Goal: Contribute content: Contribute content

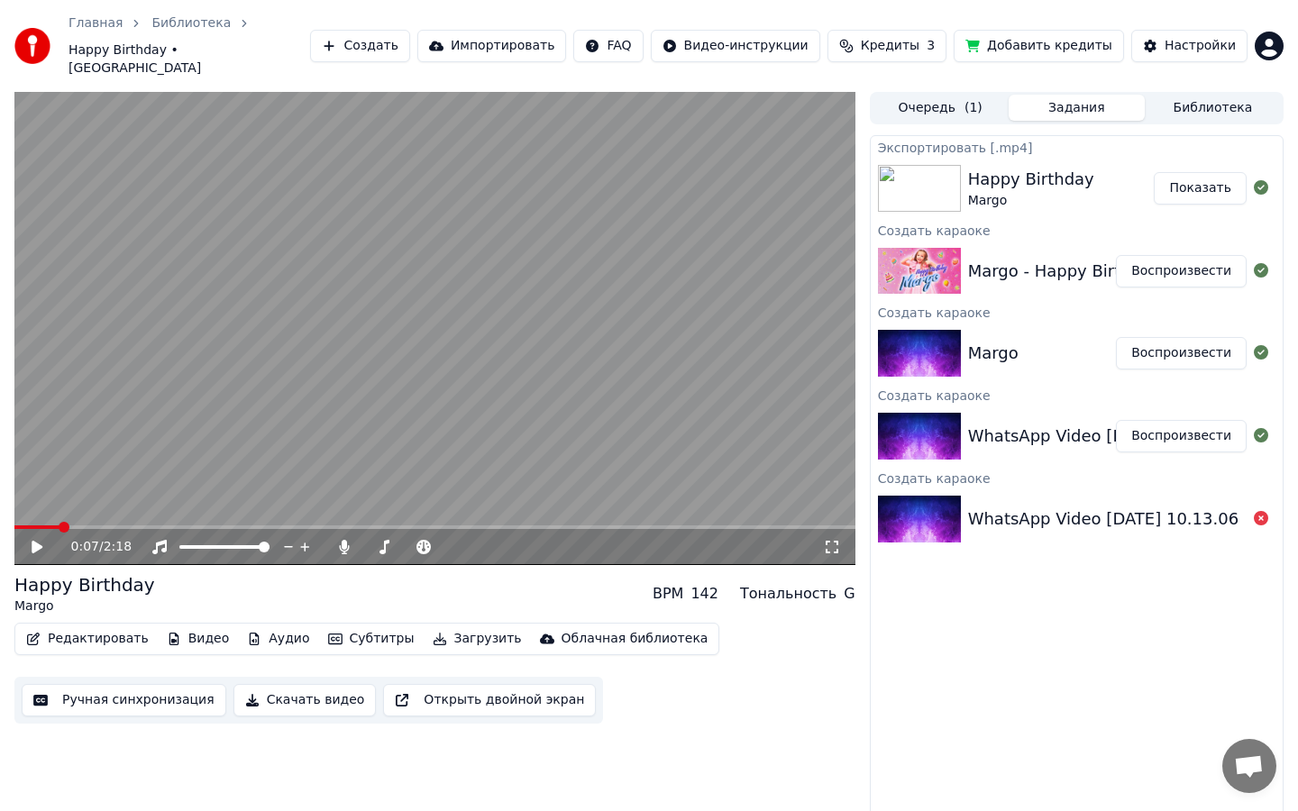
click at [87, 626] on button "Редактировать" at bounding box center [87, 638] width 137 height 25
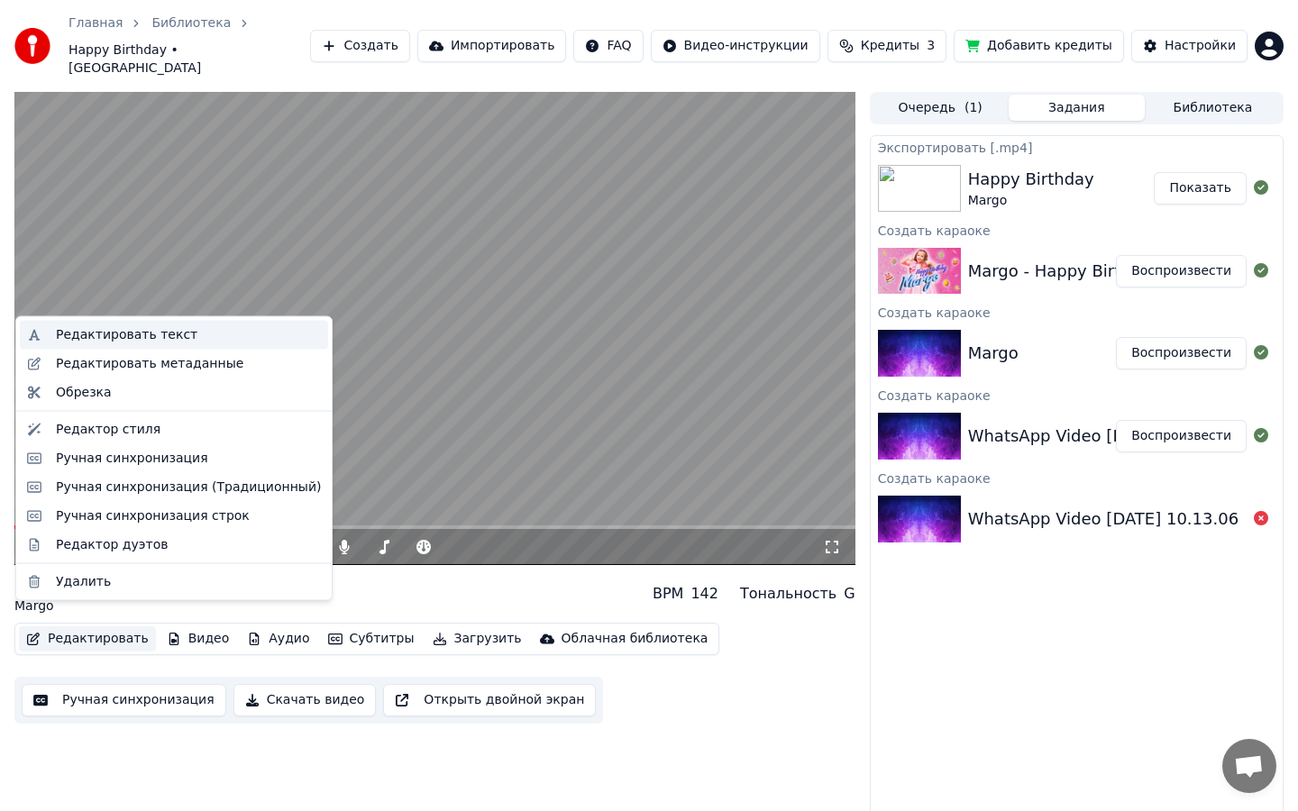
click at [154, 343] on div "Редактировать текст" at bounding box center [127, 335] width 142 height 18
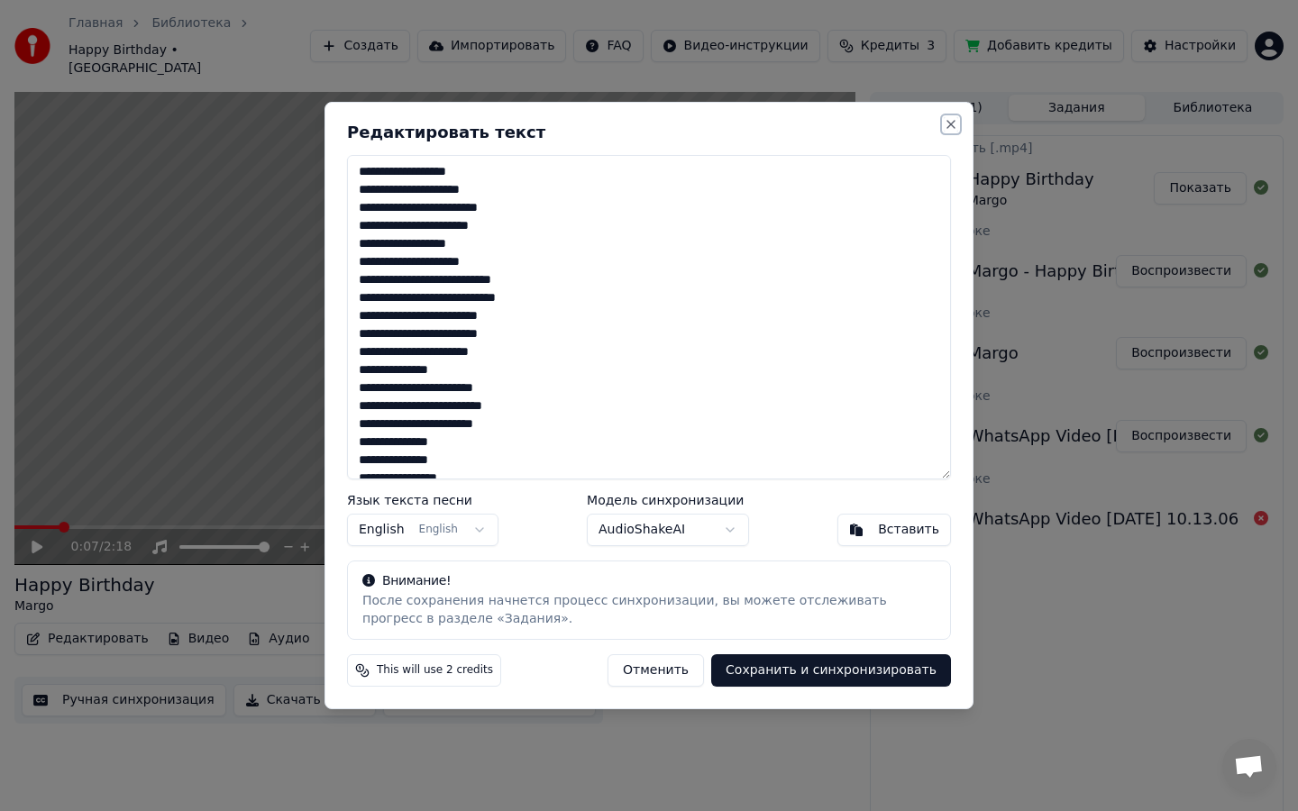
click at [953, 124] on button "Close" at bounding box center [951, 124] width 14 height 14
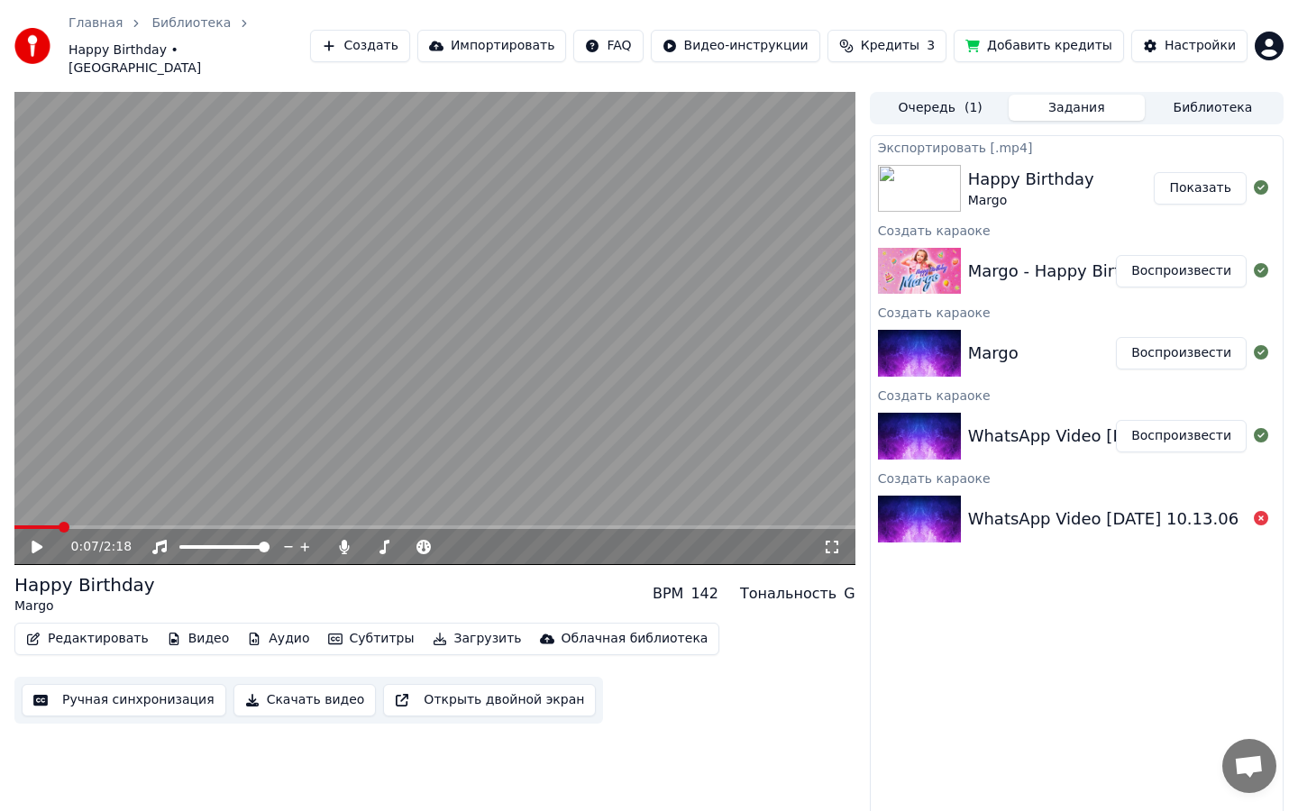
click at [35, 541] on icon at bounding box center [37, 547] width 11 height 13
click at [14, 522] on span at bounding box center [19, 527] width 11 height 11
click at [35, 542] on icon at bounding box center [36, 547] width 9 height 11
click at [61, 626] on button "Редактировать" at bounding box center [87, 638] width 137 height 25
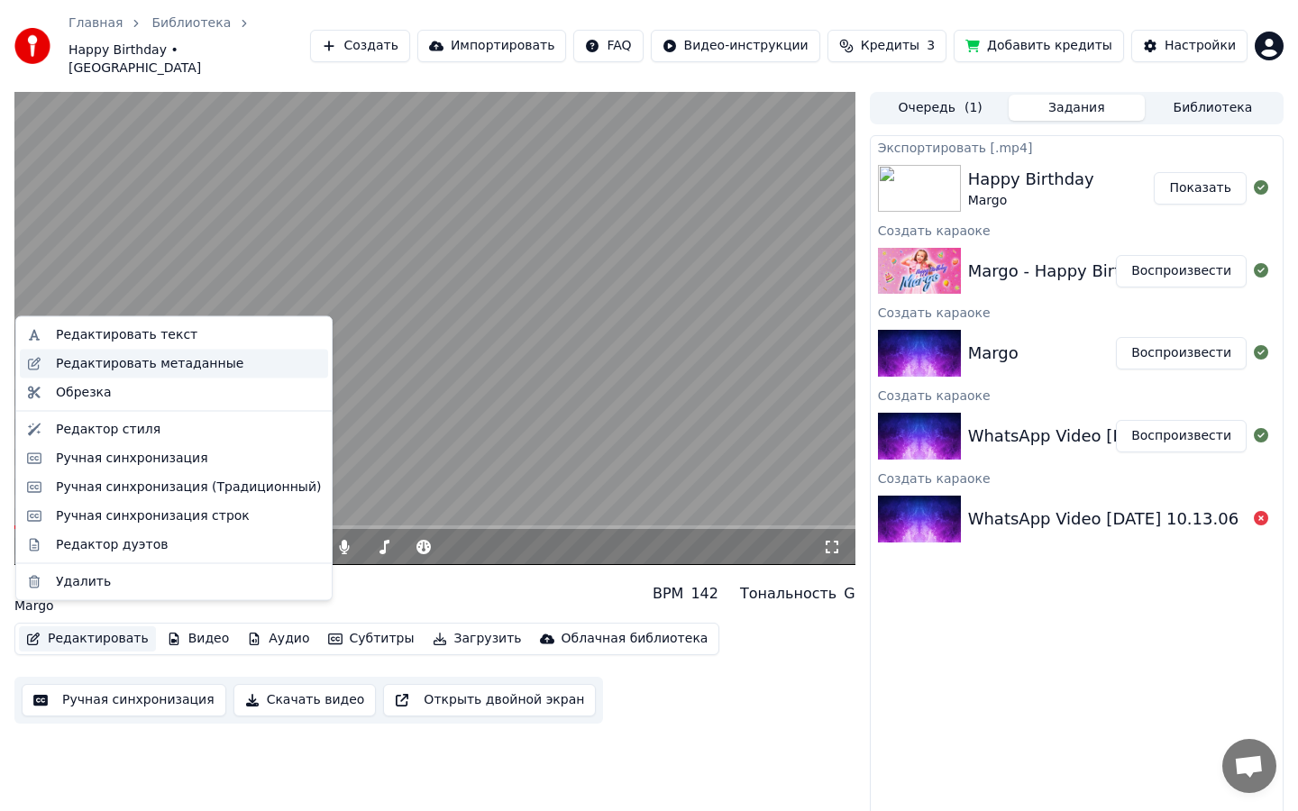
click at [196, 367] on div "Редактировать метаданные" at bounding box center [149, 363] width 187 height 18
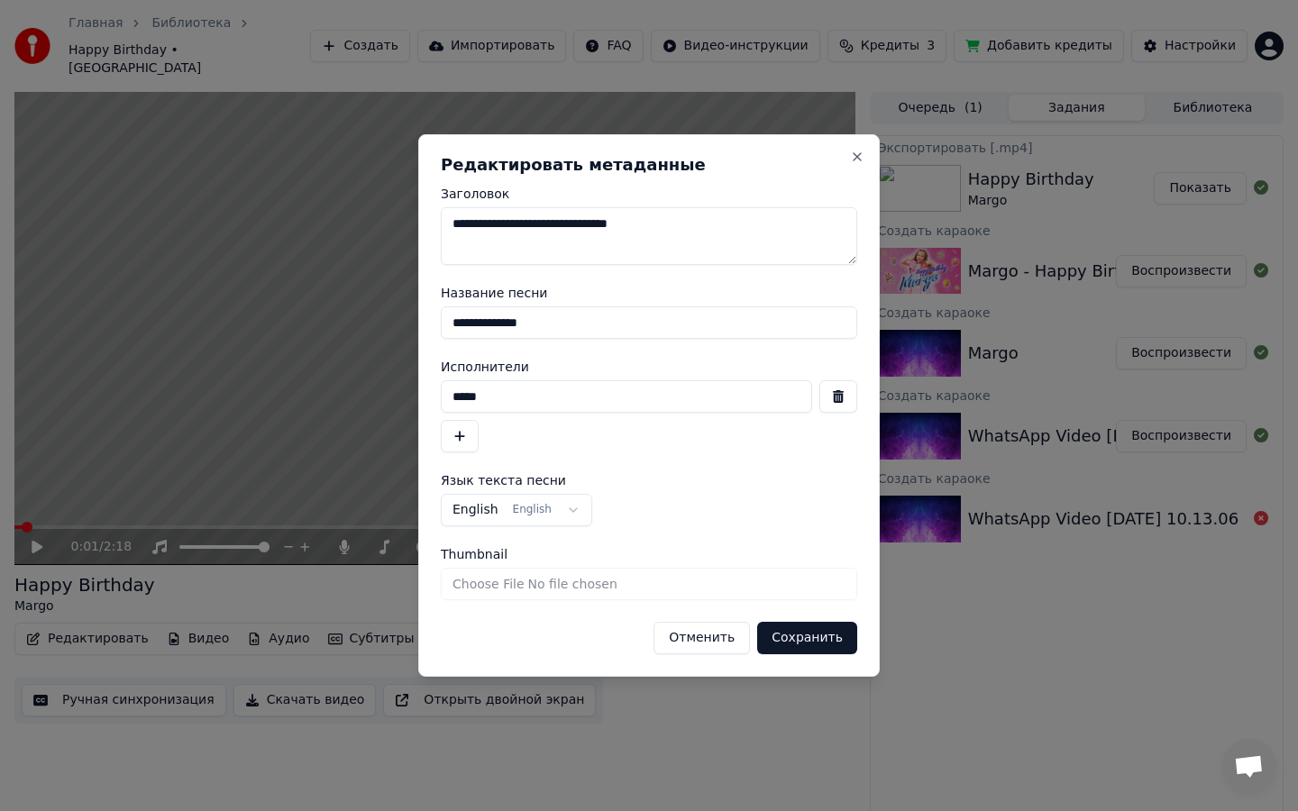
click at [611, 392] on input "*****" at bounding box center [626, 396] width 371 height 32
click at [461, 432] on button "button" at bounding box center [460, 436] width 38 height 32
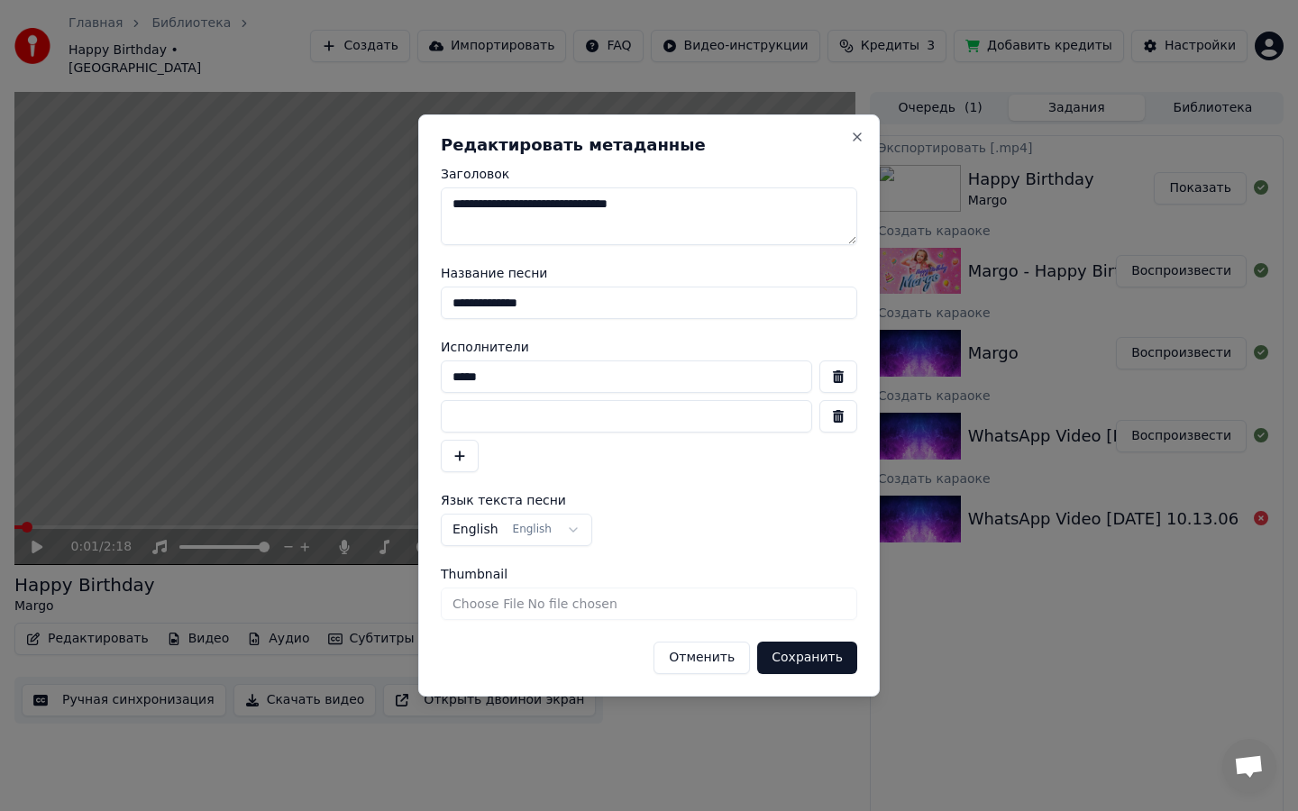
click at [820, 411] on button "button" at bounding box center [838, 416] width 38 height 32
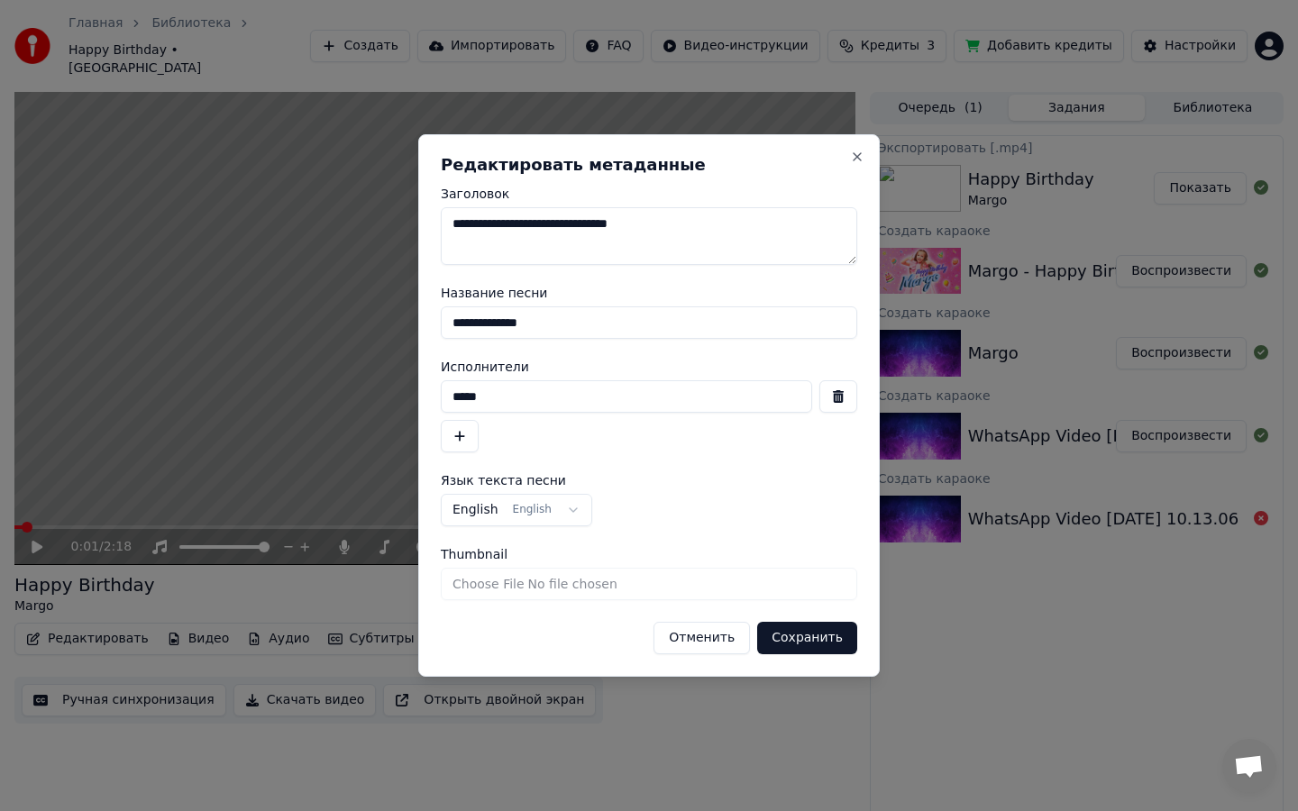
click at [635, 246] on textarea "**********" at bounding box center [649, 236] width 416 height 58
click at [611, 580] on input "Thumbnail" at bounding box center [649, 584] width 416 height 32
click at [671, 225] on textarea "**********" at bounding box center [649, 236] width 416 height 58
click at [856, 158] on button "Close" at bounding box center [857, 157] width 14 height 14
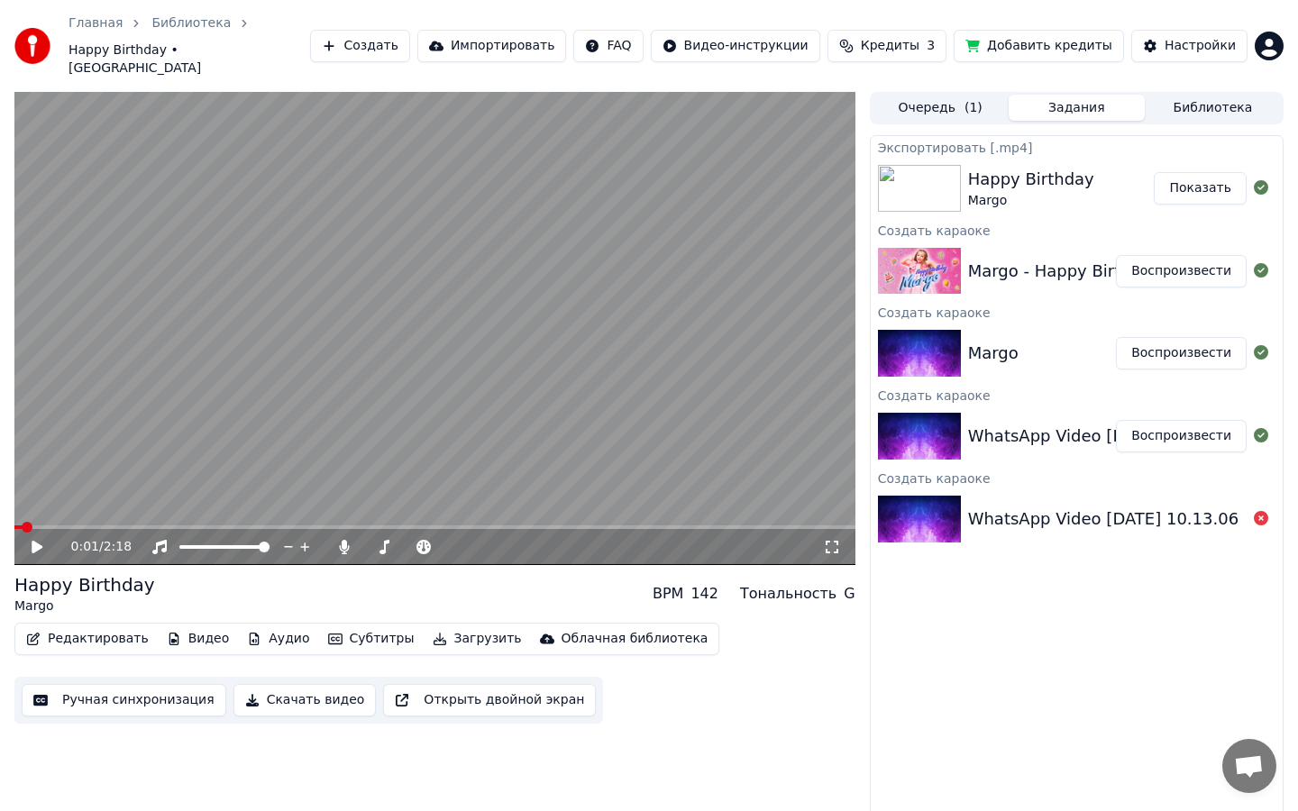
click at [272, 626] on button "Аудио" at bounding box center [278, 638] width 77 height 25
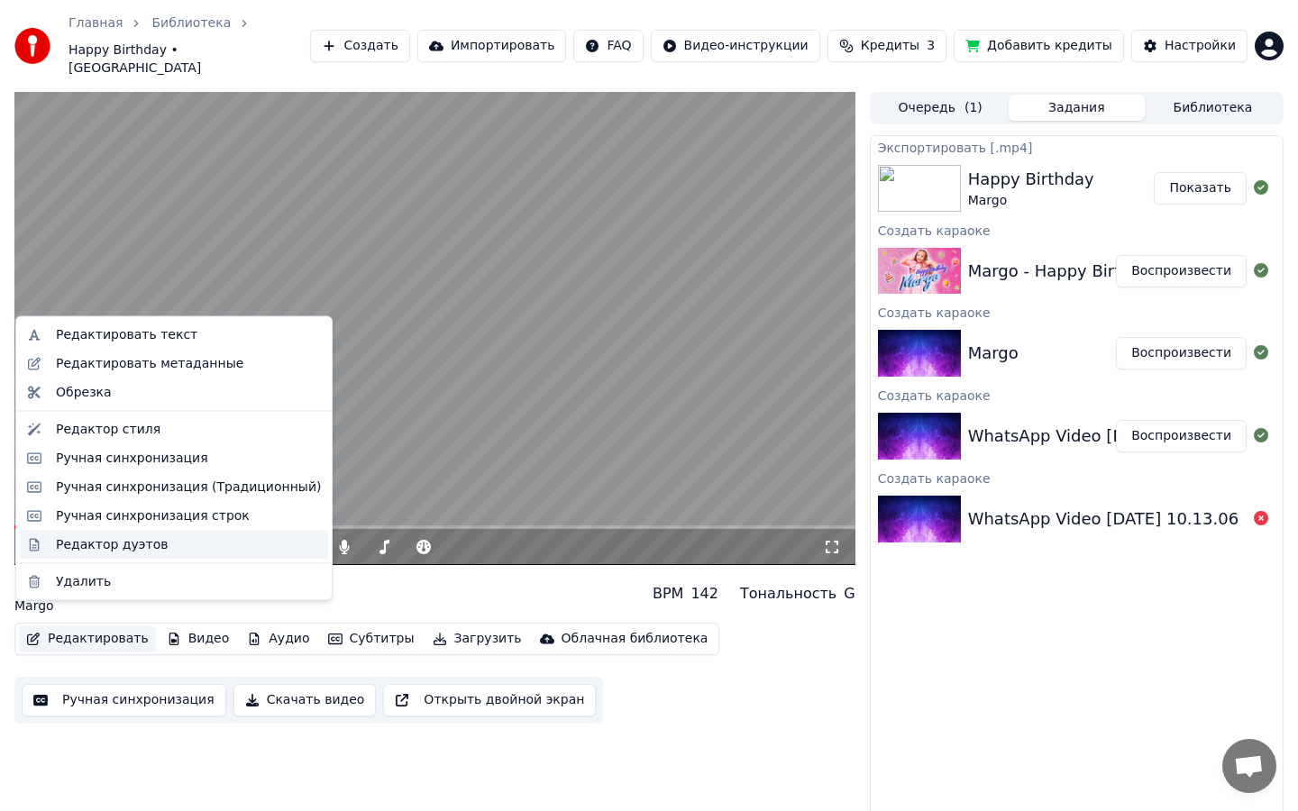
click at [126, 540] on div "Редактор дуэтов" at bounding box center [112, 544] width 112 height 18
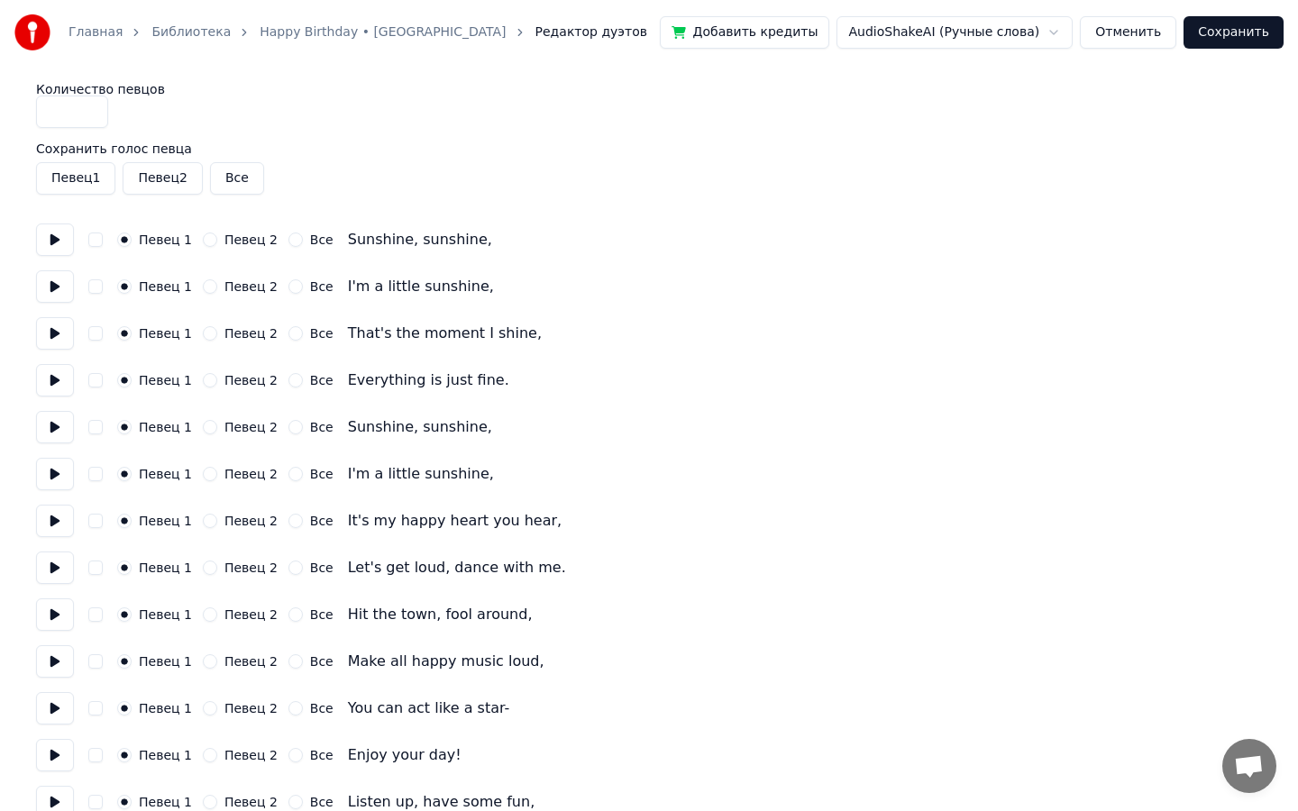
click at [1137, 39] on button "Отменить" at bounding box center [1128, 32] width 96 height 32
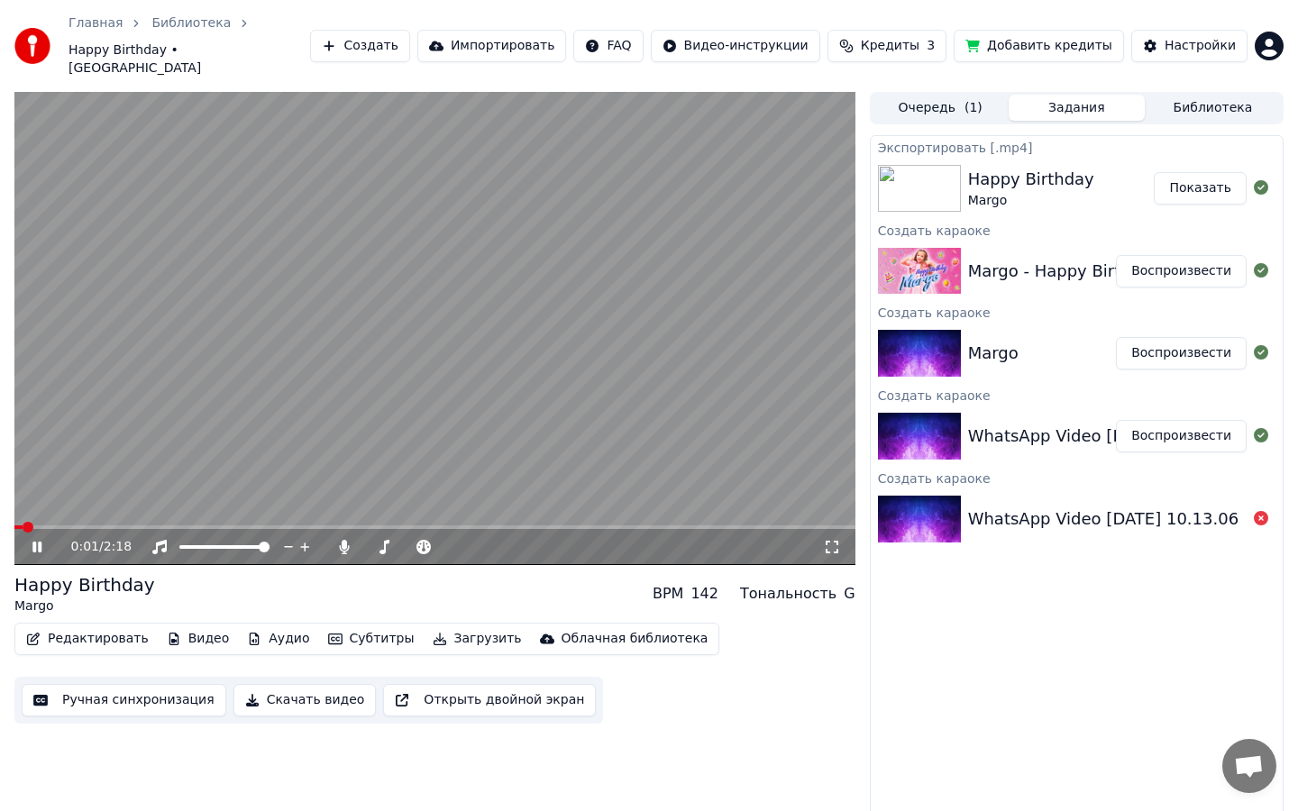
click at [189, 377] on video at bounding box center [434, 328] width 841 height 473
click at [291, 306] on video at bounding box center [434, 328] width 841 height 473
click at [279, 241] on video at bounding box center [434, 328] width 841 height 473
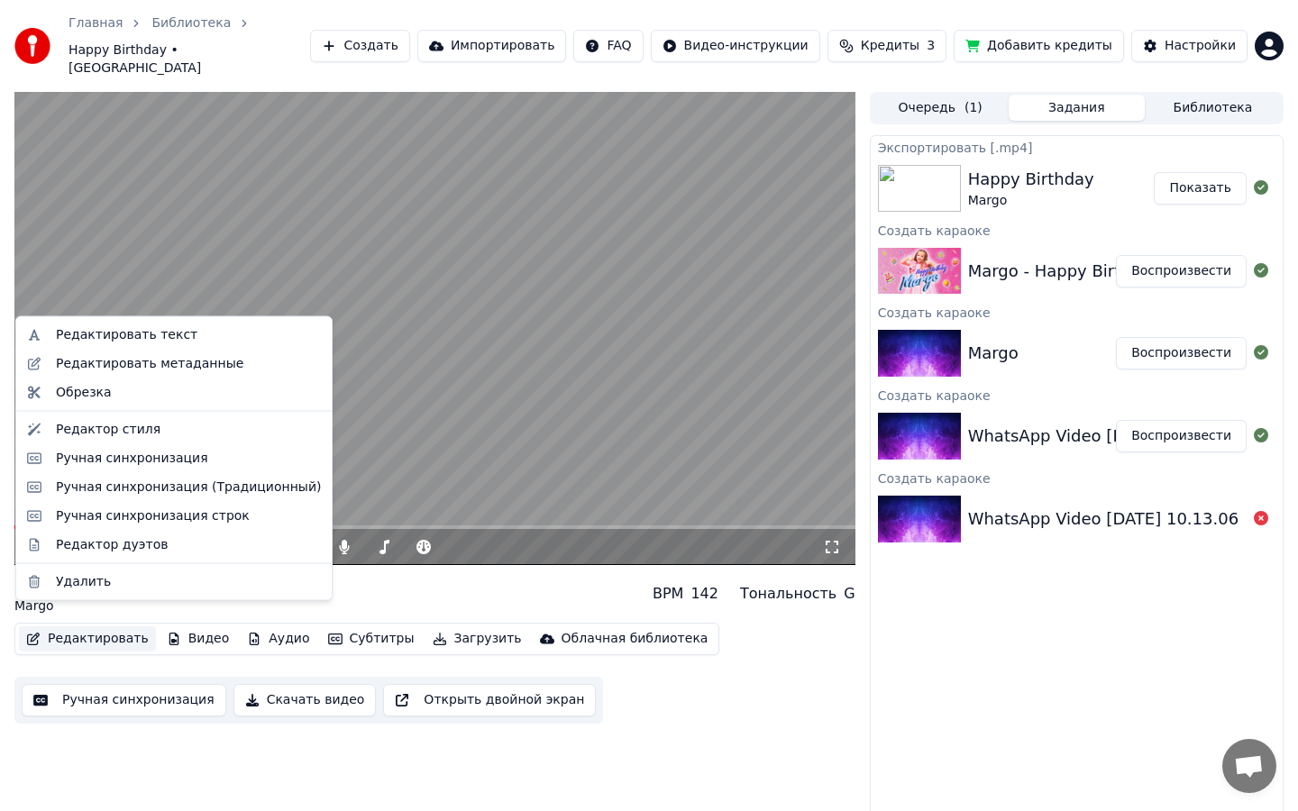
click at [133, 626] on button "Редактировать" at bounding box center [87, 638] width 137 height 25
click at [177, 423] on div "Редактор стиля" at bounding box center [188, 429] width 265 height 18
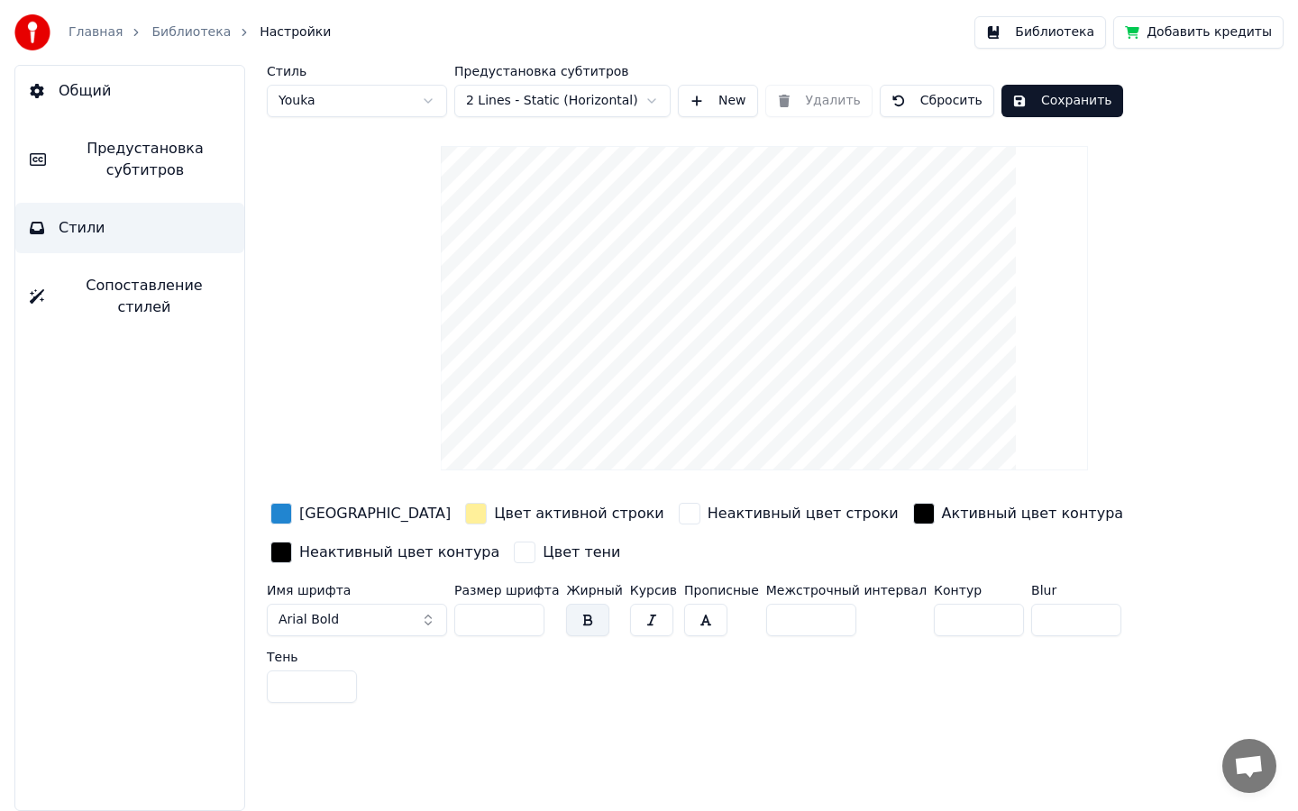
click at [165, 163] on span "Предустановка субтитров" at bounding box center [144, 159] width 169 height 43
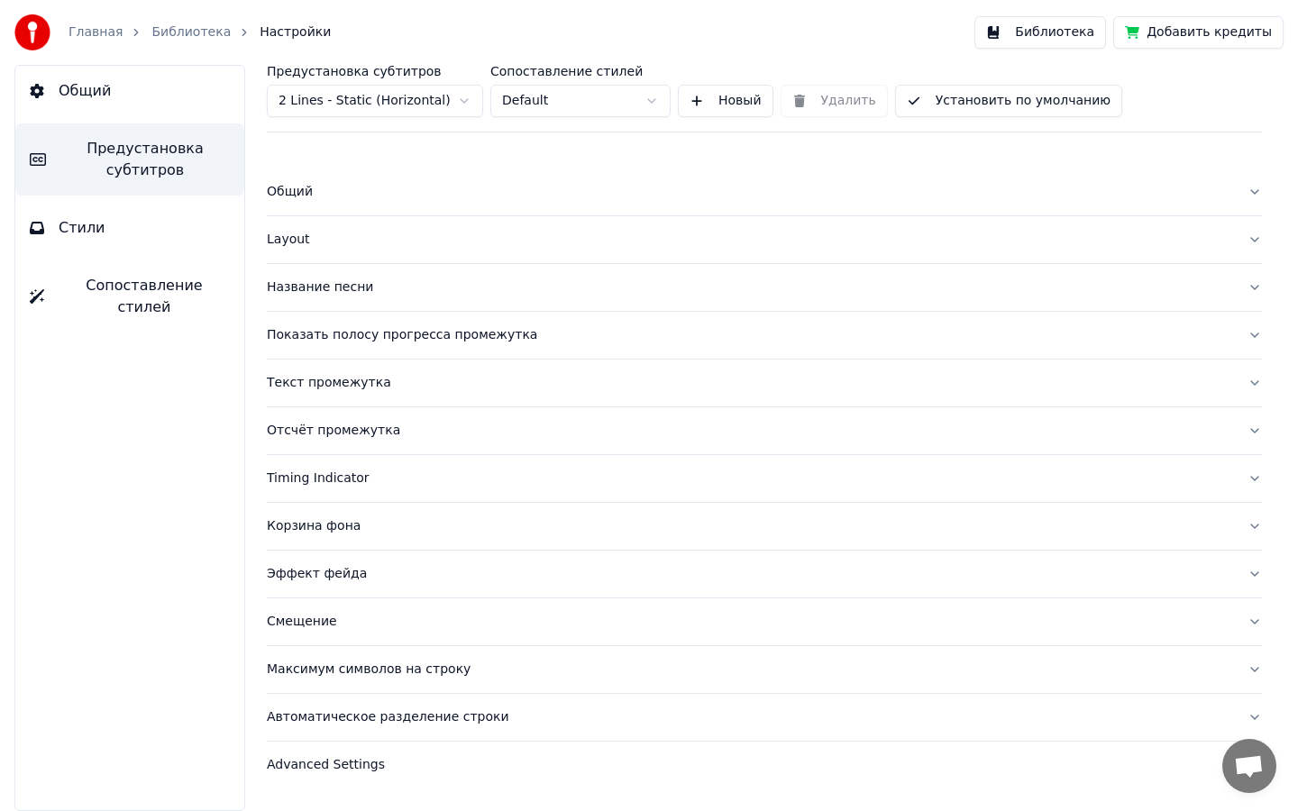
click at [1257, 237] on button "Layout" at bounding box center [764, 239] width 995 height 47
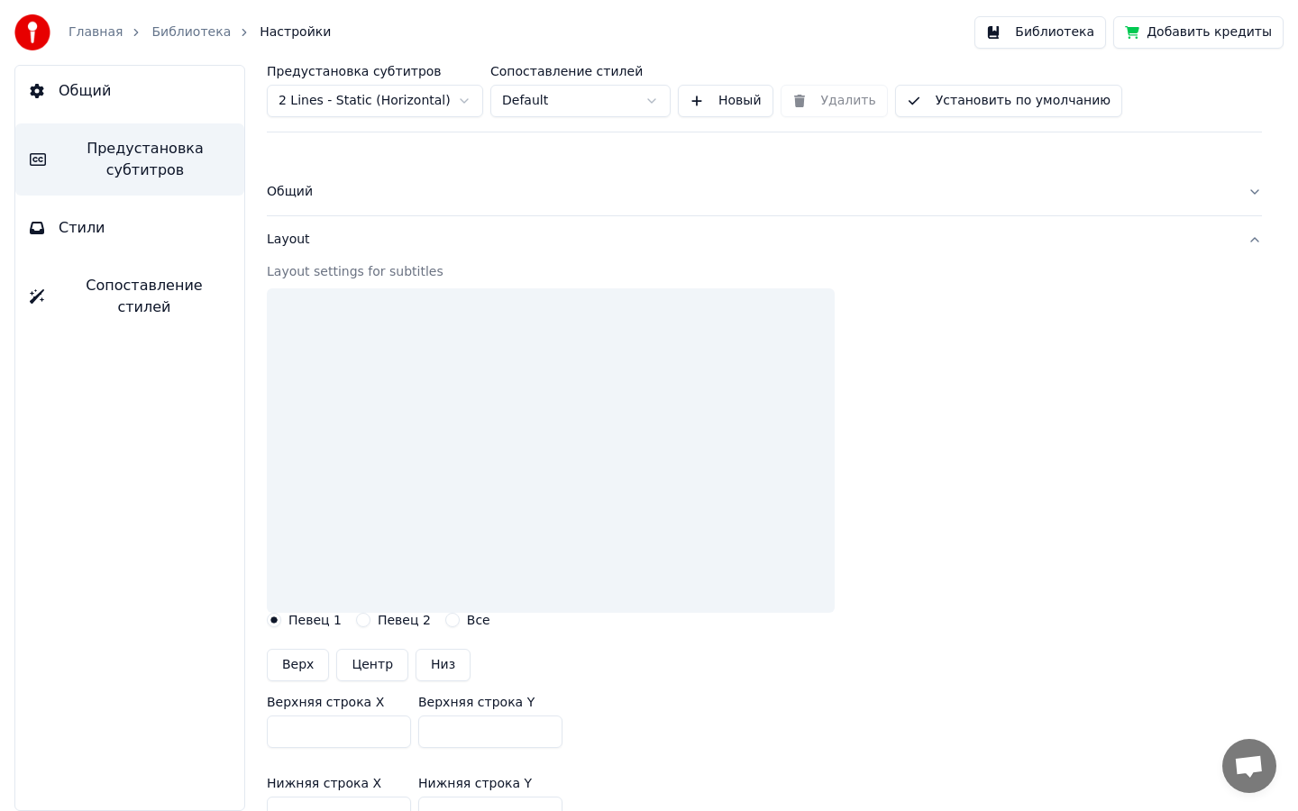
click at [1253, 237] on button "Layout" at bounding box center [764, 239] width 995 height 47
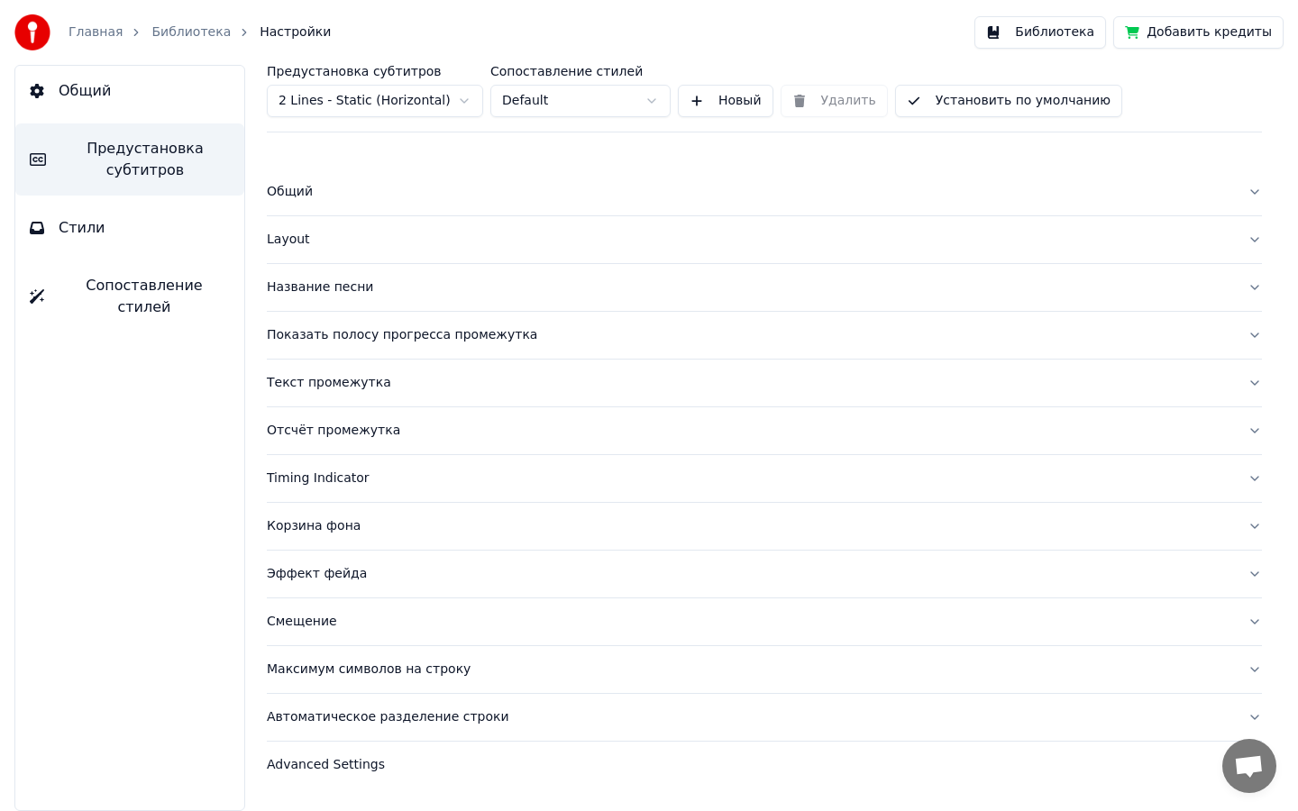
click at [1253, 237] on button "Layout" at bounding box center [764, 239] width 995 height 47
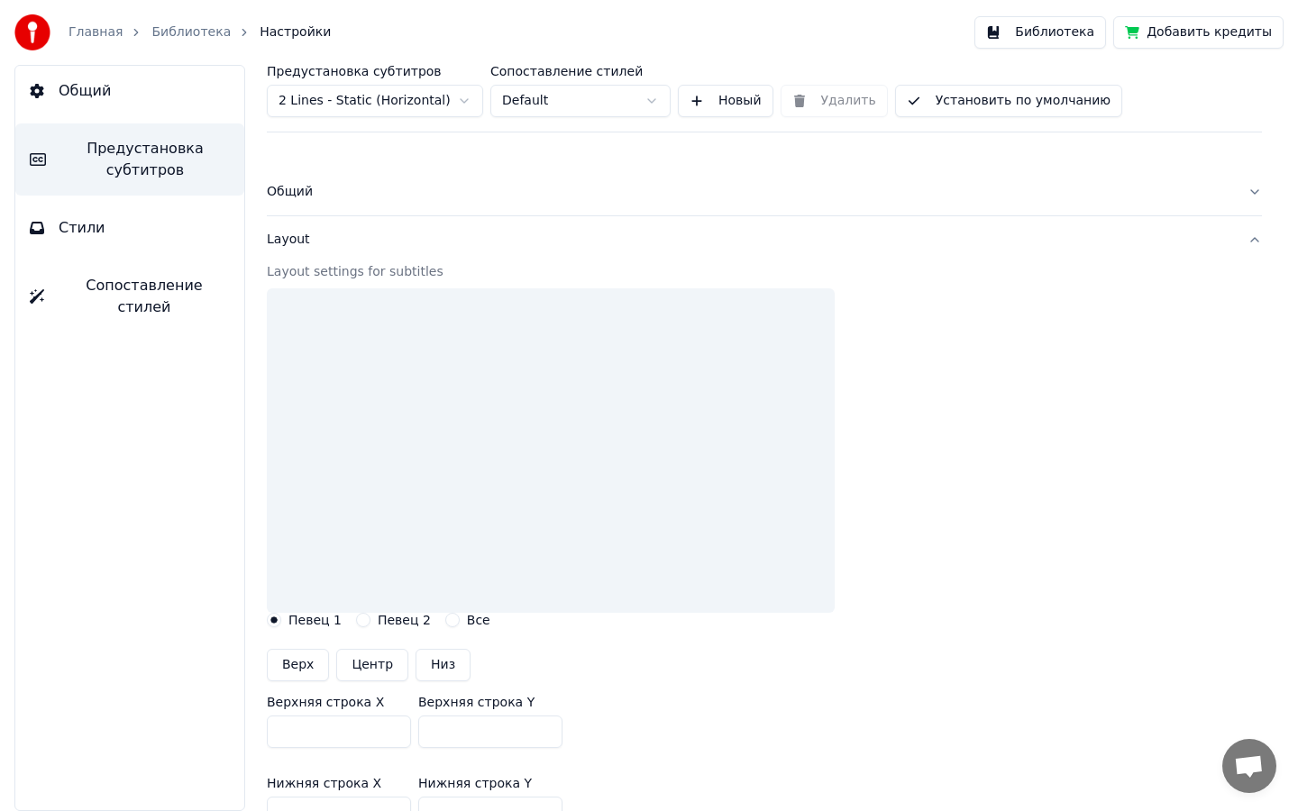
click at [1253, 237] on button "Layout" at bounding box center [764, 239] width 995 height 47
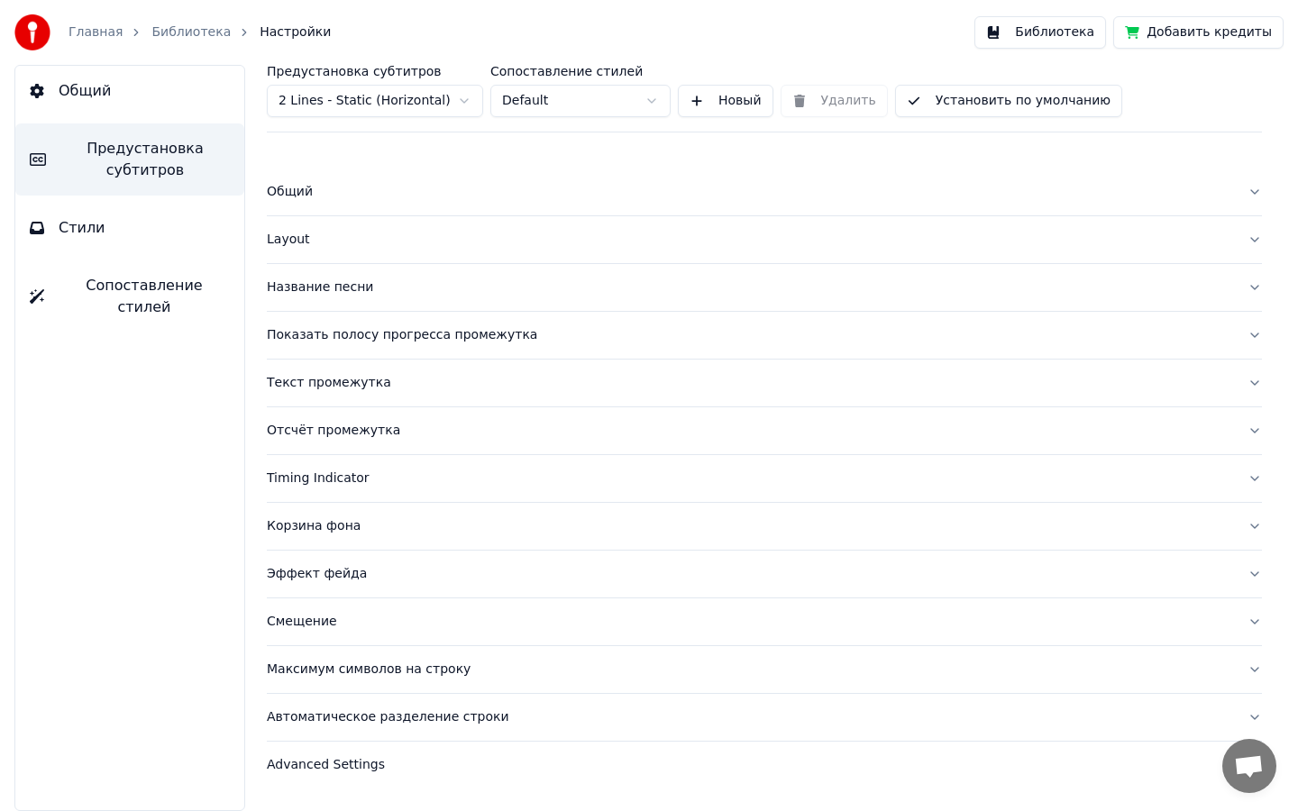
click at [1248, 192] on button "Общий" at bounding box center [764, 192] width 995 height 47
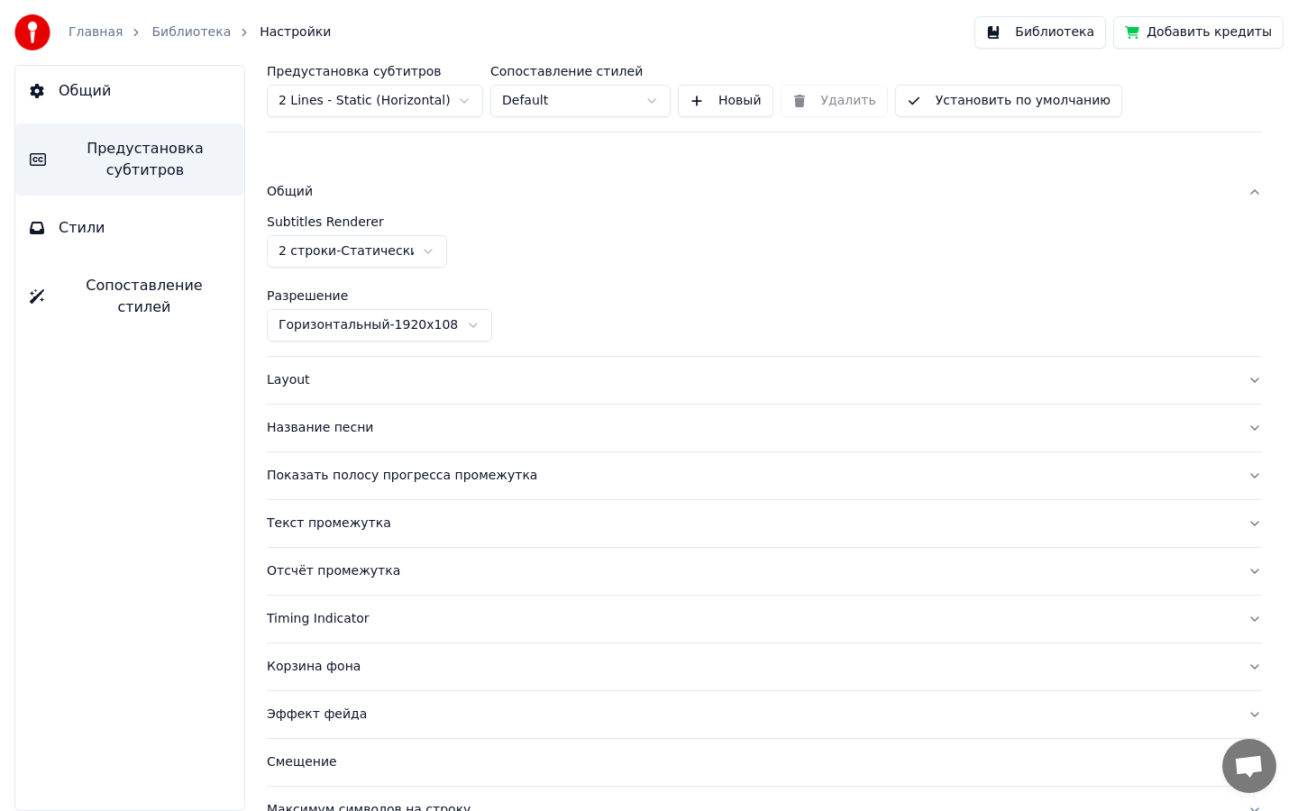
click at [1248, 192] on button "Общий" at bounding box center [764, 192] width 995 height 47
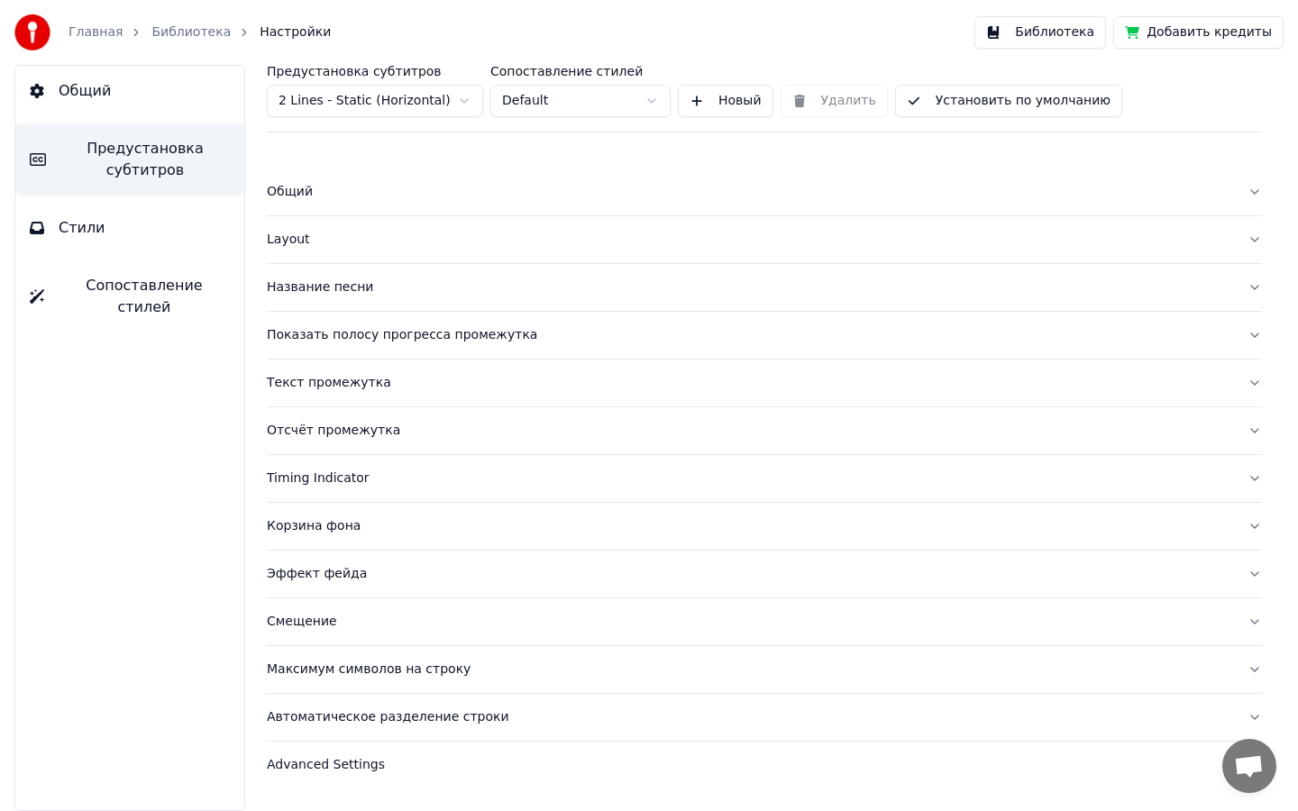
click at [1258, 290] on button "Название песни" at bounding box center [764, 287] width 995 height 47
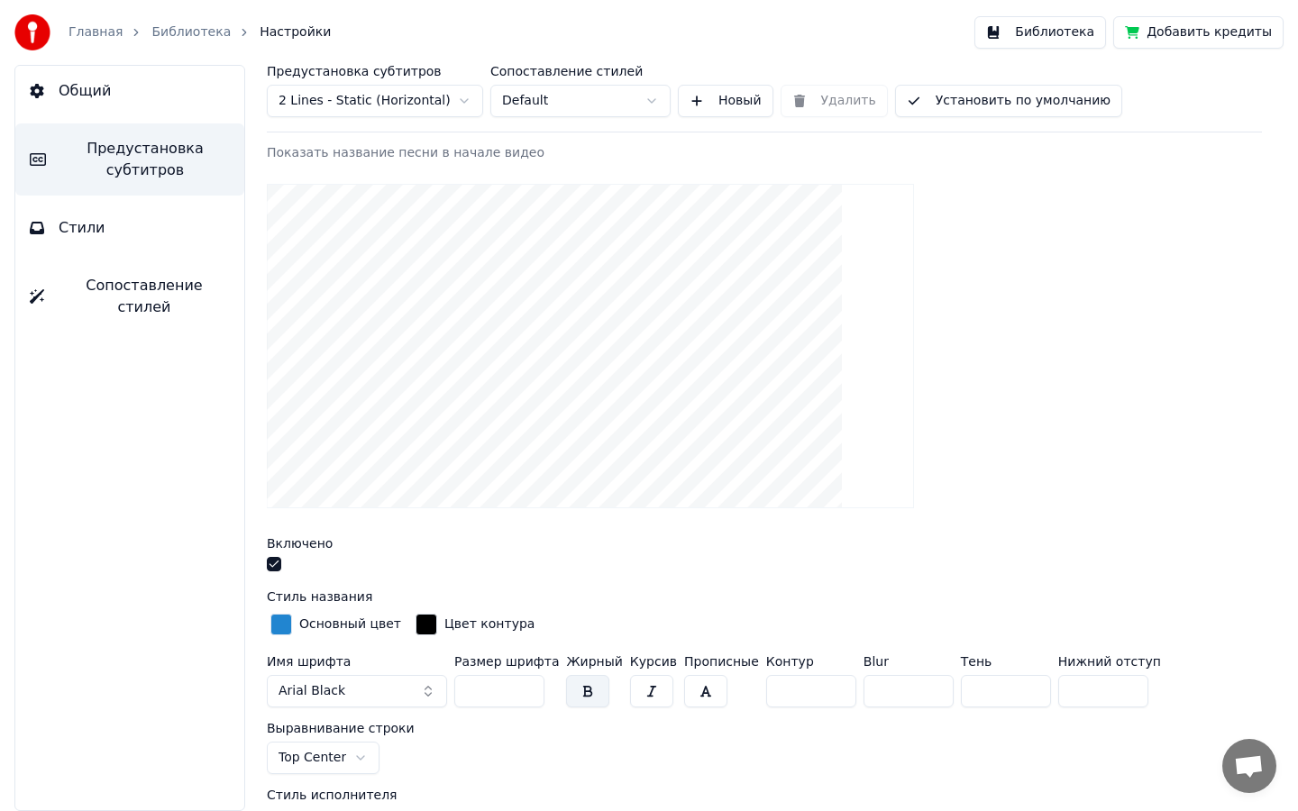
scroll to position [171, 0]
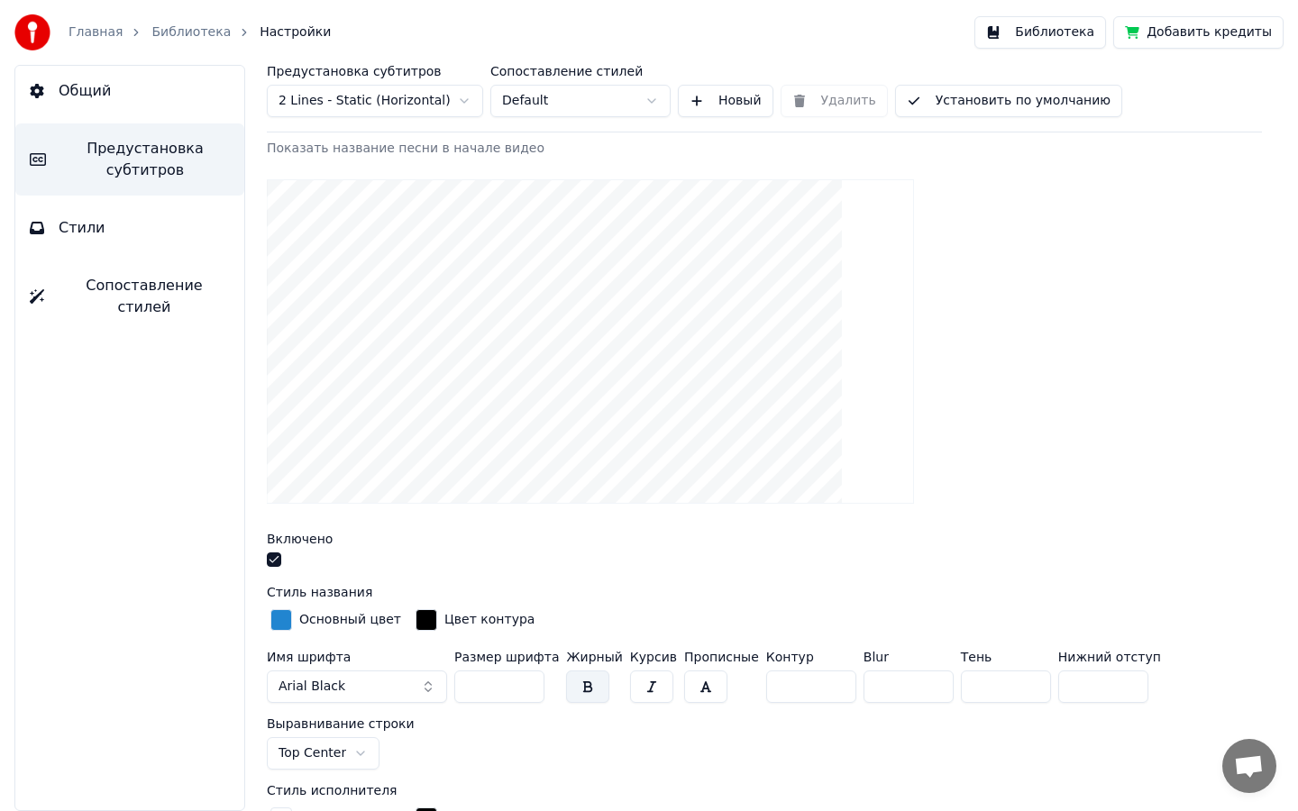
click at [131, 222] on button "Стили" at bounding box center [129, 228] width 229 height 50
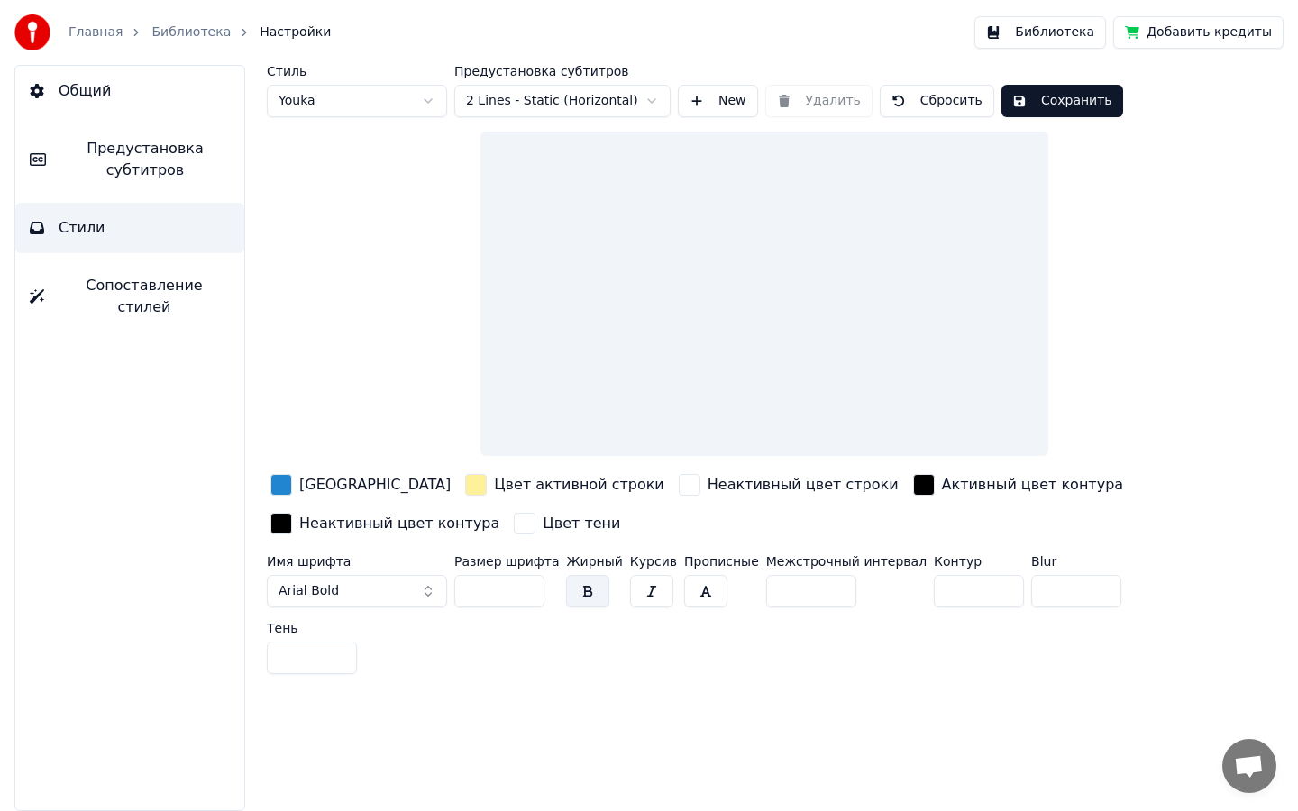
scroll to position [0, 0]
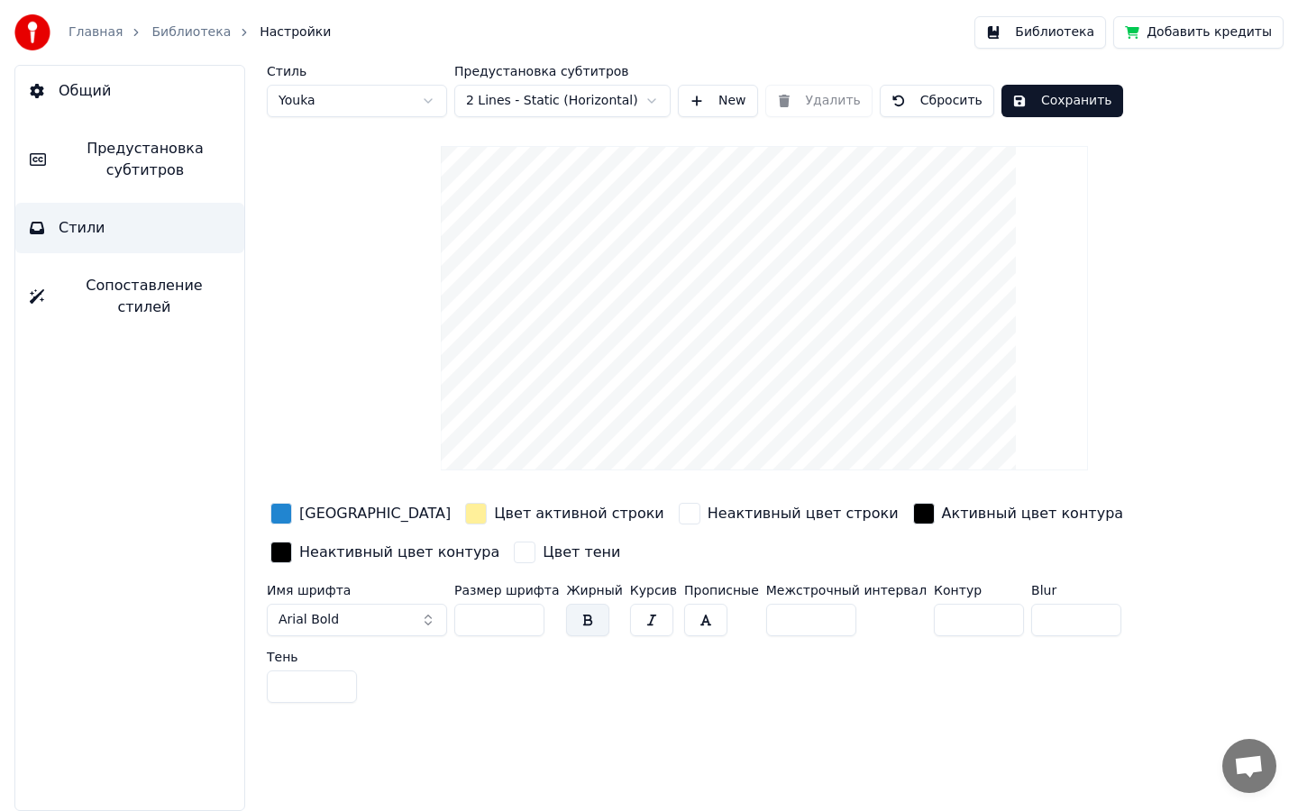
click at [617, 337] on video at bounding box center [764, 308] width 647 height 324
click at [624, 352] on video at bounding box center [764, 308] width 647 height 324
click at [289, 516] on div "button" at bounding box center [281, 514] width 22 height 22
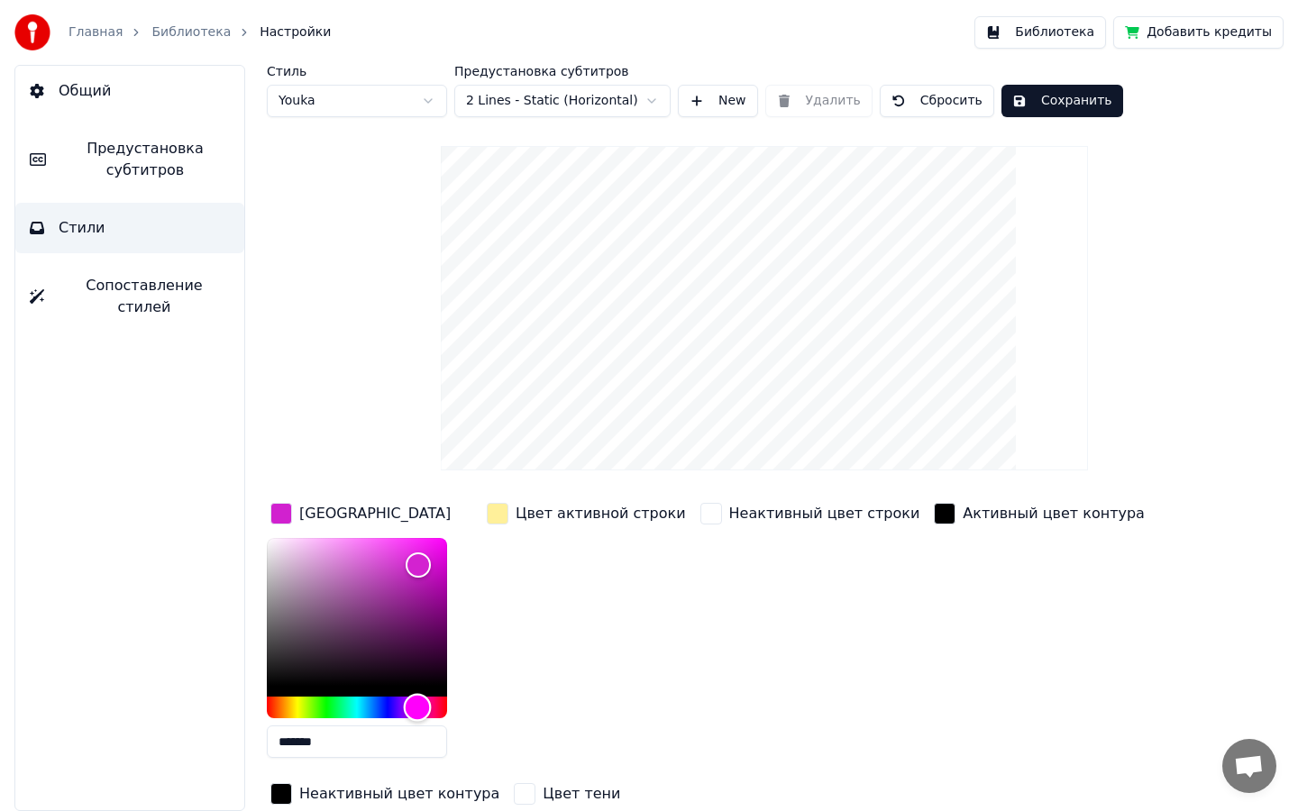
drag, startPoint x: 369, startPoint y: 702, endPoint x: 416, endPoint y: 705, distance: 47.8
click at [416, 705] on div "Hue" at bounding box center [418, 708] width 28 height 28
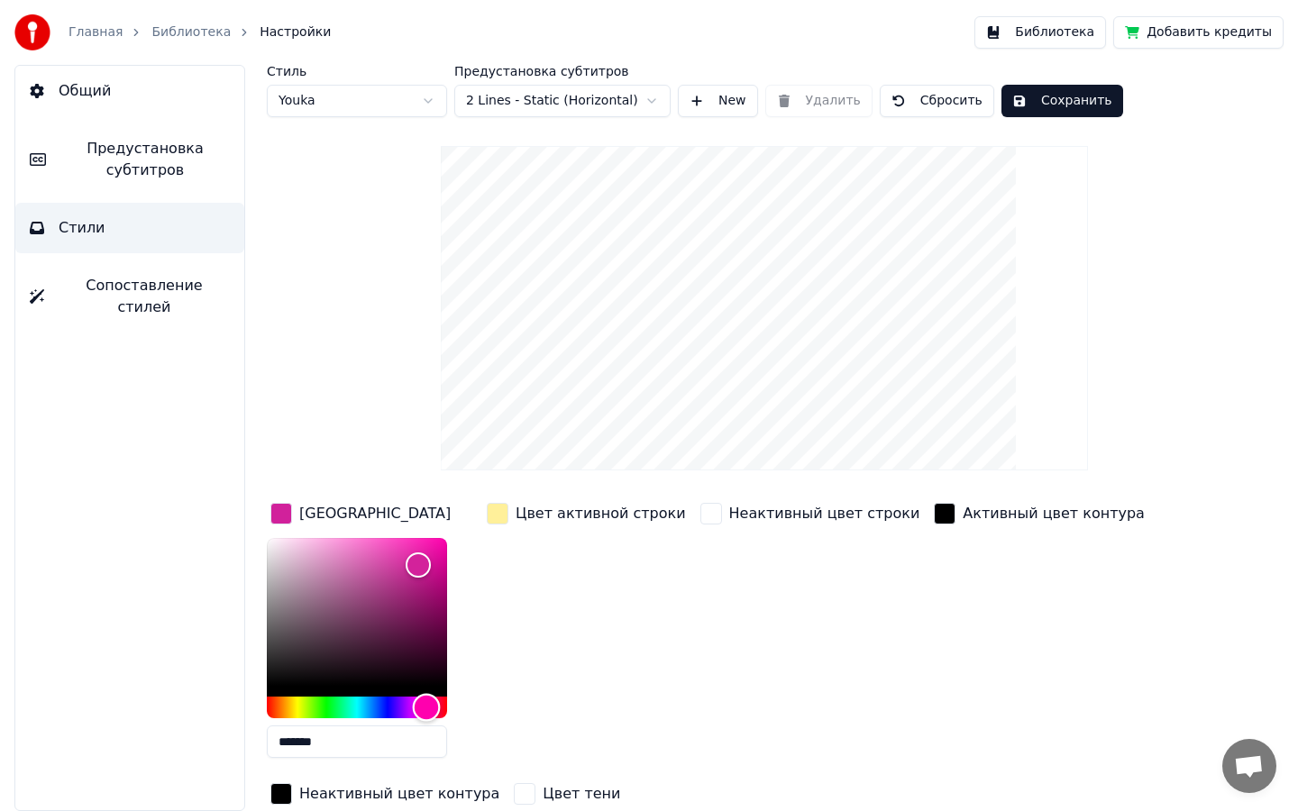
click at [425, 704] on div "Hue" at bounding box center [427, 708] width 28 height 28
type input "*******"
drag, startPoint x: 416, startPoint y: 556, endPoint x: 434, endPoint y: 552, distance: 18.6
click at [434, 552] on div "Color" at bounding box center [433, 553] width 28 height 28
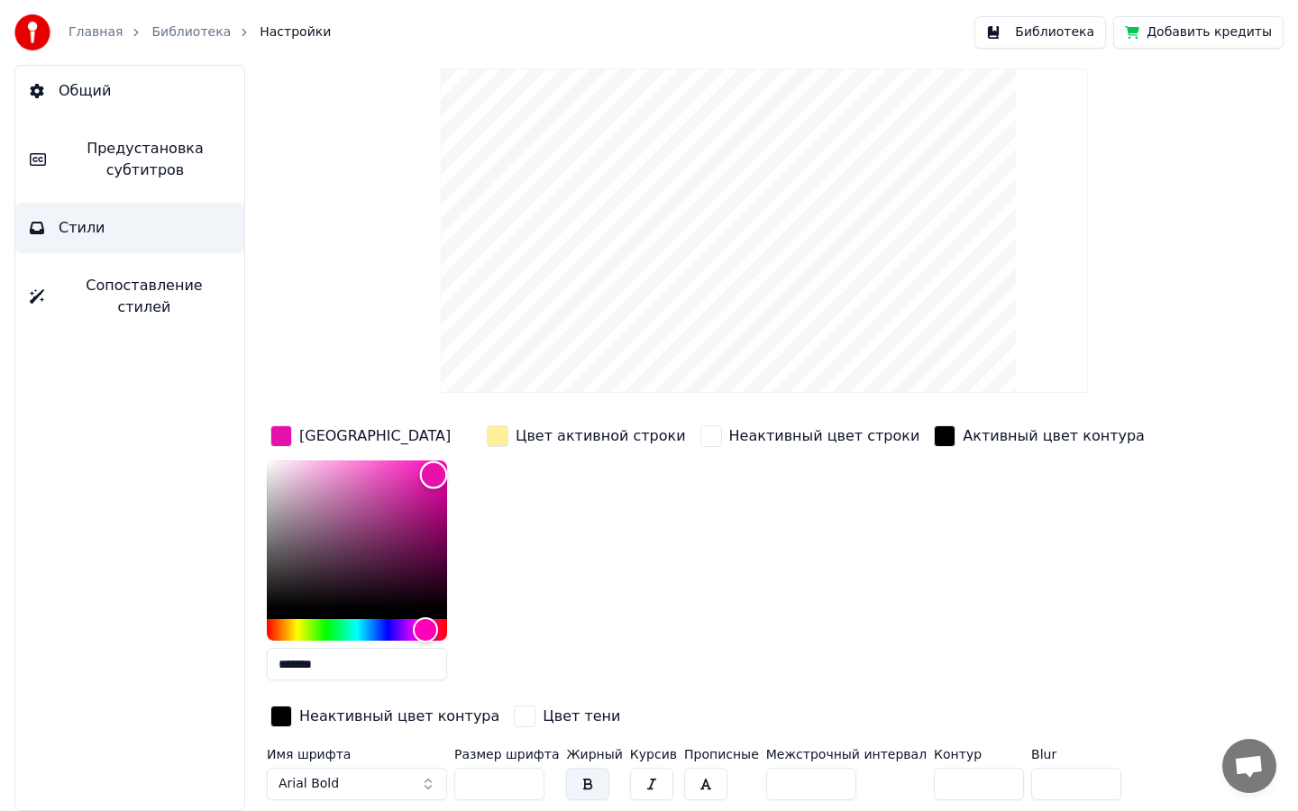
scroll to position [88, 0]
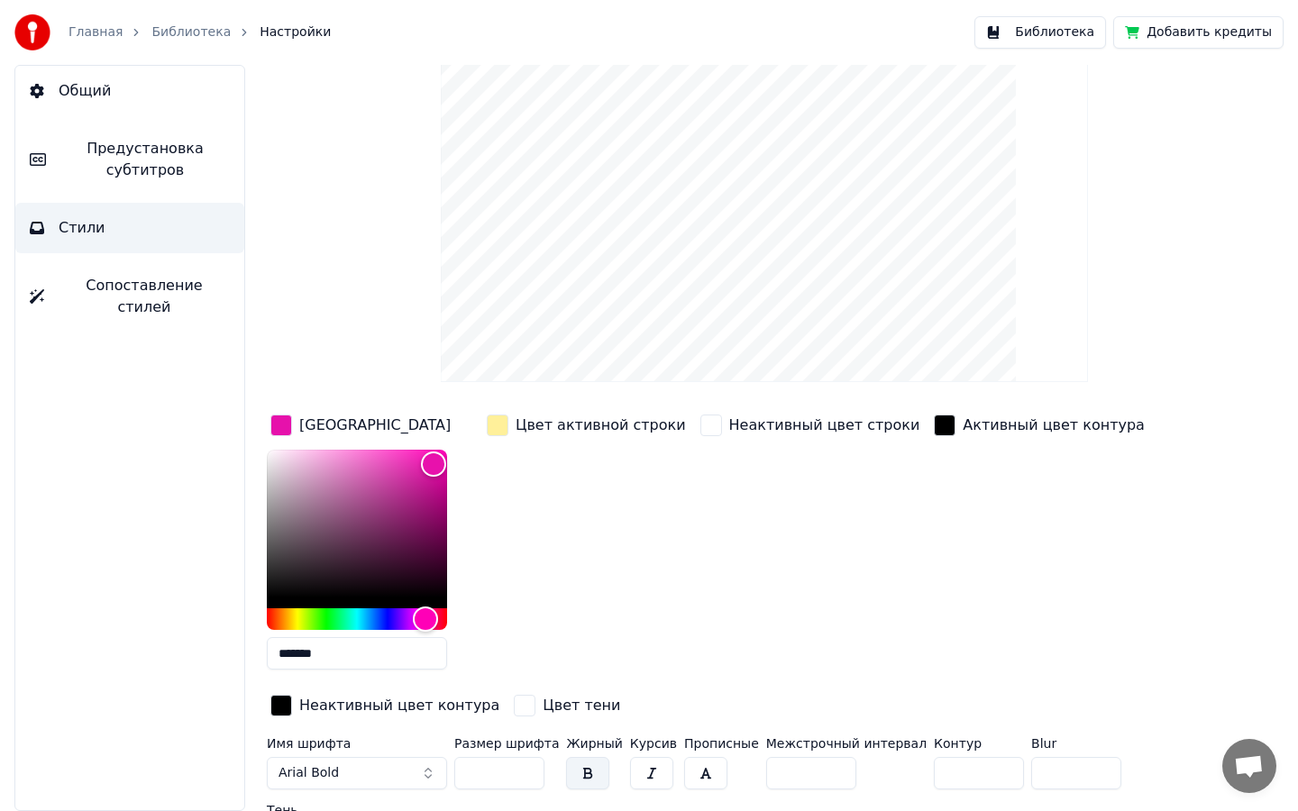
click at [543, 705] on div "Цвет тени" at bounding box center [582, 706] width 78 height 22
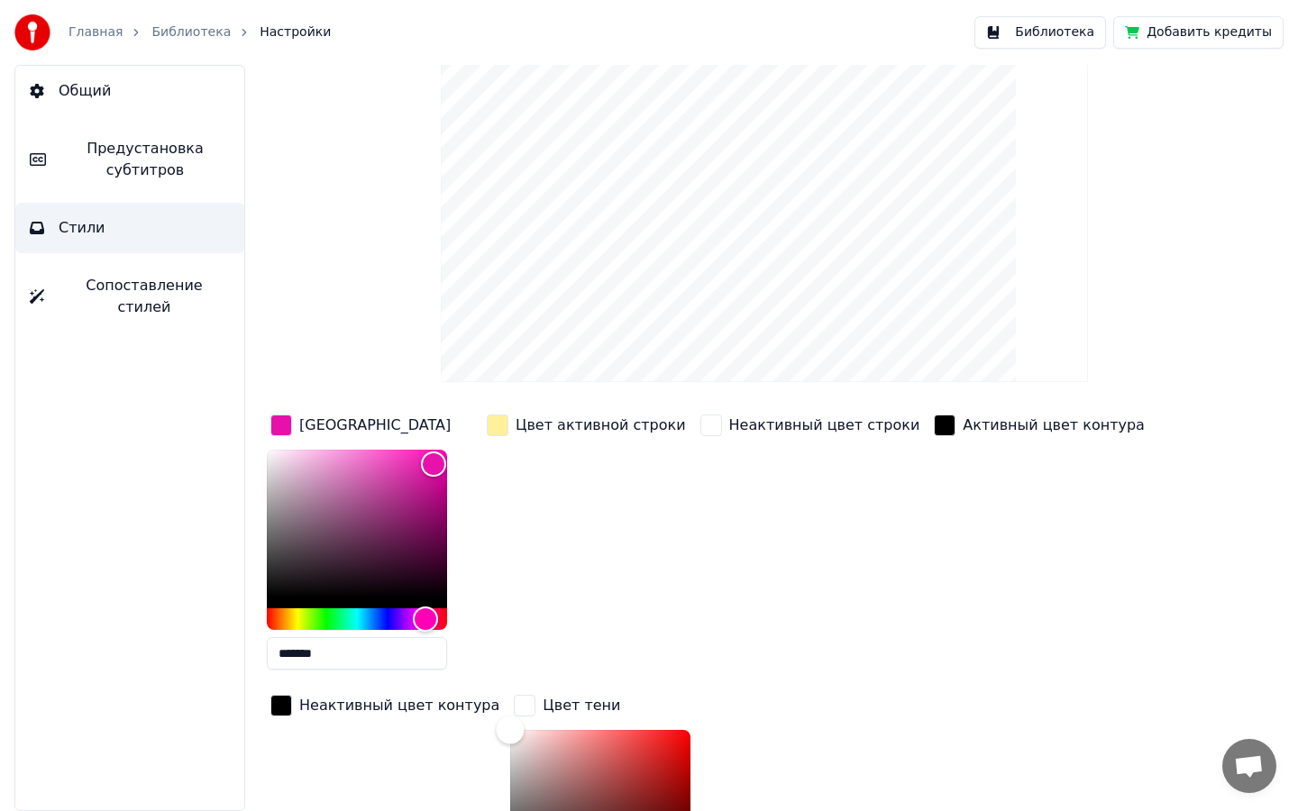
scroll to position [153, 0]
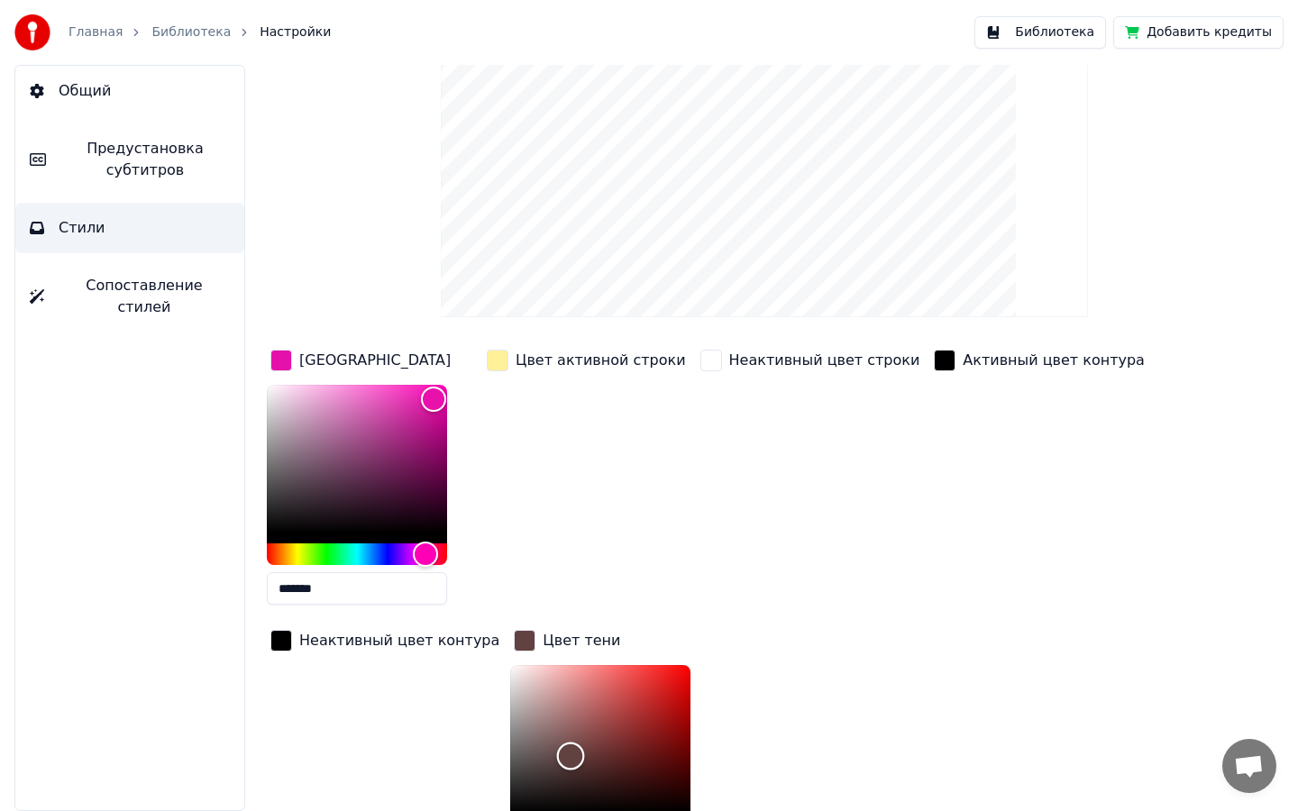
drag, startPoint x: 493, startPoint y: 730, endPoint x: 547, endPoint y: 754, distance: 59.3
click at [556, 754] on div "Color" at bounding box center [570, 757] width 28 height 28
drag, startPoint x: 548, startPoint y: 744, endPoint x: 660, endPoint y: 692, distance: 123.4
click at [668, 692] on div "Color" at bounding box center [682, 695] width 28 height 28
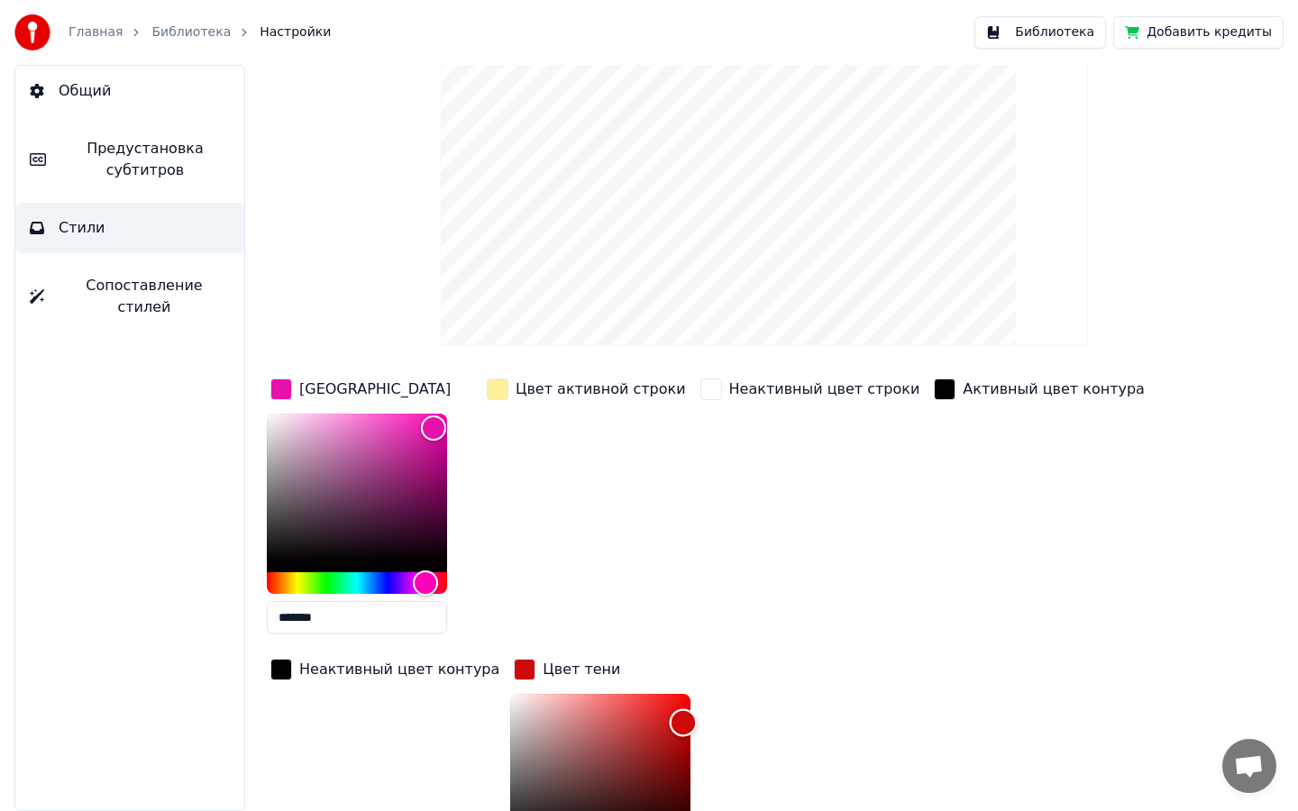
scroll to position [188, 0]
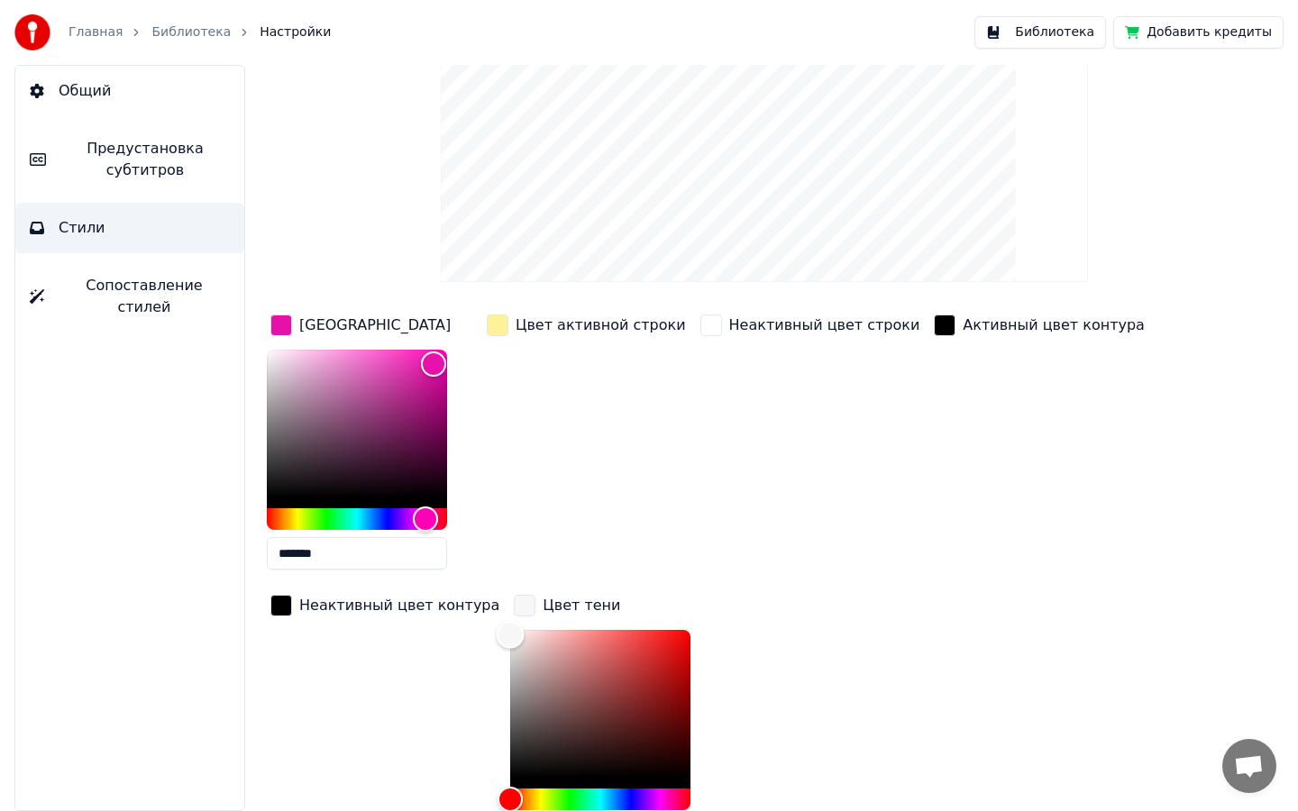
type input "*******"
drag, startPoint x: 508, startPoint y: 660, endPoint x: 476, endPoint y: 621, distance: 50.5
click at [510, 630] on div "Color" at bounding box center [600, 704] width 180 height 148
click at [600, 539] on div "Цвет активной строки" at bounding box center [586, 447] width 206 height 273
click at [445, 607] on div "Неактивный цвет контура" at bounding box center [399, 606] width 200 height 22
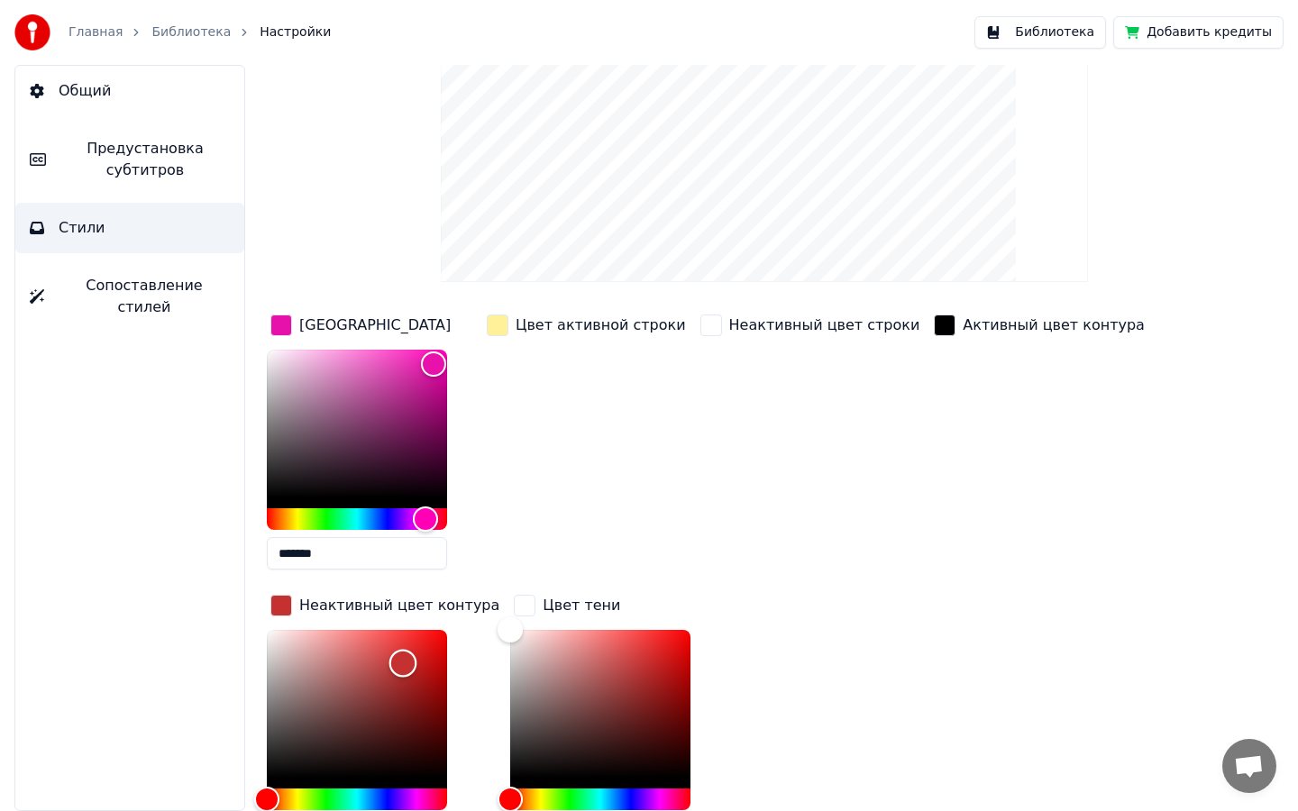
drag, startPoint x: 375, startPoint y: 668, endPoint x: 407, endPoint y: 655, distance: 34.8
click at [407, 655] on div "Color" at bounding box center [357, 704] width 180 height 148
drag, startPoint x: 407, startPoint y: 655, endPoint x: 255, endPoint y: 700, distance: 158.9
click at [276, 700] on div "Color" at bounding box center [290, 696] width 28 height 28
type input "*******"
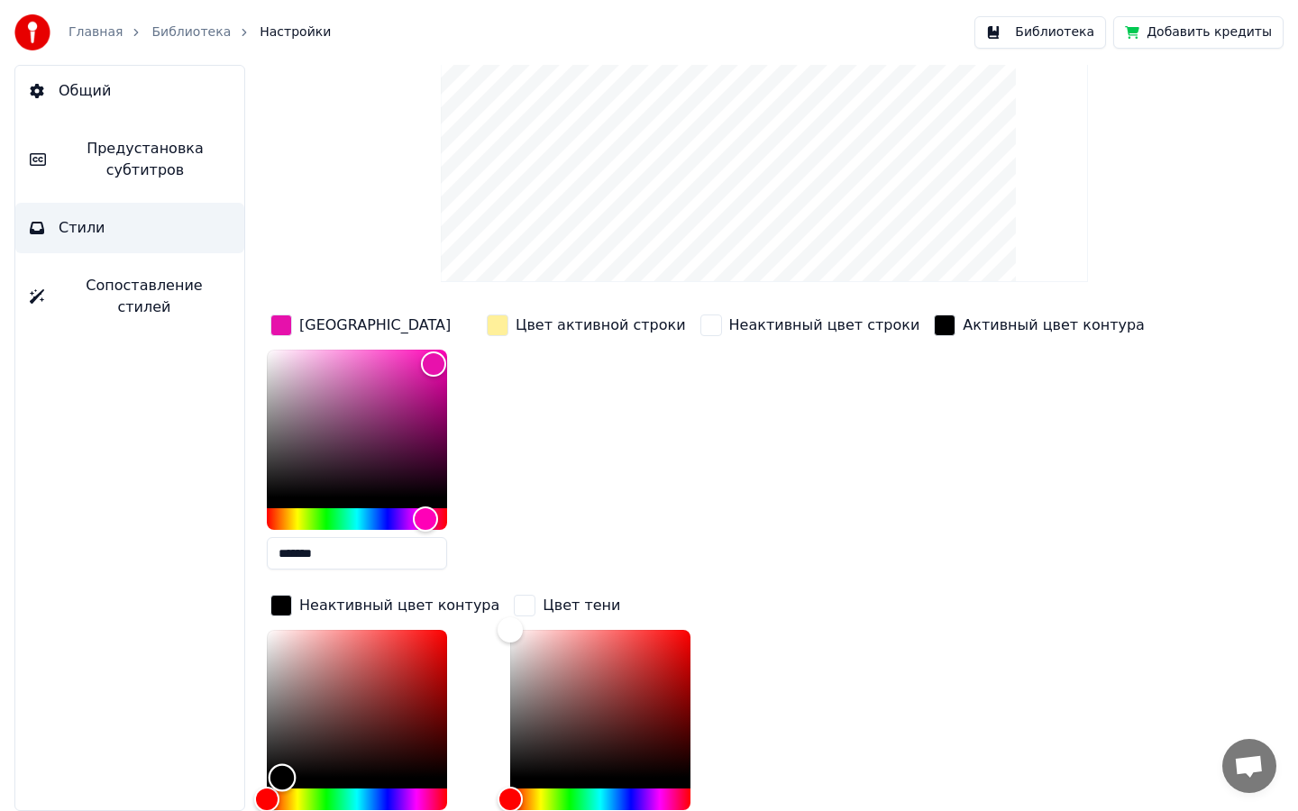
drag, startPoint x: 273, startPoint y: 701, endPoint x: 282, endPoint y: 810, distance: 109.4
click at [282, 810] on div "*******" at bounding box center [370, 743] width 207 height 227
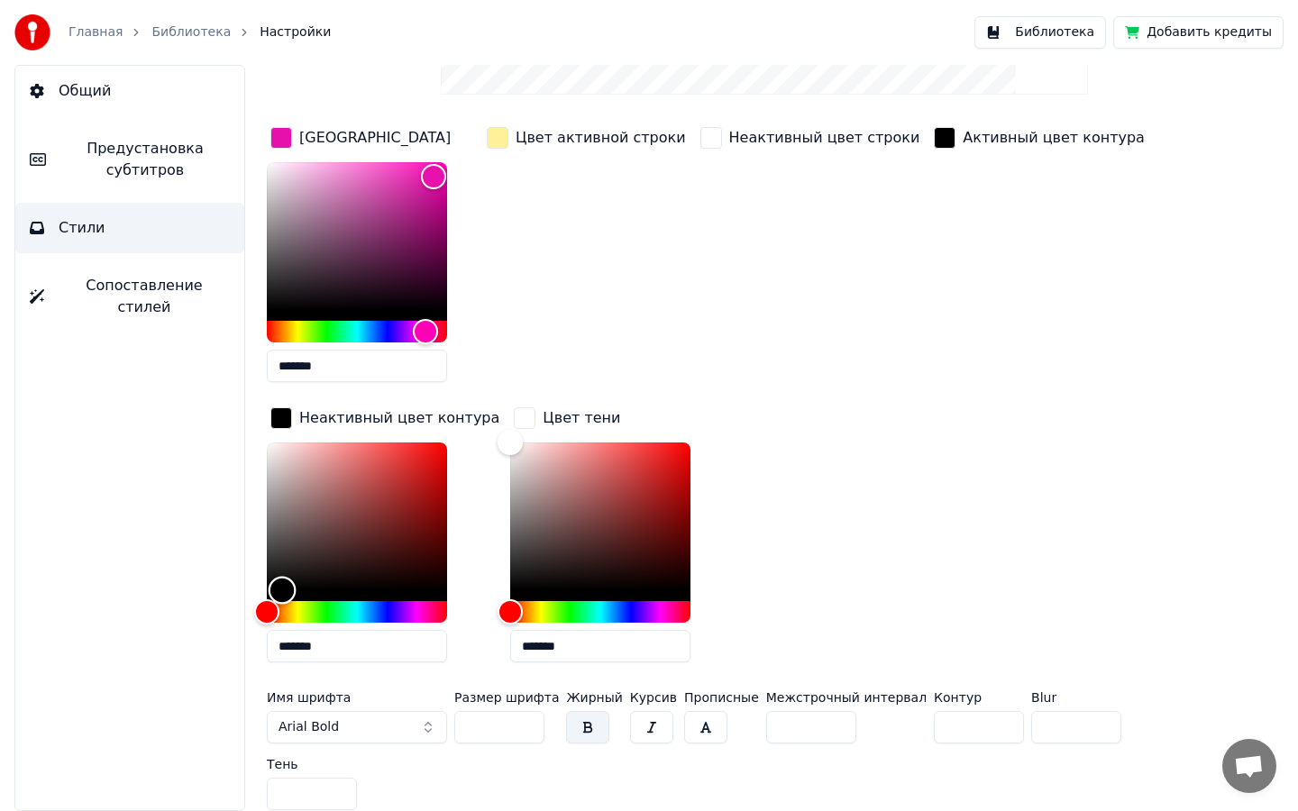
scroll to position [380, 0]
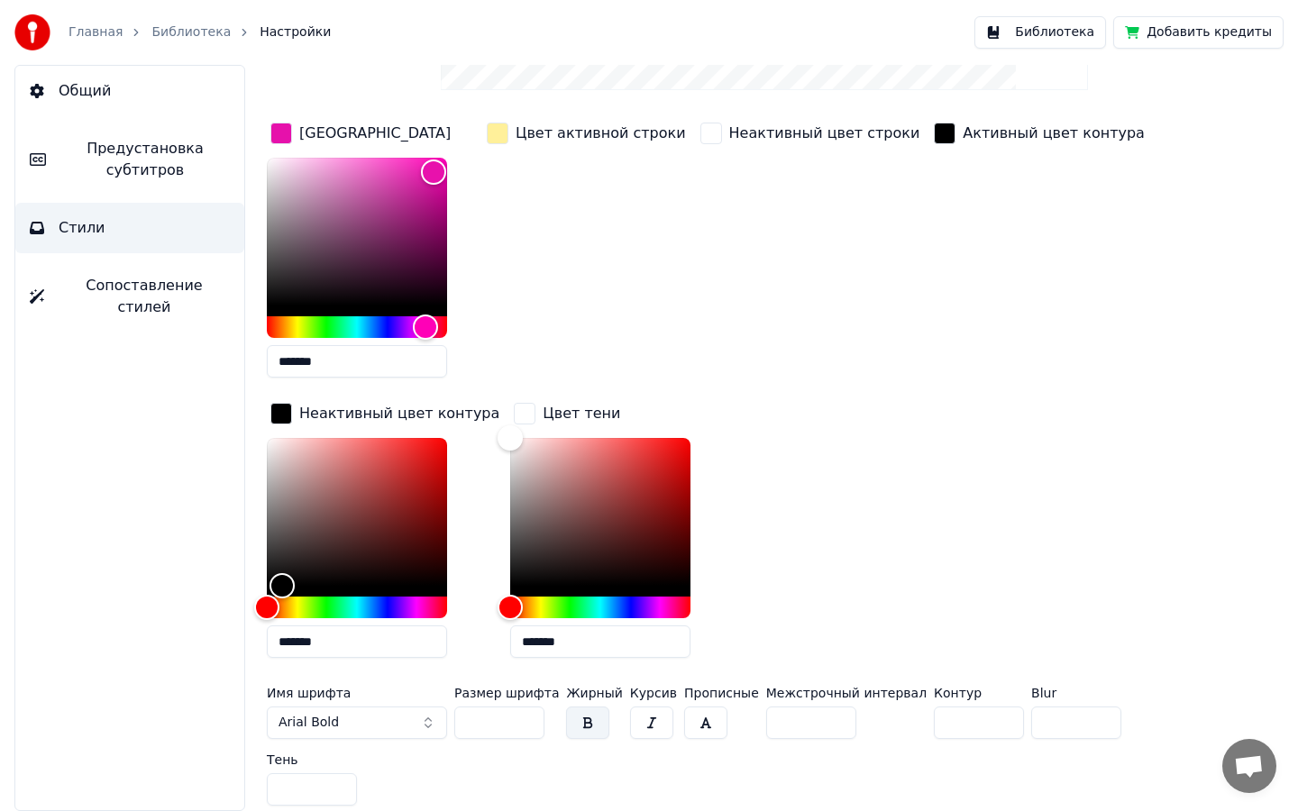
click at [317, 802] on input "*" at bounding box center [312, 789] width 90 height 32
click at [371, 726] on button "Arial Bold" at bounding box center [357, 723] width 180 height 32
click at [386, 722] on button "Arial Bold" at bounding box center [357, 723] width 180 height 32
click at [423, 719] on button "Arial Bold" at bounding box center [357, 723] width 180 height 32
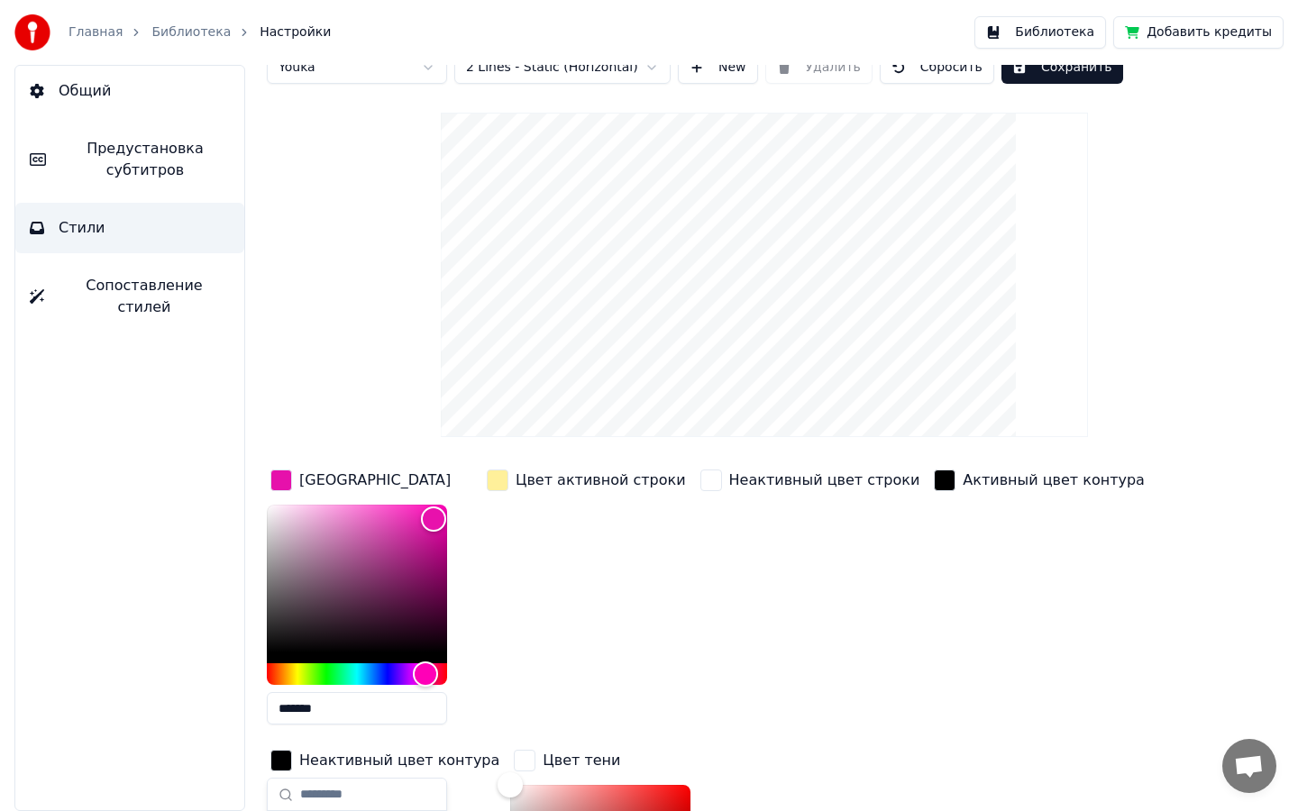
scroll to position [31, 0]
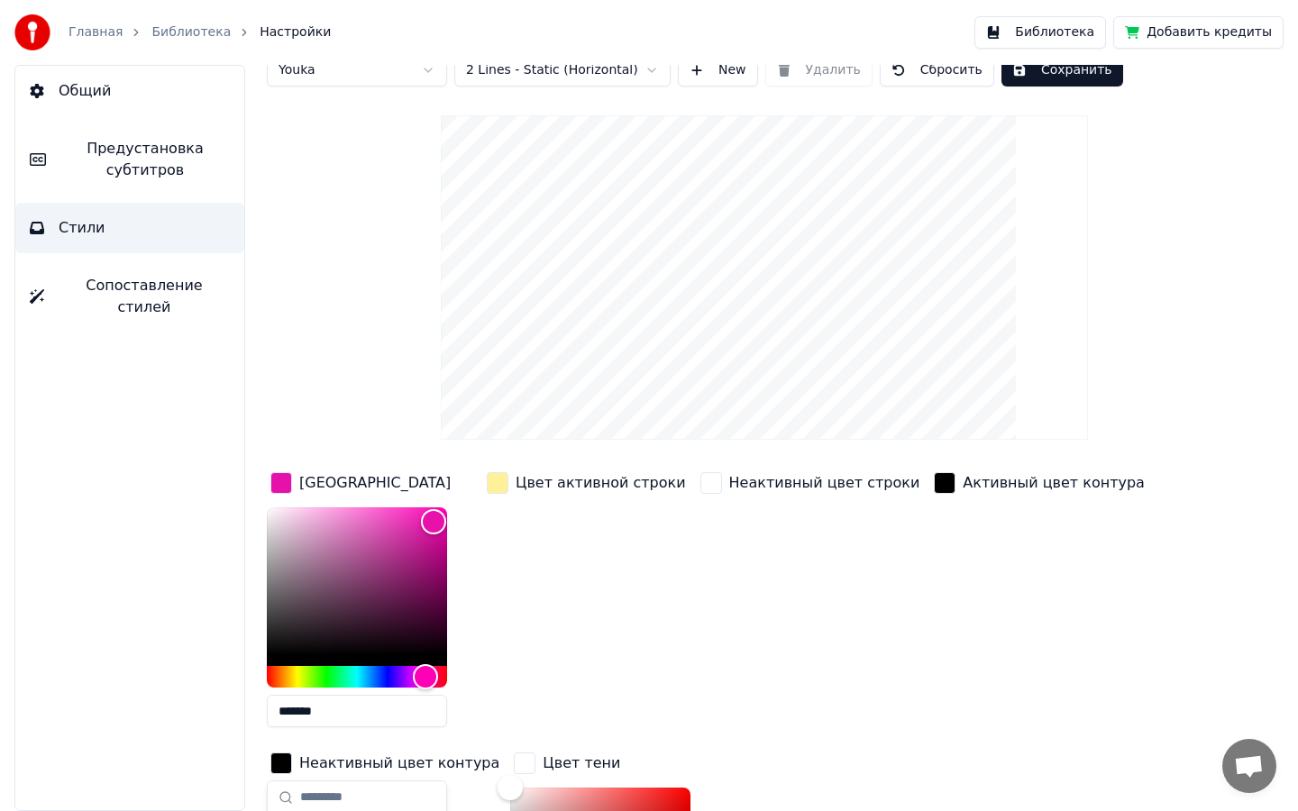
click at [645, 251] on video at bounding box center [764, 277] width 647 height 324
type input "*******"
drag, startPoint x: 429, startPoint y: 514, endPoint x: 452, endPoint y: 499, distance: 27.5
click at [452, 499] on div "Color" at bounding box center [448, 508] width 28 height 28
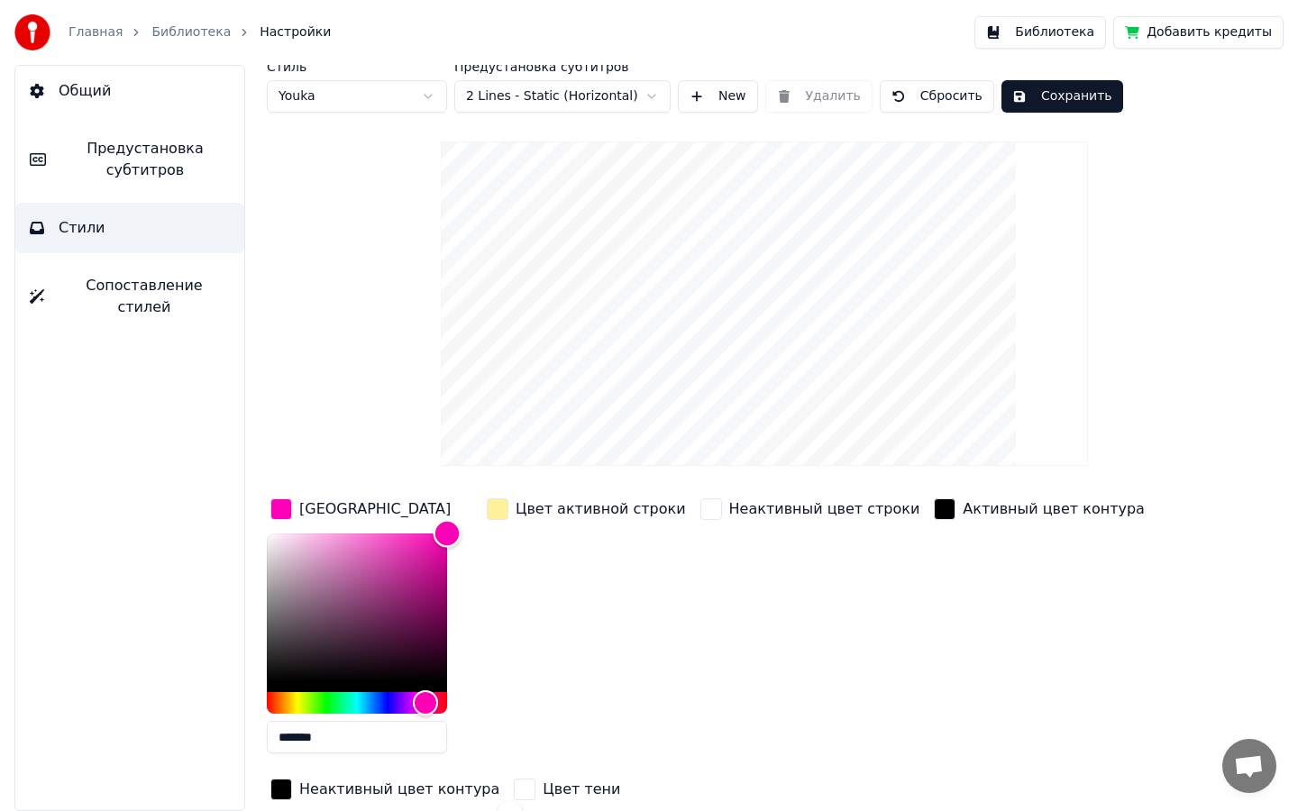
scroll to position [4, 0]
click at [1028, 104] on button "Сохранить" at bounding box center [1062, 97] width 122 height 32
click at [1030, 103] on button "Готово" at bounding box center [1049, 97] width 96 height 32
click at [1068, 33] on button "Библиотека" at bounding box center [1040, 32] width 132 height 32
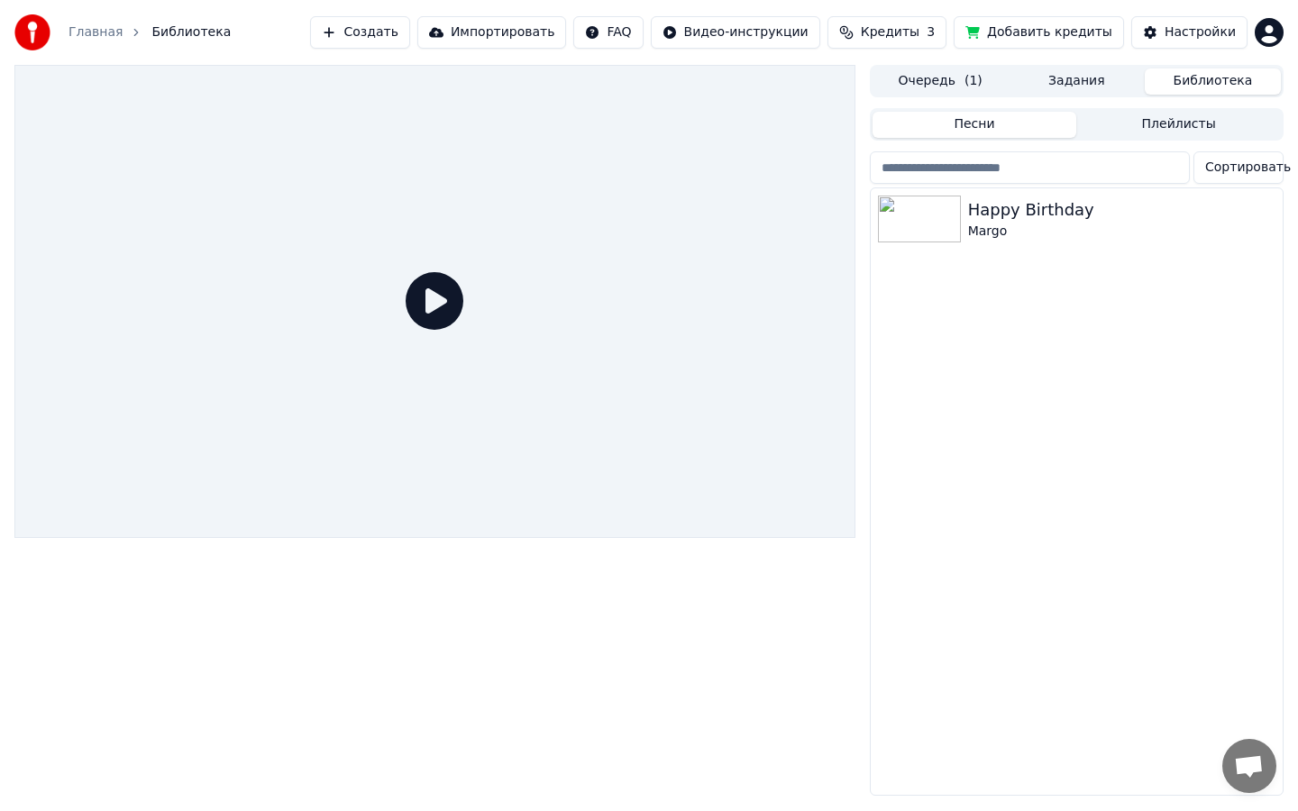
click at [440, 297] on icon at bounding box center [435, 301] width 58 height 58
click at [1014, 212] on div "Happy Birthday" at bounding box center [1112, 209] width 289 height 25
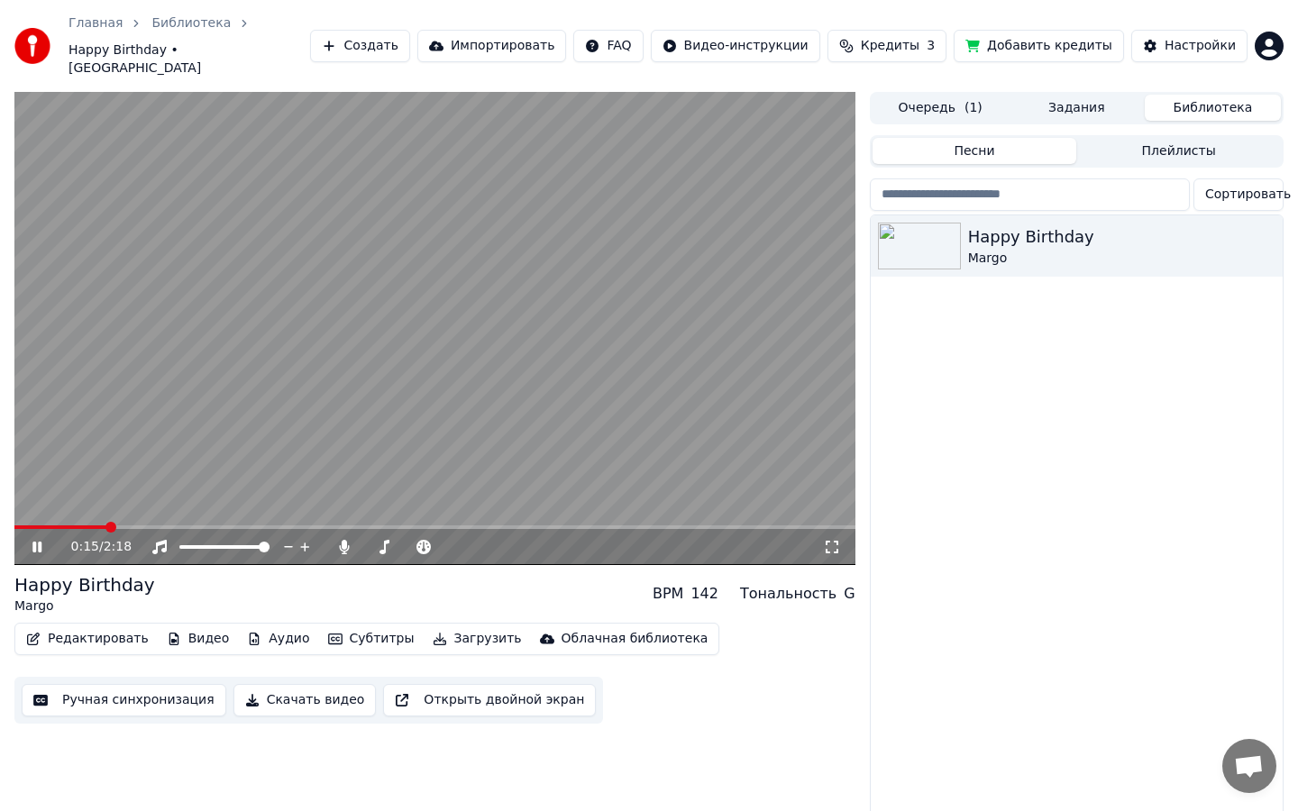
click at [827, 541] on icon at bounding box center [832, 547] width 13 height 13
click at [672, 294] on video at bounding box center [434, 328] width 841 height 473
click at [118, 626] on button "Редактировать" at bounding box center [87, 638] width 137 height 25
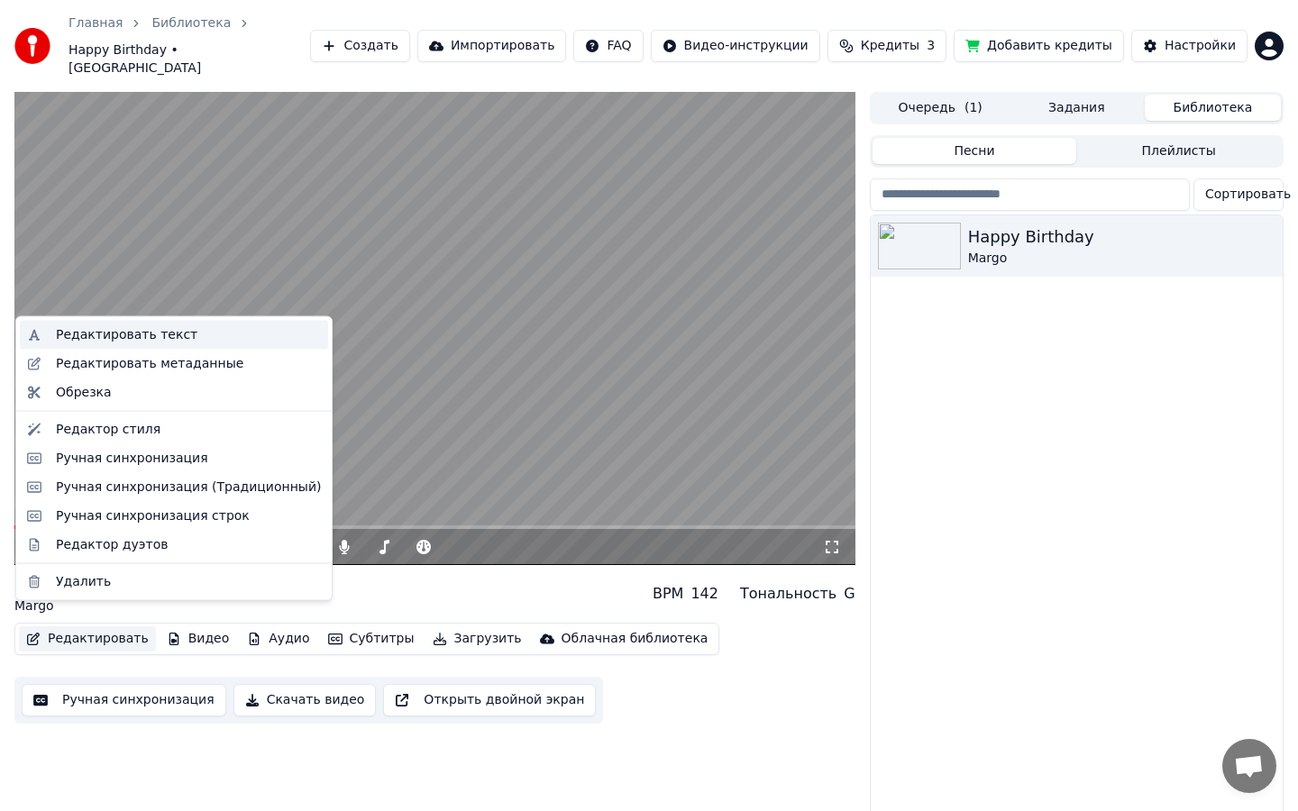
click at [142, 331] on div "Редактировать текст" at bounding box center [127, 335] width 142 height 18
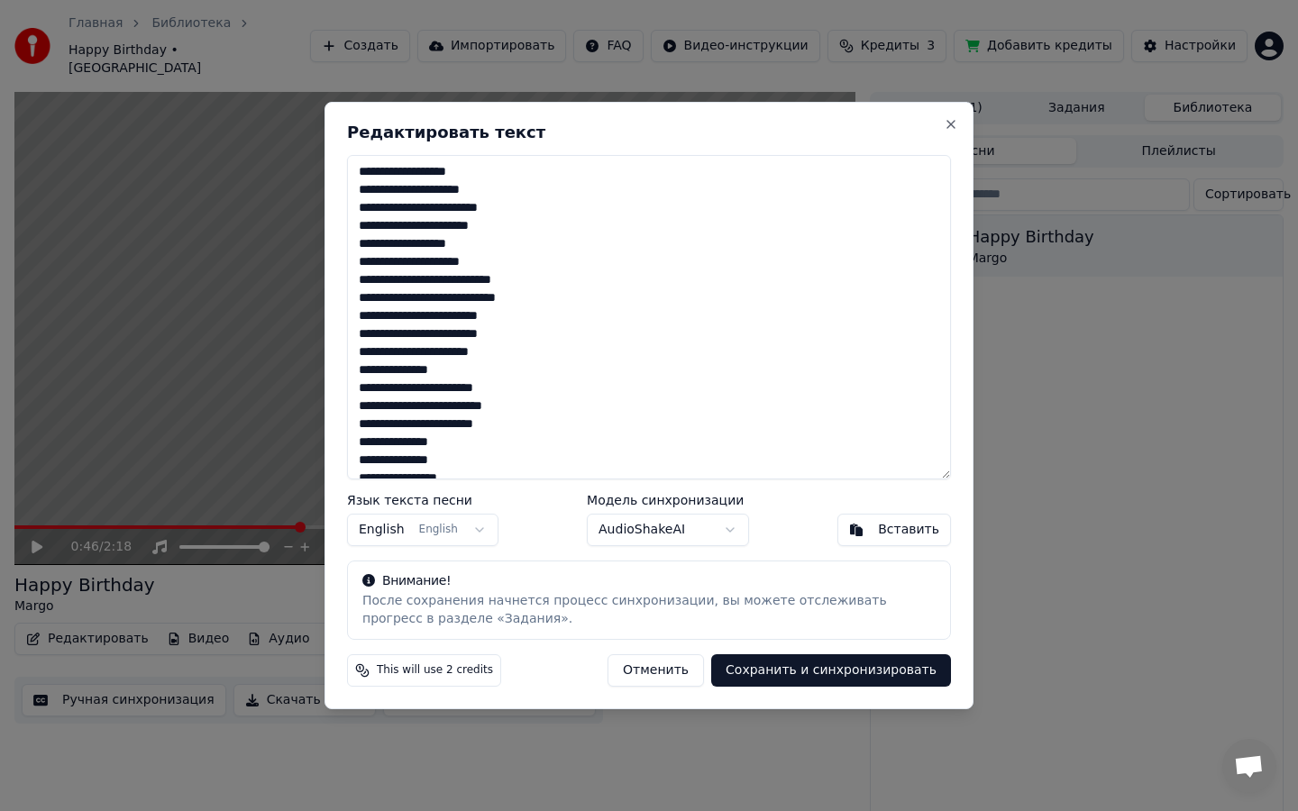
click at [684, 664] on button "Отменить" at bounding box center [655, 670] width 96 height 32
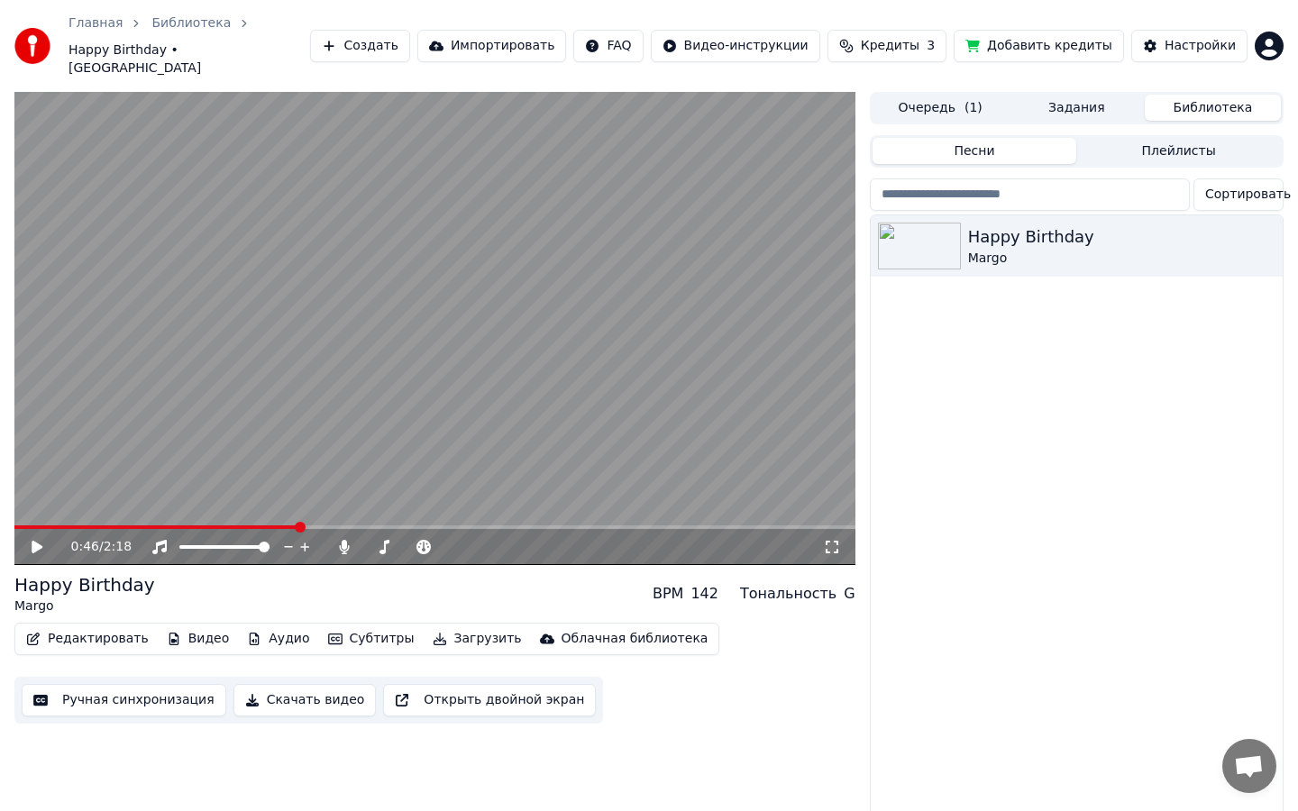
click at [185, 626] on button "Видео" at bounding box center [199, 638] width 78 height 25
click at [116, 626] on button "Редактировать" at bounding box center [87, 638] width 137 height 25
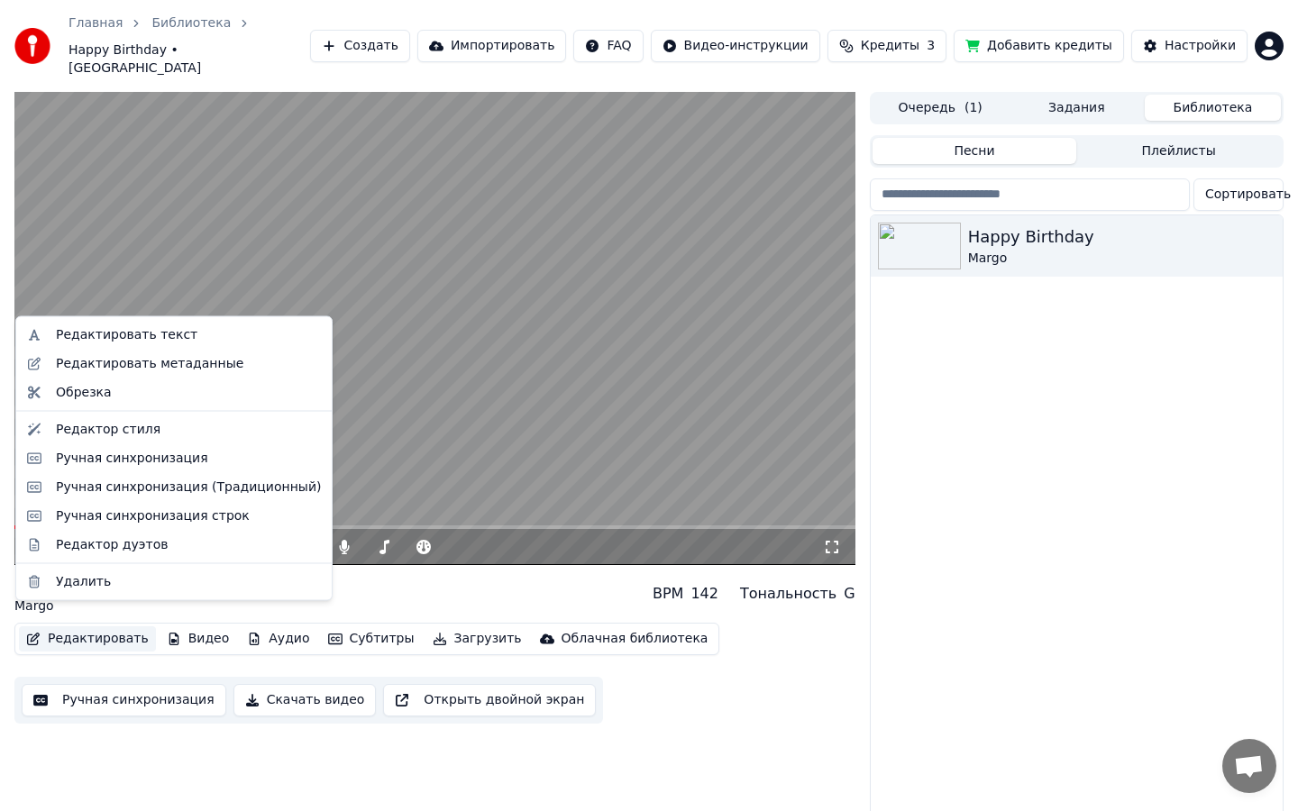
click at [94, 626] on button "Редактировать" at bounding box center [87, 638] width 137 height 25
click at [189, 371] on div "Редактировать метаданные" at bounding box center [149, 363] width 187 height 18
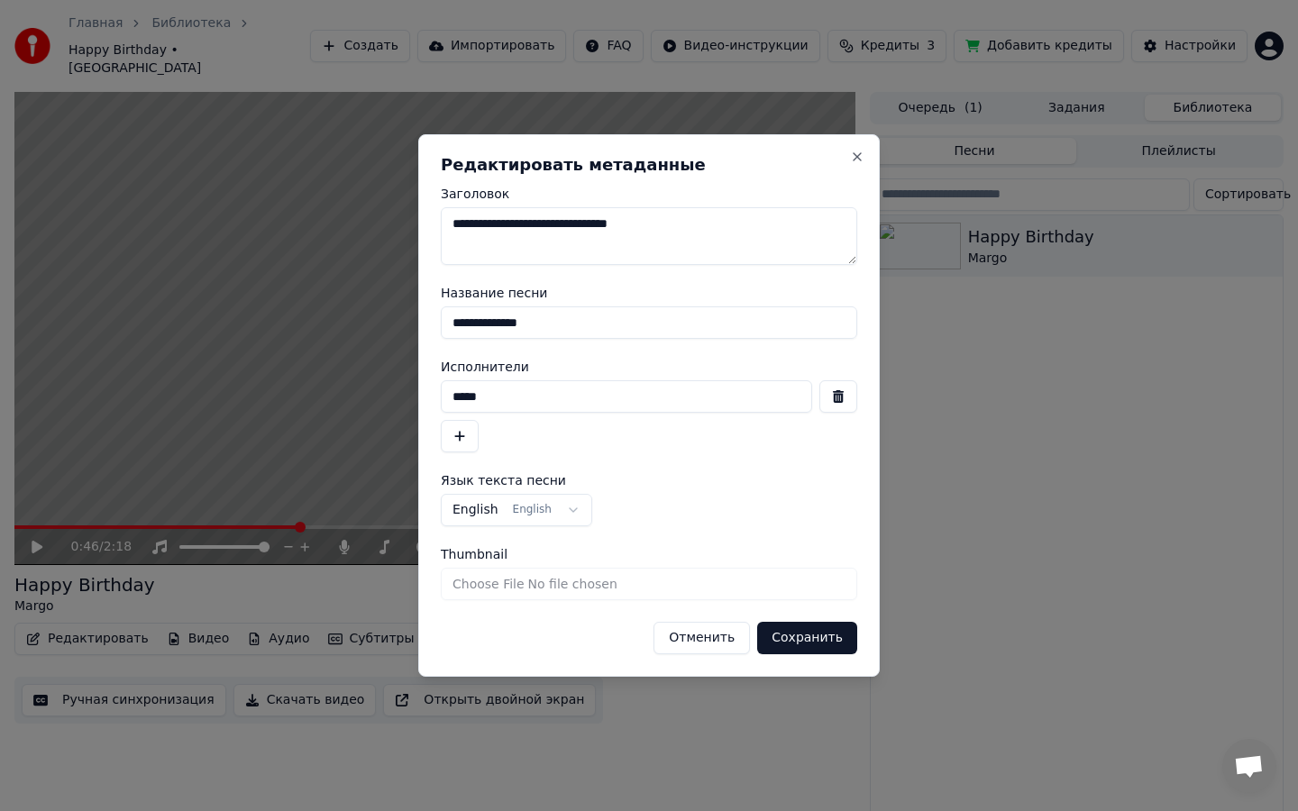
click at [715, 242] on textarea "**********" at bounding box center [649, 236] width 416 height 58
drag, startPoint x: 598, startPoint y: 231, endPoint x: 699, endPoint y: 229, distance: 101.9
click at [699, 229] on textarea "**********" at bounding box center [649, 236] width 416 height 58
type textarea "**********"
click at [793, 637] on button "Сохранить" at bounding box center [807, 638] width 100 height 32
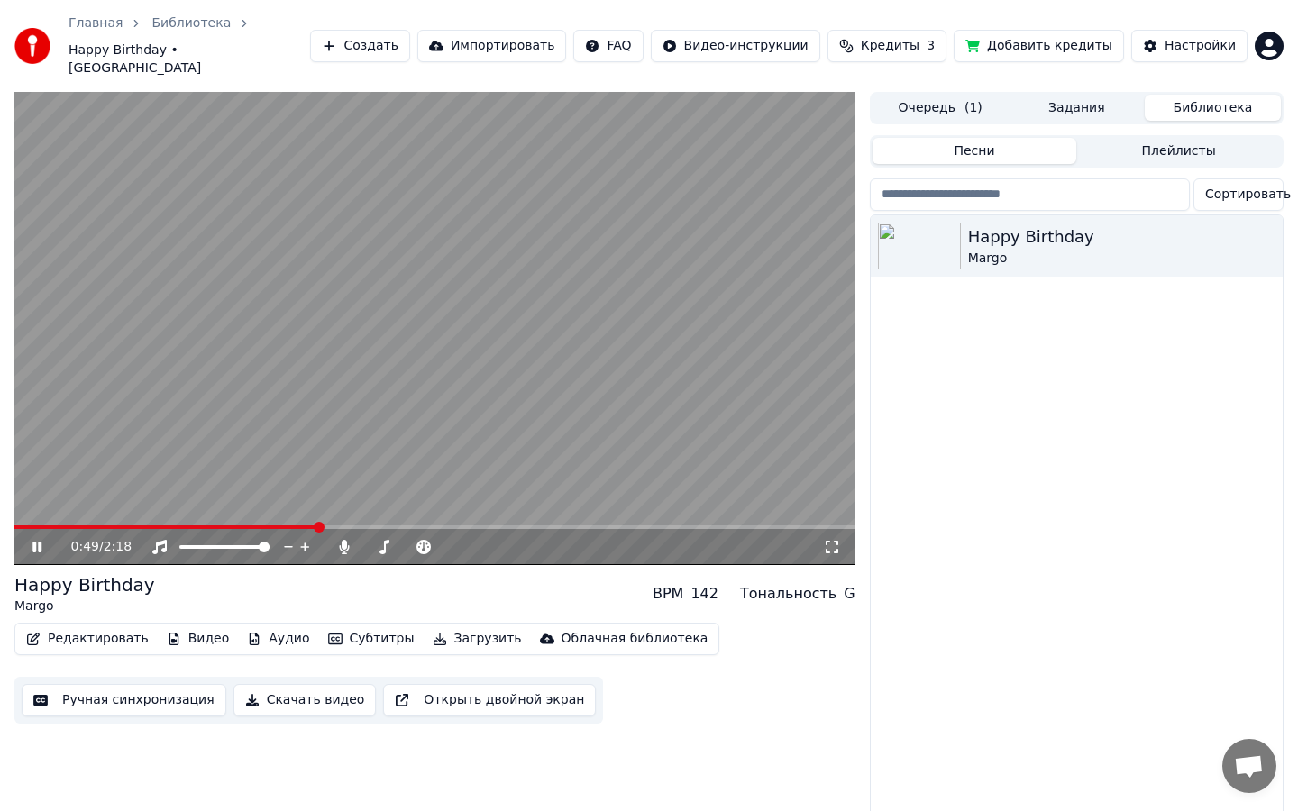
click at [835, 540] on icon at bounding box center [832, 547] width 18 height 14
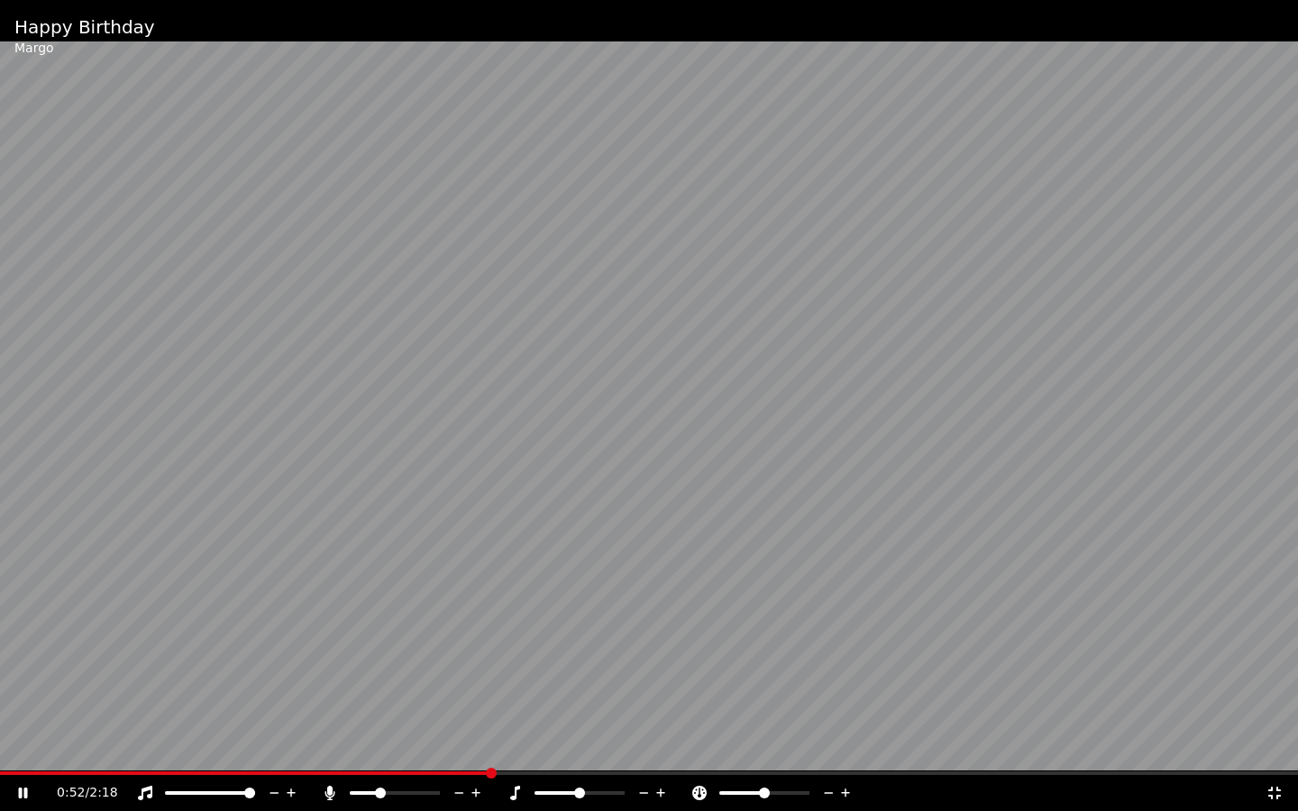
drag, startPoint x: 443, startPoint y: 778, endPoint x: 46, endPoint y: 778, distance: 397.5
click at [46, 778] on div "0:52 / 2:18" at bounding box center [649, 793] width 1298 height 36
click at [0, 775] on div "0:53 / 2:18" at bounding box center [649, 793] width 1298 height 36
click at [8, 773] on span at bounding box center [4, 774] width 9 height 4
click at [0, 772] on span at bounding box center [0, 774] width 0 height 4
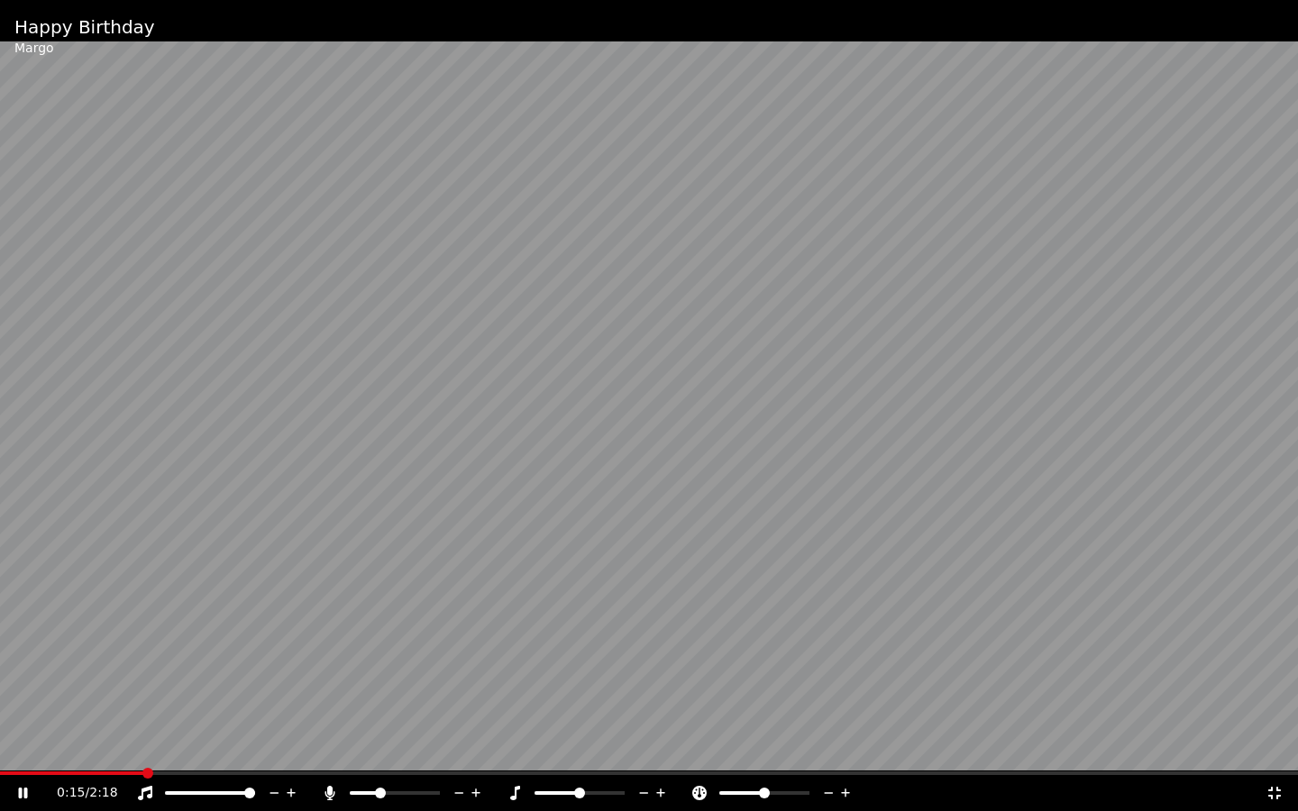
click at [142, 779] on span at bounding box center [147, 773] width 11 height 11
click at [25, 797] on icon at bounding box center [23, 793] width 9 height 11
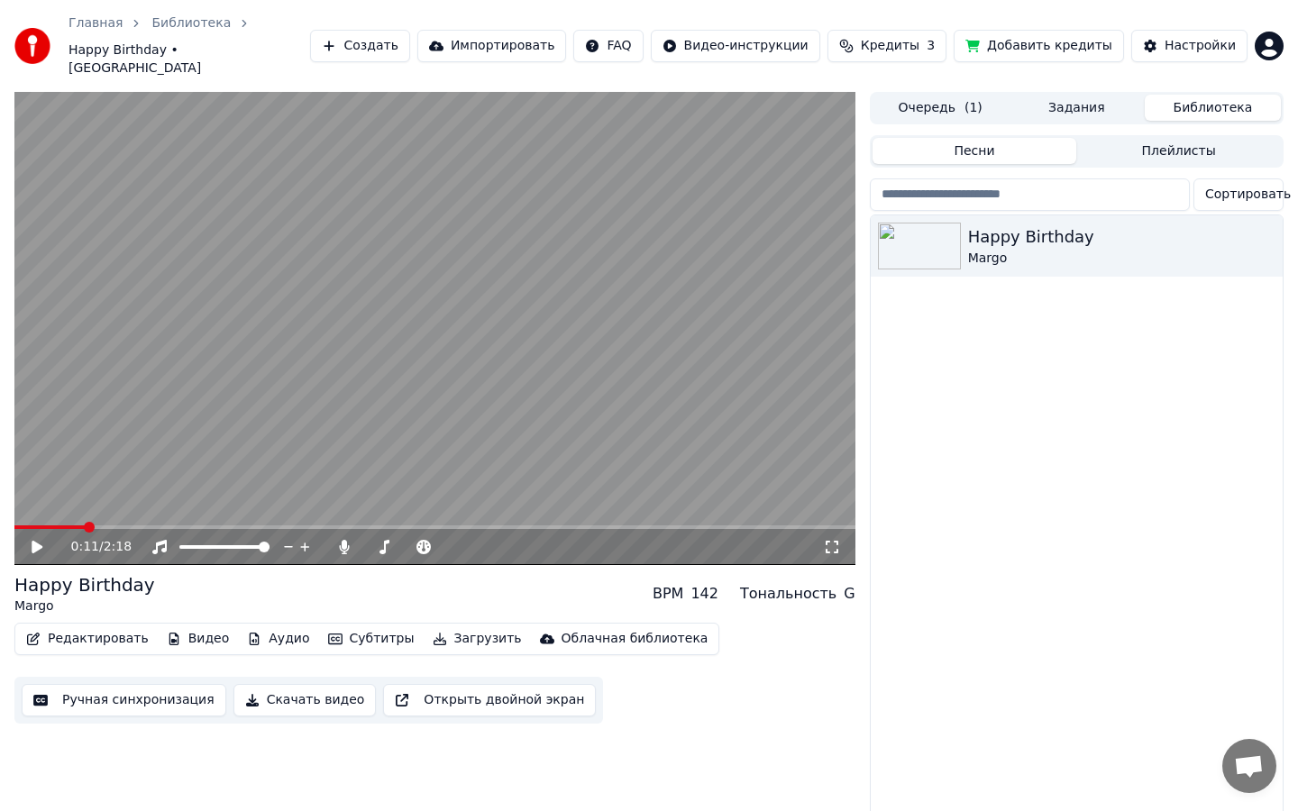
click at [426, 361] on video at bounding box center [434, 328] width 841 height 473
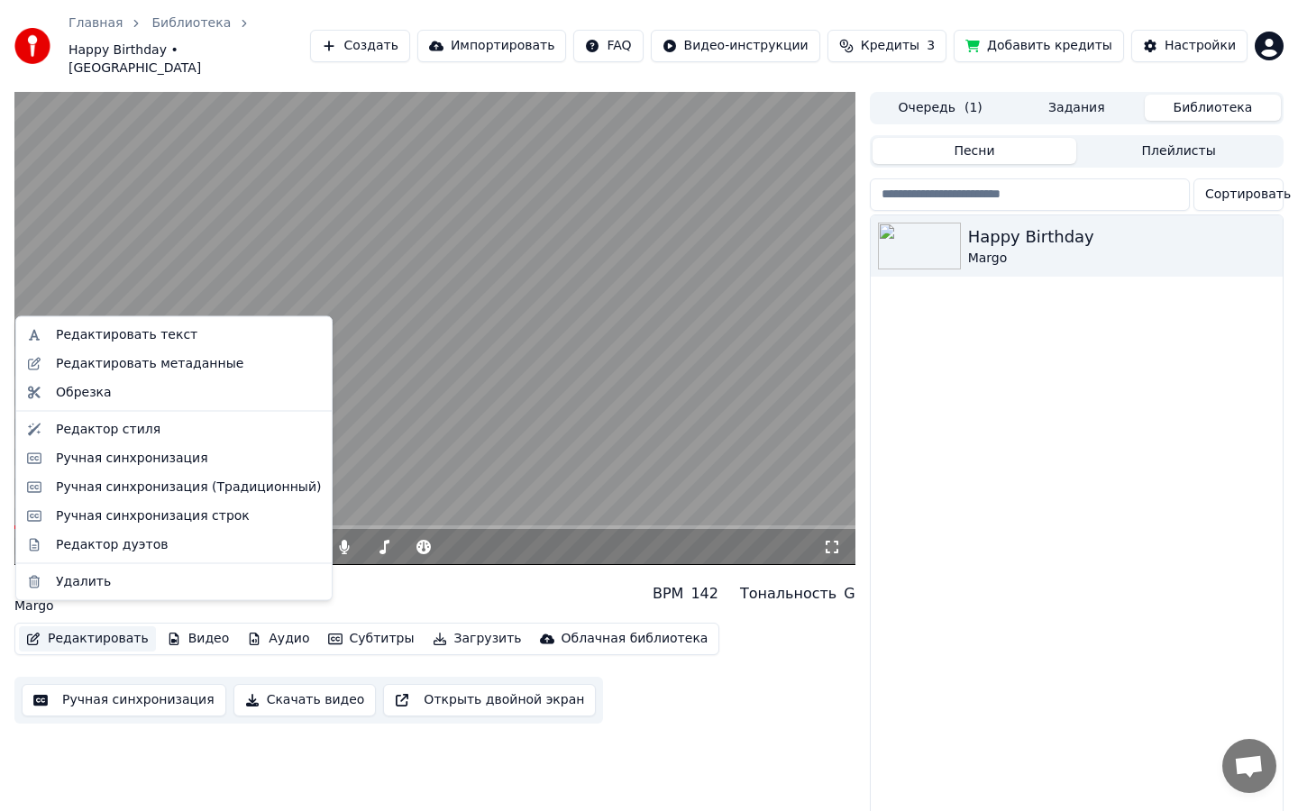
click at [97, 626] on button "Редактировать" at bounding box center [87, 638] width 137 height 25
click at [126, 343] on div "Редактировать текст" at bounding box center [174, 335] width 308 height 29
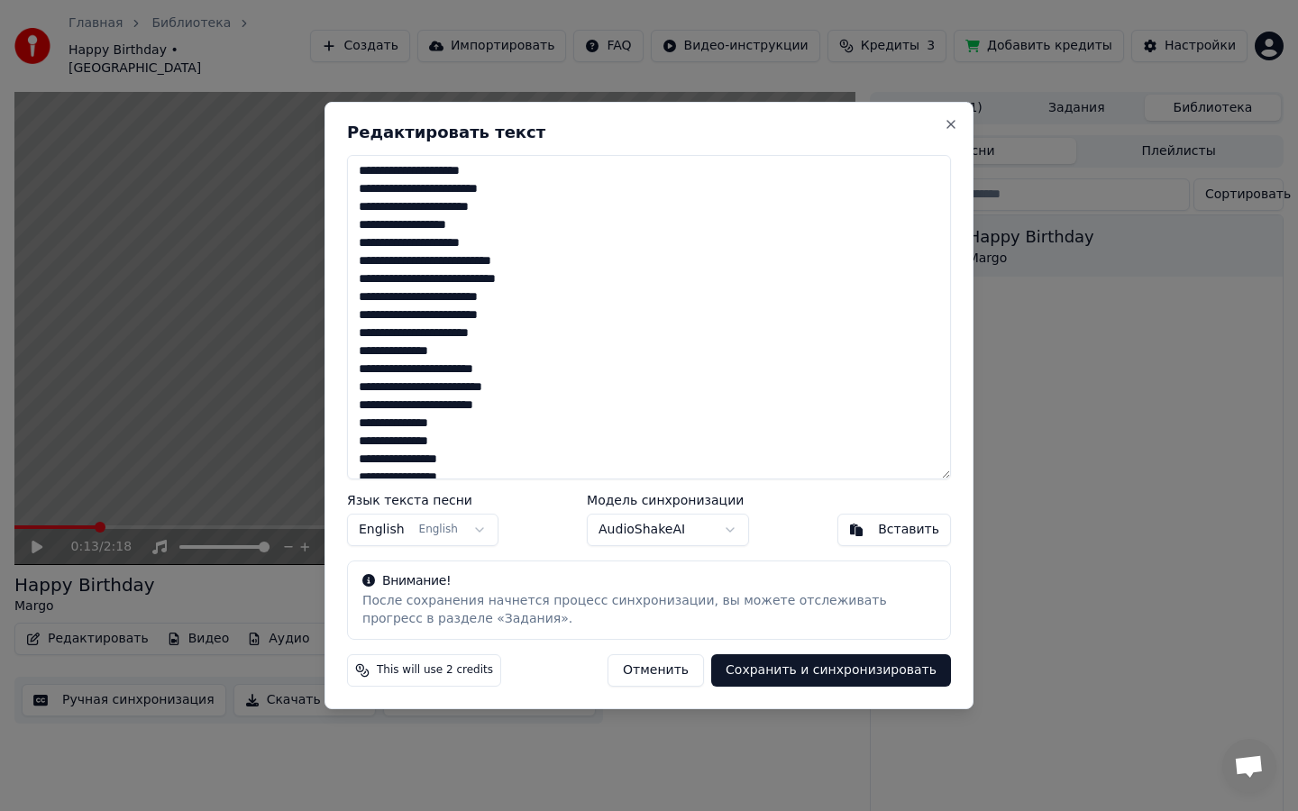
scroll to position [21, 0]
drag, startPoint x: 459, startPoint y: 418, endPoint x: 321, endPoint y: 428, distance: 138.3
click at [321, 428] on body "Главная Библиотека Happy Birthday • Margo Создать Импортировать FAQ Видео-инстр…" at bounding box center [649, 405] width 1298 height 811
click at [497, 407] on textarea at bounding box center [649, 317] width 604 height 324
drag, startPoint x: 465, startPoint y: 424, endPoint x: 352, endPoint y: 424, distance: 112.7
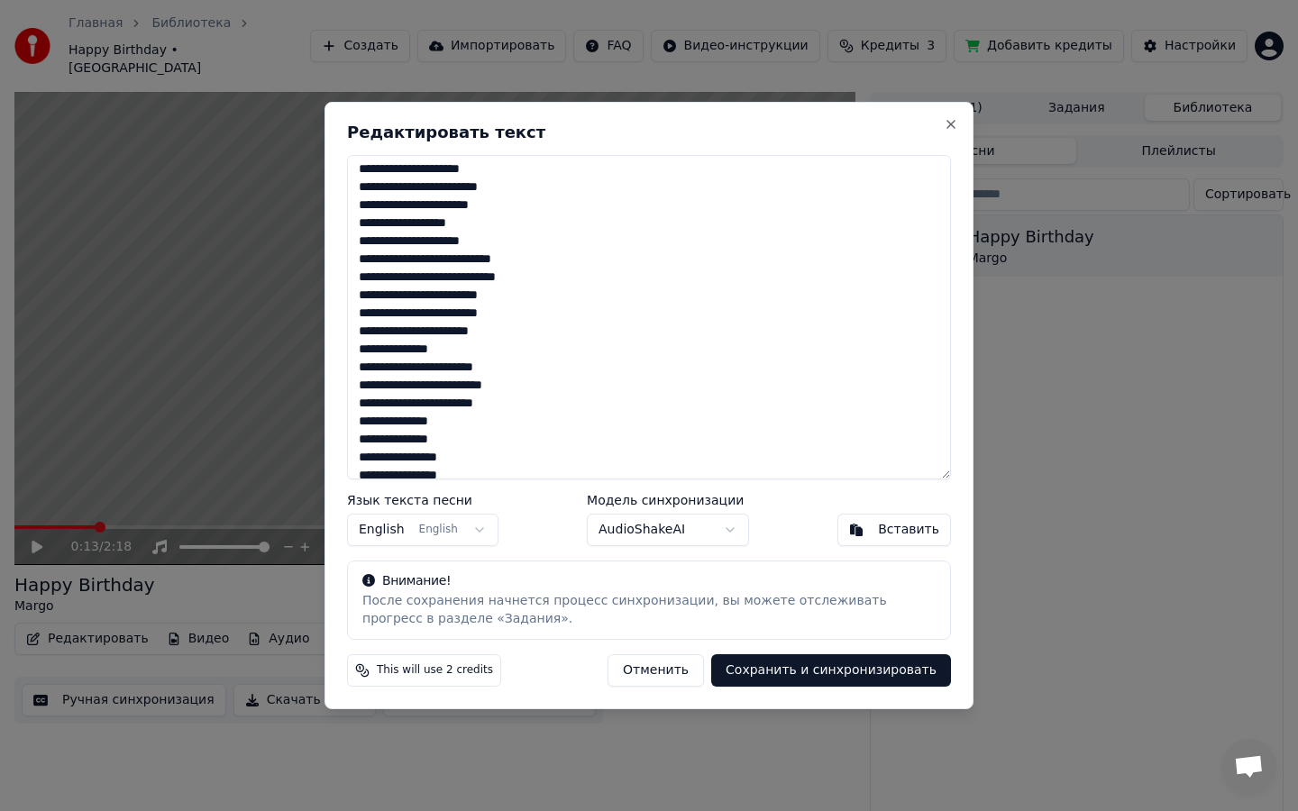
click at [352, 424] on textarea at bounding box center [649, 317] width 604 height 324
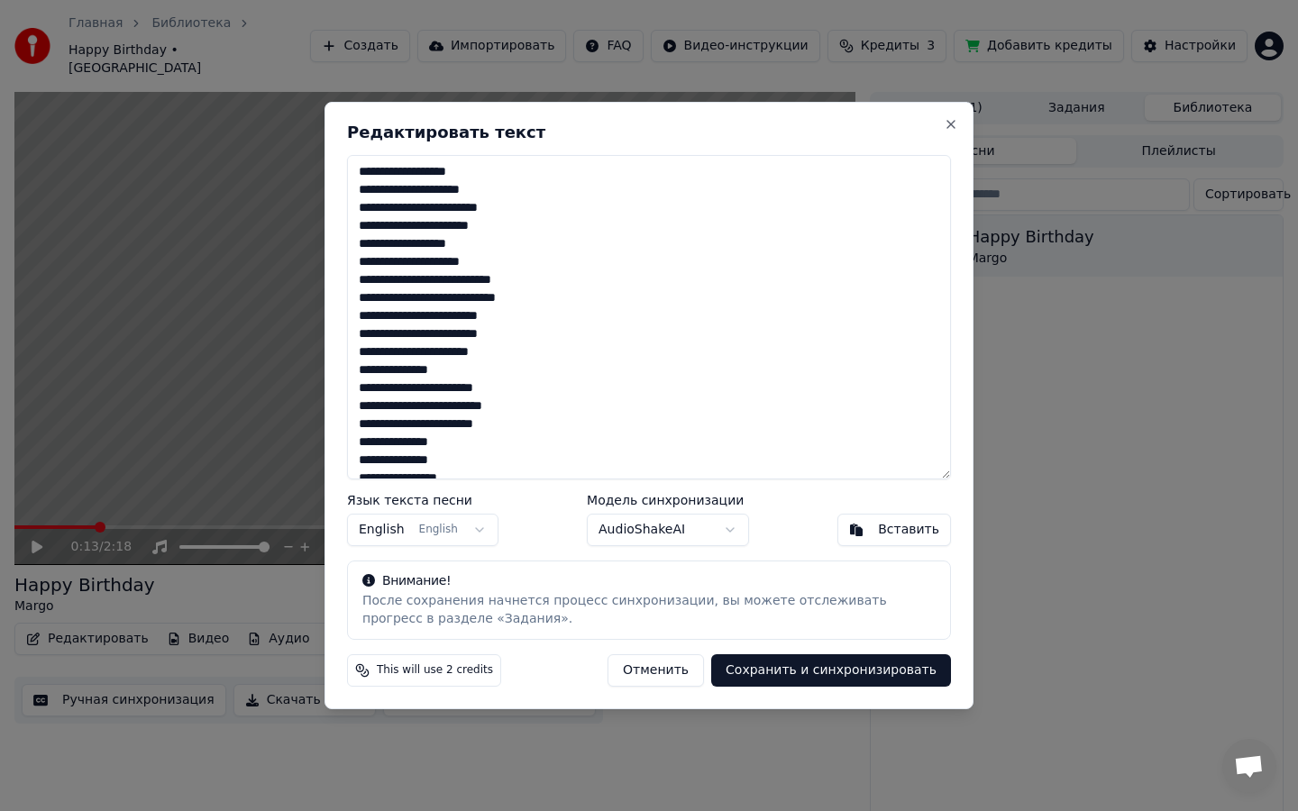
click at [374, 173] on textarea at bounding box center [649, 317] width 604 height 324
type textarea "**********"
click at [801, 667] on button "Сохранить и синхронизировать" at bounding box center [831, 670] width 240 height 32
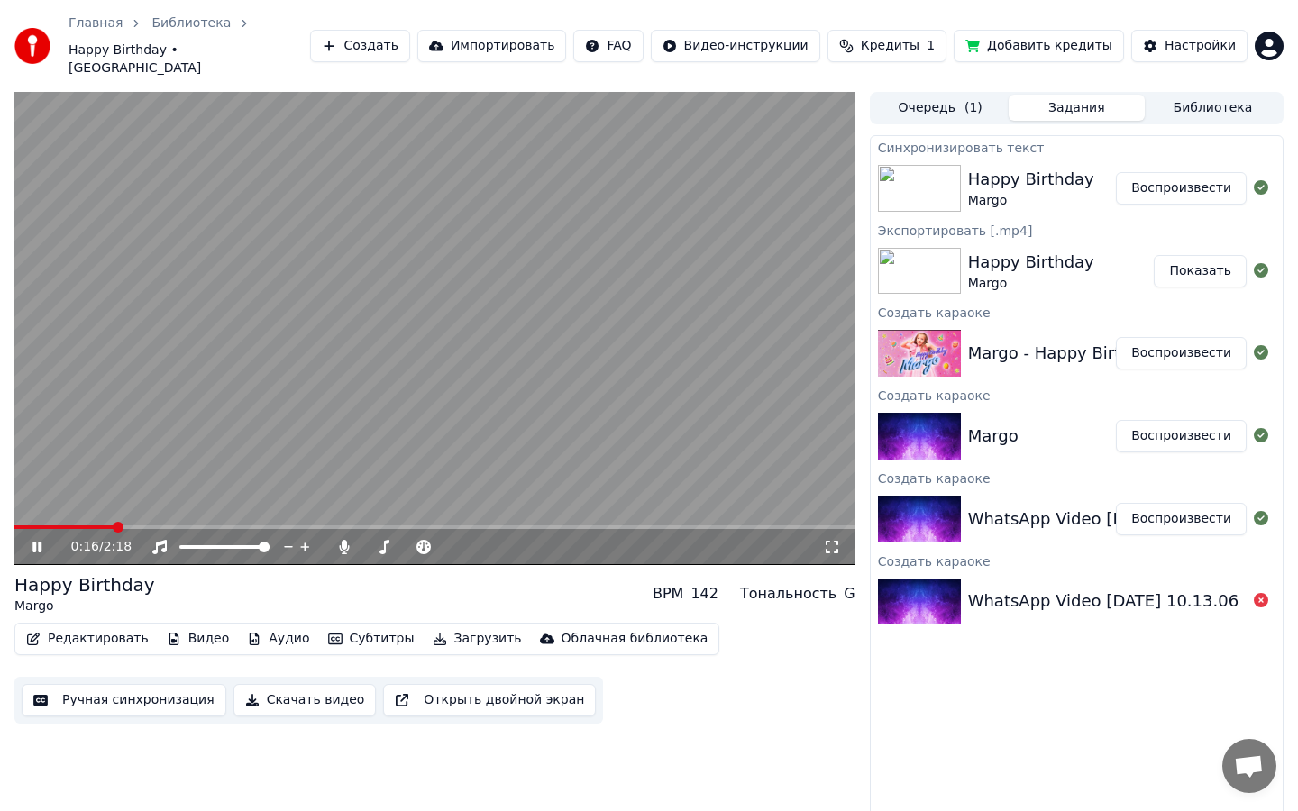
click at [1156, 172] on button "Воспроизвести" at bounding box center [1181, 188] width 131 height 32
click at [836, 540] on icon at bounding box center [832, 547] width 18 height 14
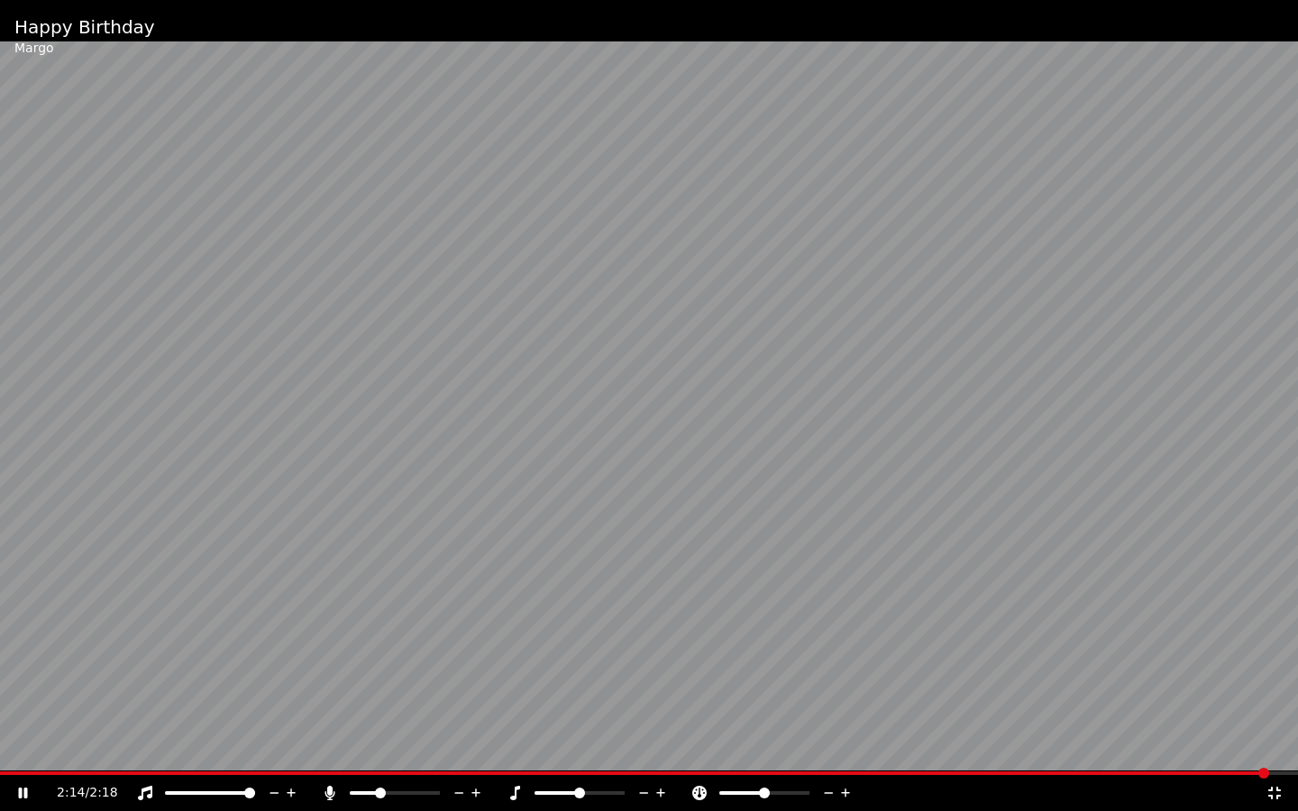
click at [1279, 797] on icon at bounding box center [1274, 793] width 18 height 14
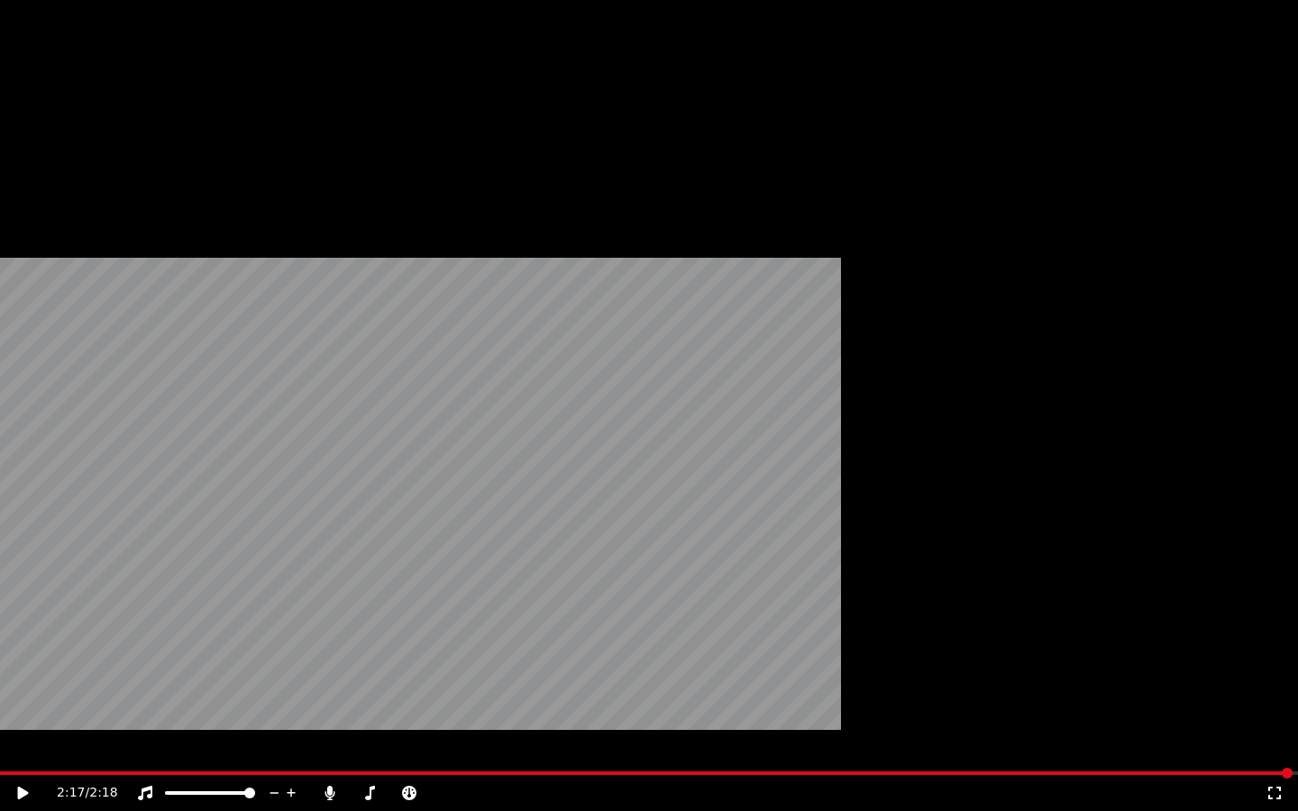
click at [87, 178] on button "Редактировать" at bounding box center [87, 165] width 137 height 25
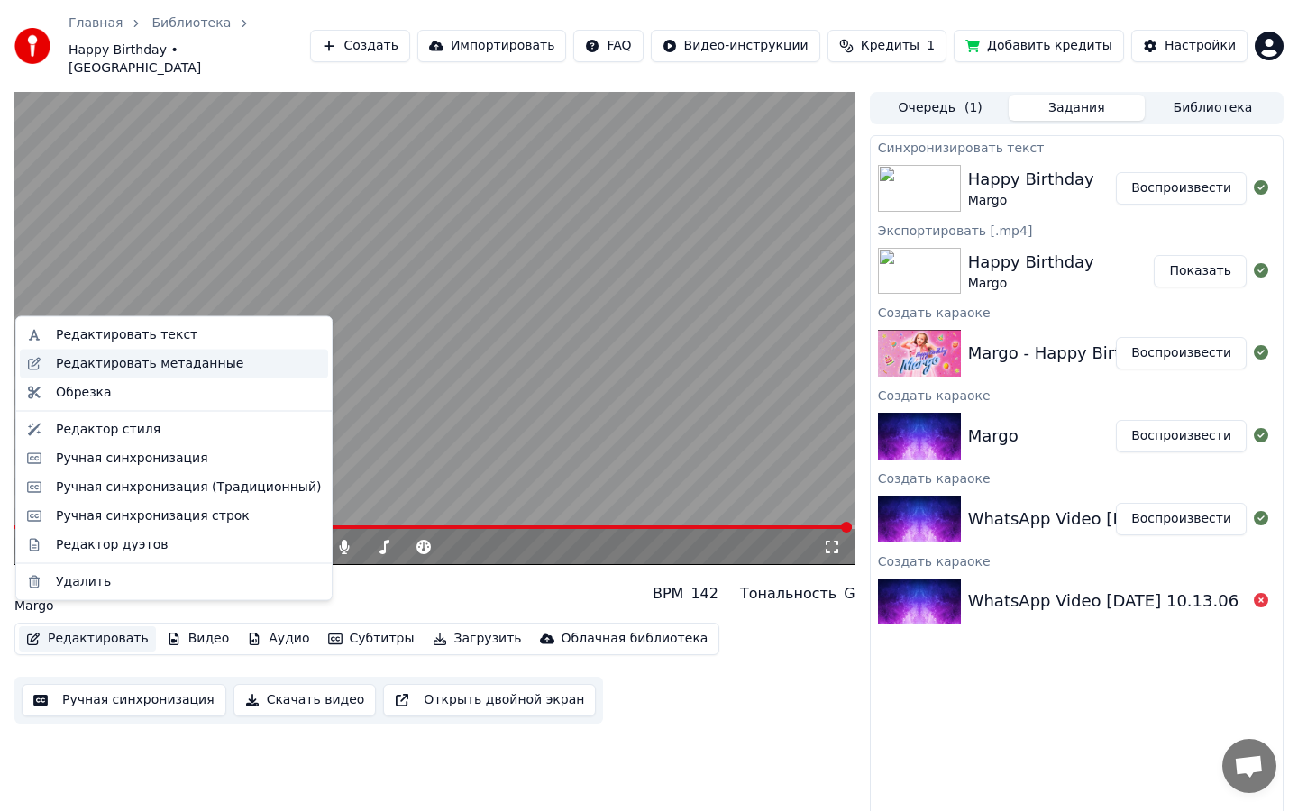
click at [204, 362] on div "Редактировать метаданные" at bounding box center [149, 363] width 187 height 18
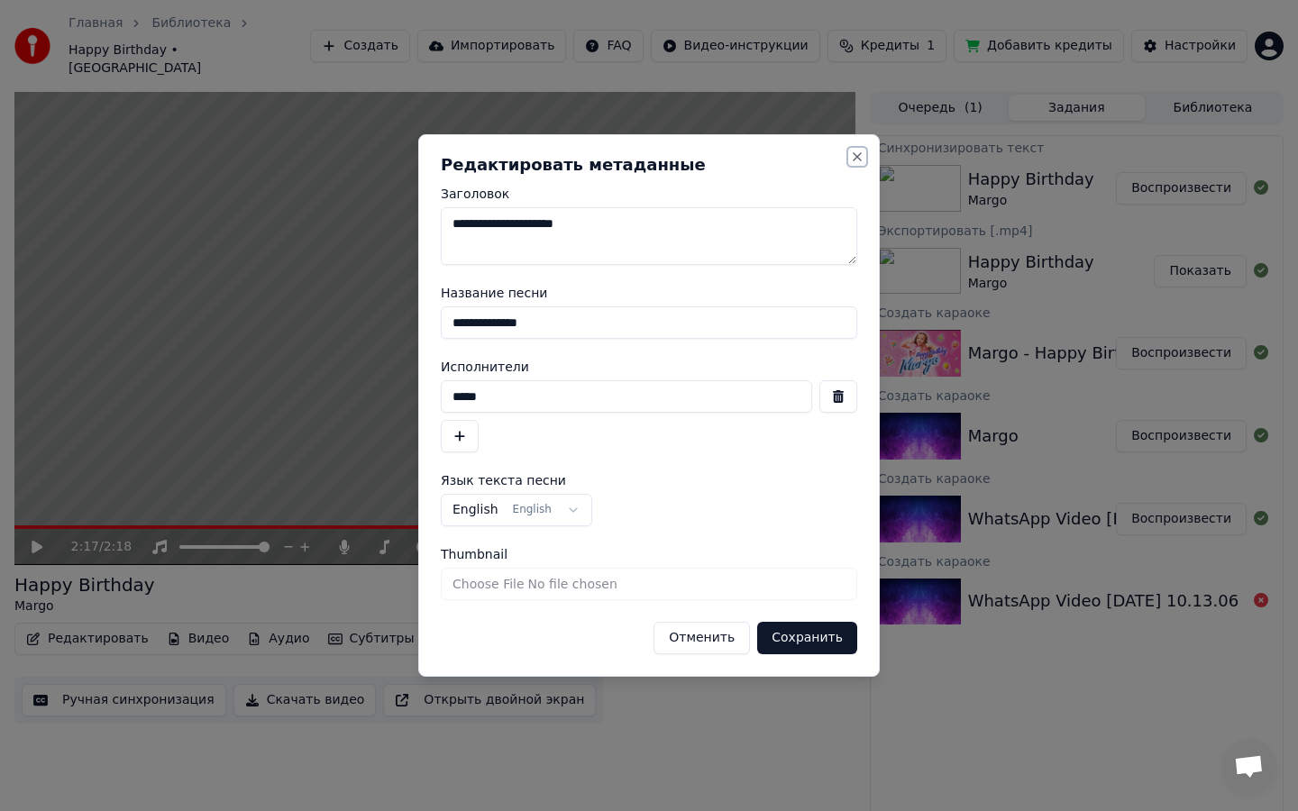
click at [858, 153] on button "Close" at bounding box center [857, 157] width 14 height 14
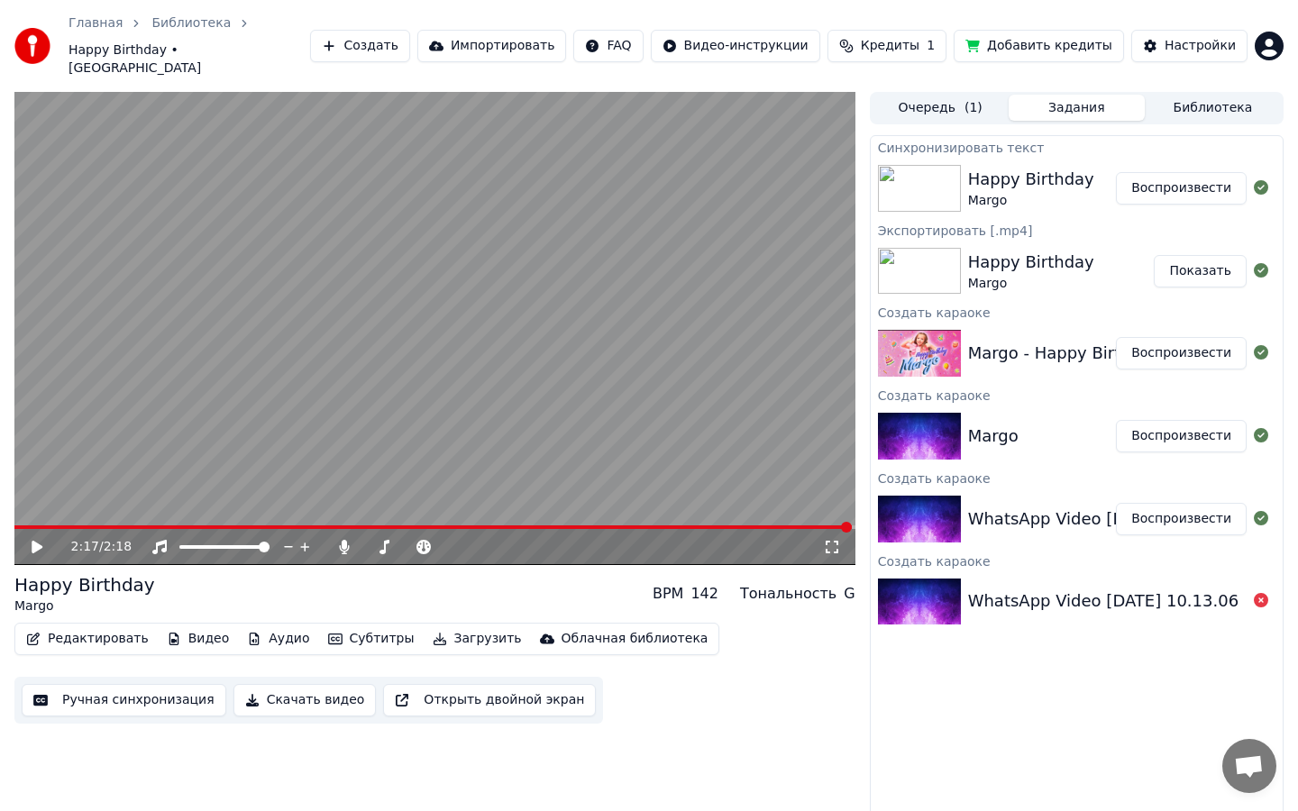
click at [626, 35] on html "Главная Библиотека Happy Birthday • Margo Создать Импортировать FAQ Видео-инстр…" at bounding box center [649, 405] width 1298 height 811
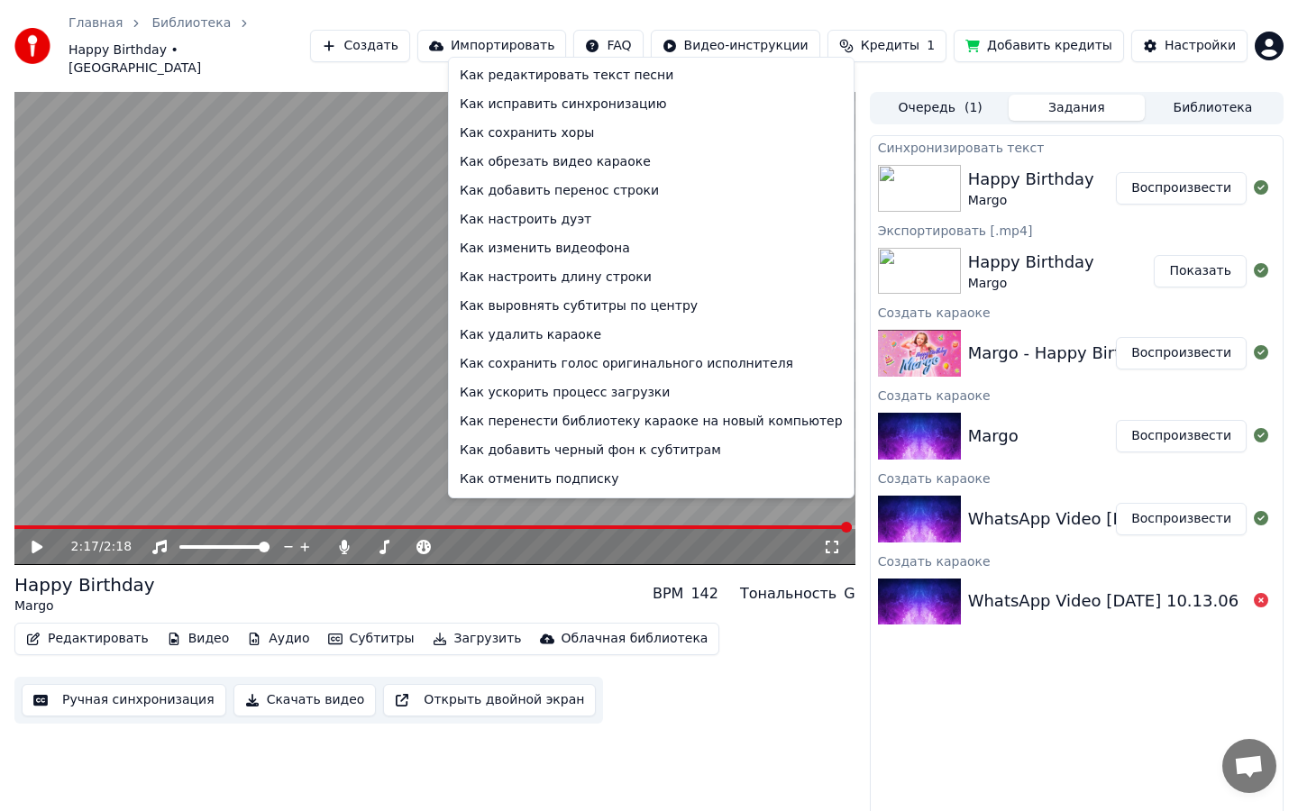
click at [673, 718] on html "Главная Библиотека Happy Birthday • Margo Создать Импортировать FAQ Видео-инстр…" at bounding box center [649, 405] width 1298 height 811
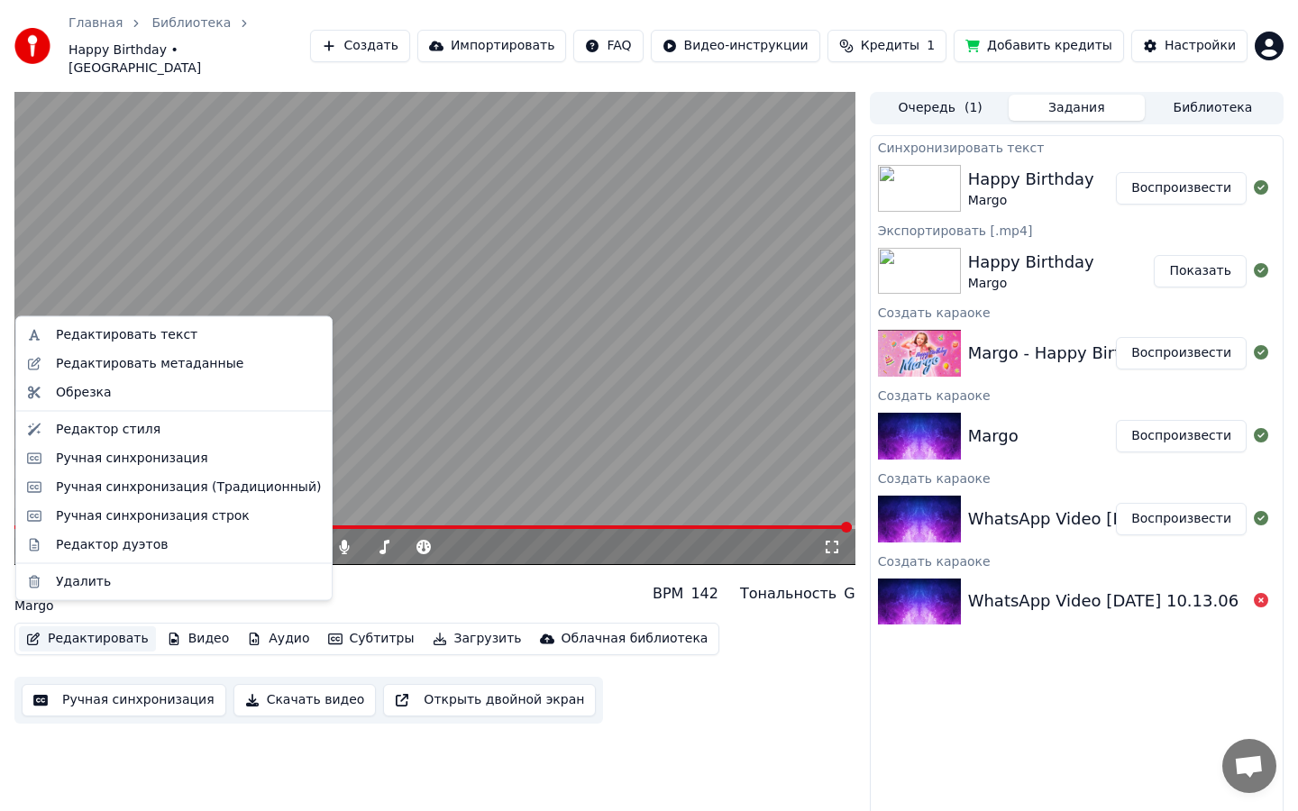
click at [122, 628] on button "Редактировать" at bounding box center [87, 638] width 137 height 25
click at [176, 364] on div "Редактировать метаданные" at bounding box center [149, 363] width 187 height 18
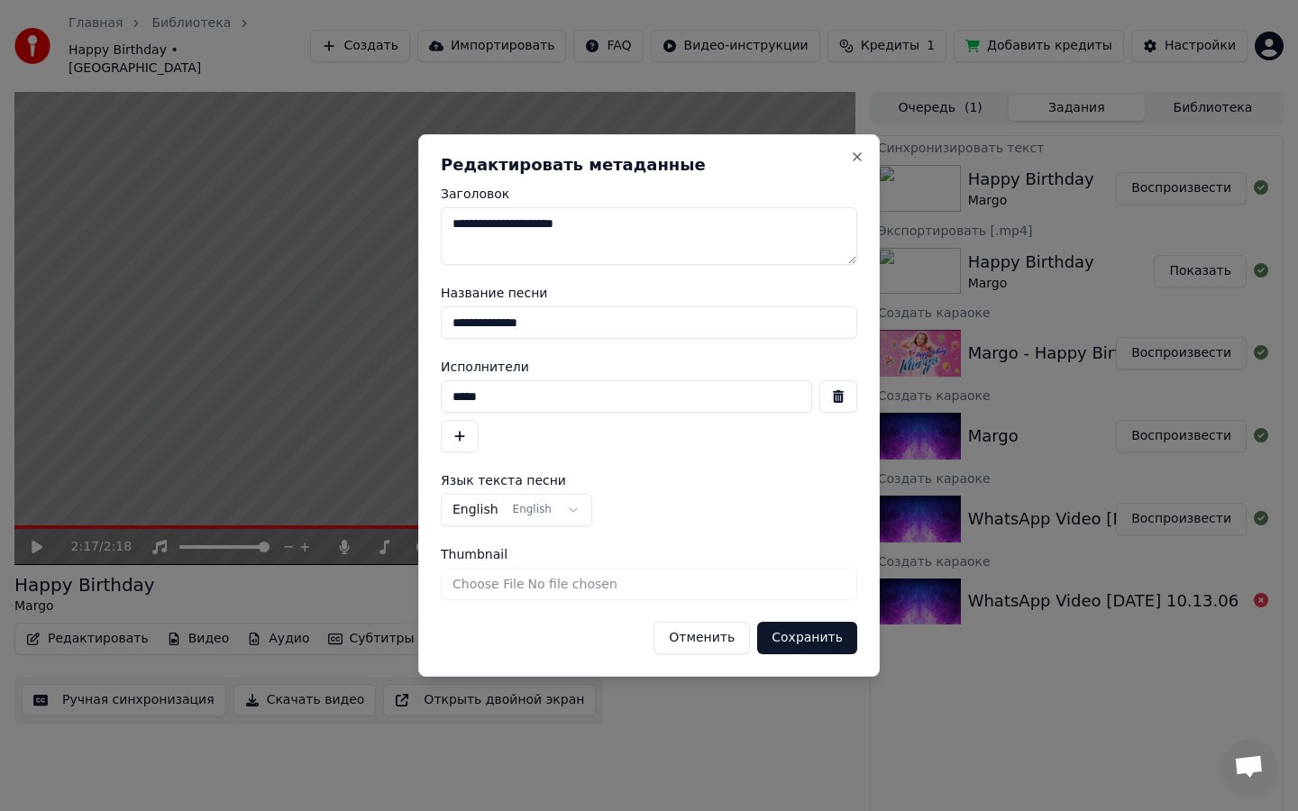
click at [866, 151] on div "**********" at bounding box center [648, 405] width 461 height 543
click at [860, 154] on button "Close" at bounding box center [857, 157] width 14 height 14
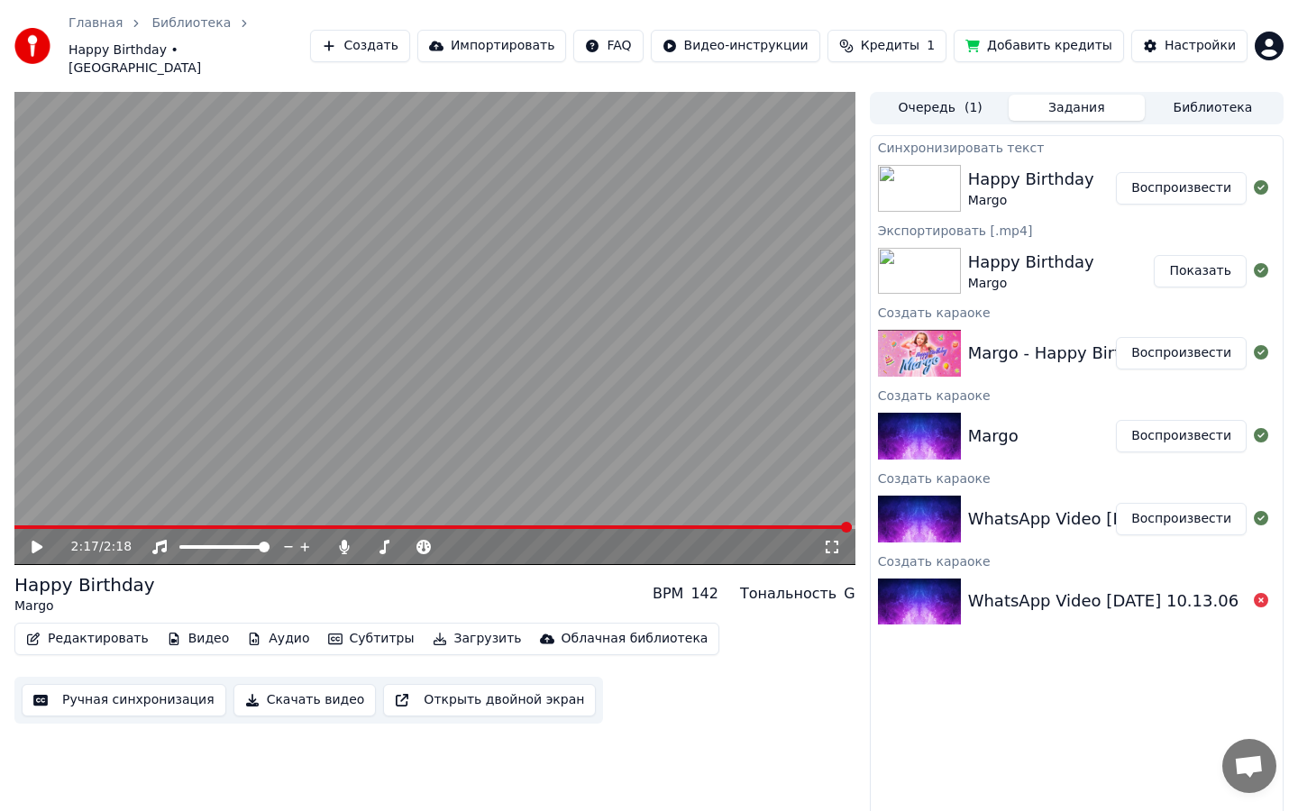
click at [39, 541] on icon at bounding box center [37, 547] width 11 height 13
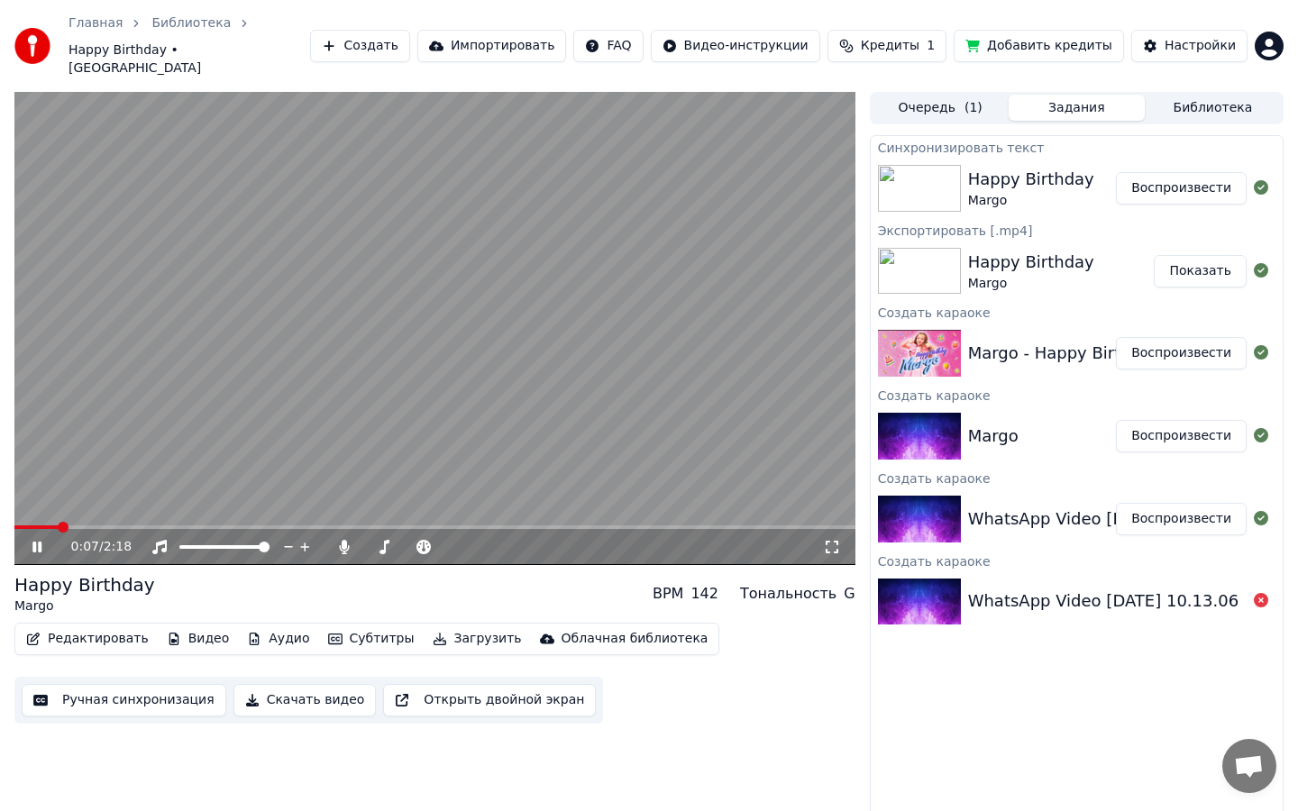
click at [39, 542] on icon at bounding box center [36, 547] width 9 height 11
click at [458, 626] on button "Загрузить" at bounding box center [477, 638] width 104 height 25
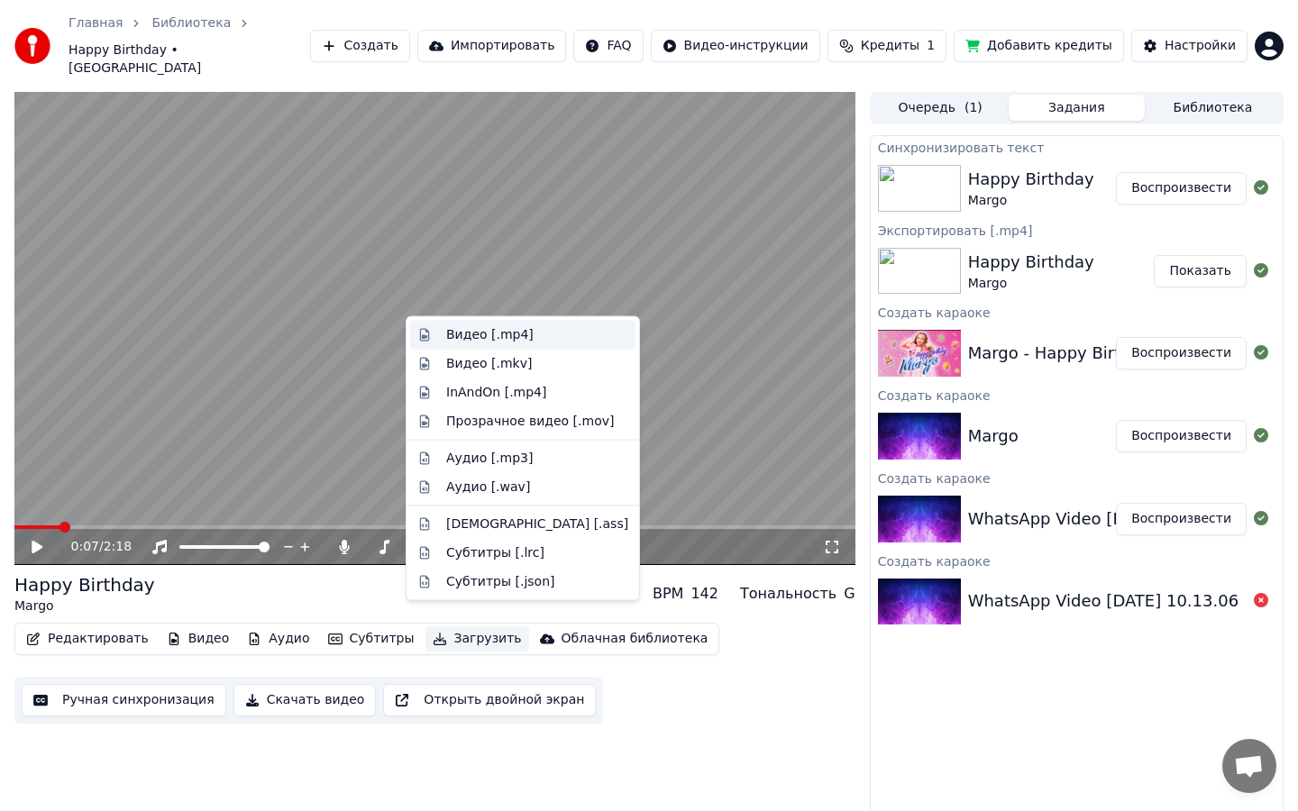
click at [523, 332] on div "Видео [.mp4]" at bounding box center [489, 335] width 87 height 18
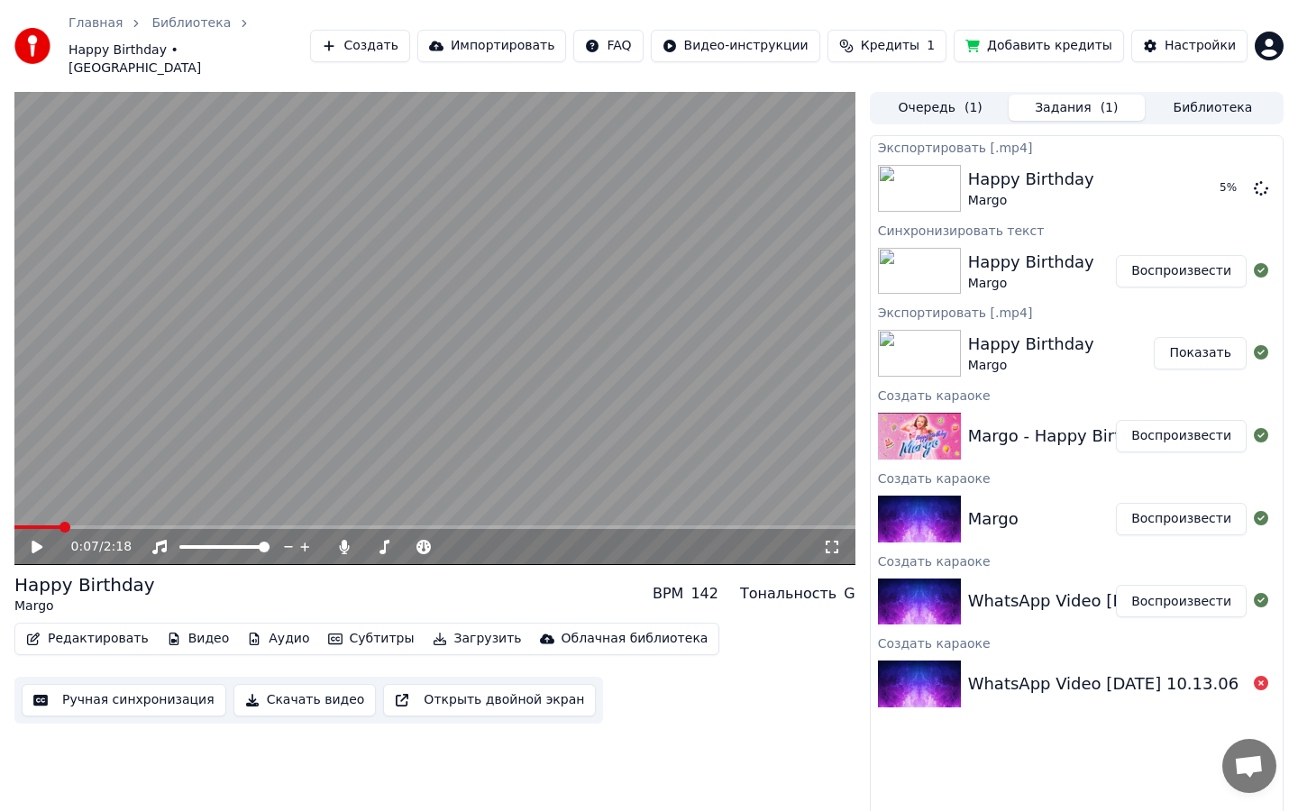
click at [369, 626] on button "Субтитры" at bounding box center [371, 638] width 101 height 25
click at [560, 790] on div "0:07 / 2:18 Happy Birthday Margo BPM 142 Тональность G Редактировать Видео Ауди…" at bounding box center [434, 458] width 841 height 733
click at [1197, 172] on button "Показать" at bounding box center [1200, 188] width 93 height 32
click at [1207, 41] on div "Настройки" at bounding box center [1200, 46] width 71 height 18
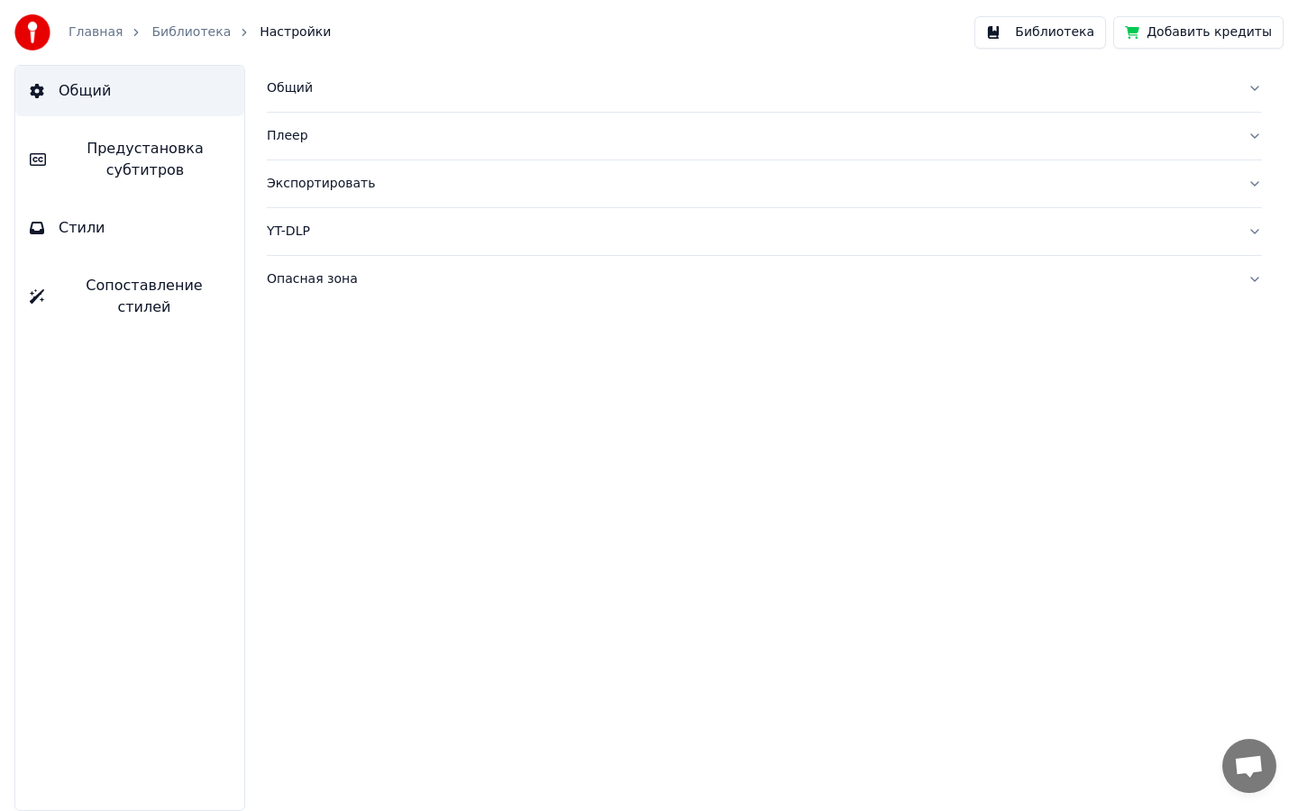
click at [1257, 87] on button "Общий" at bounding box center [764, 88] width 995 height 47
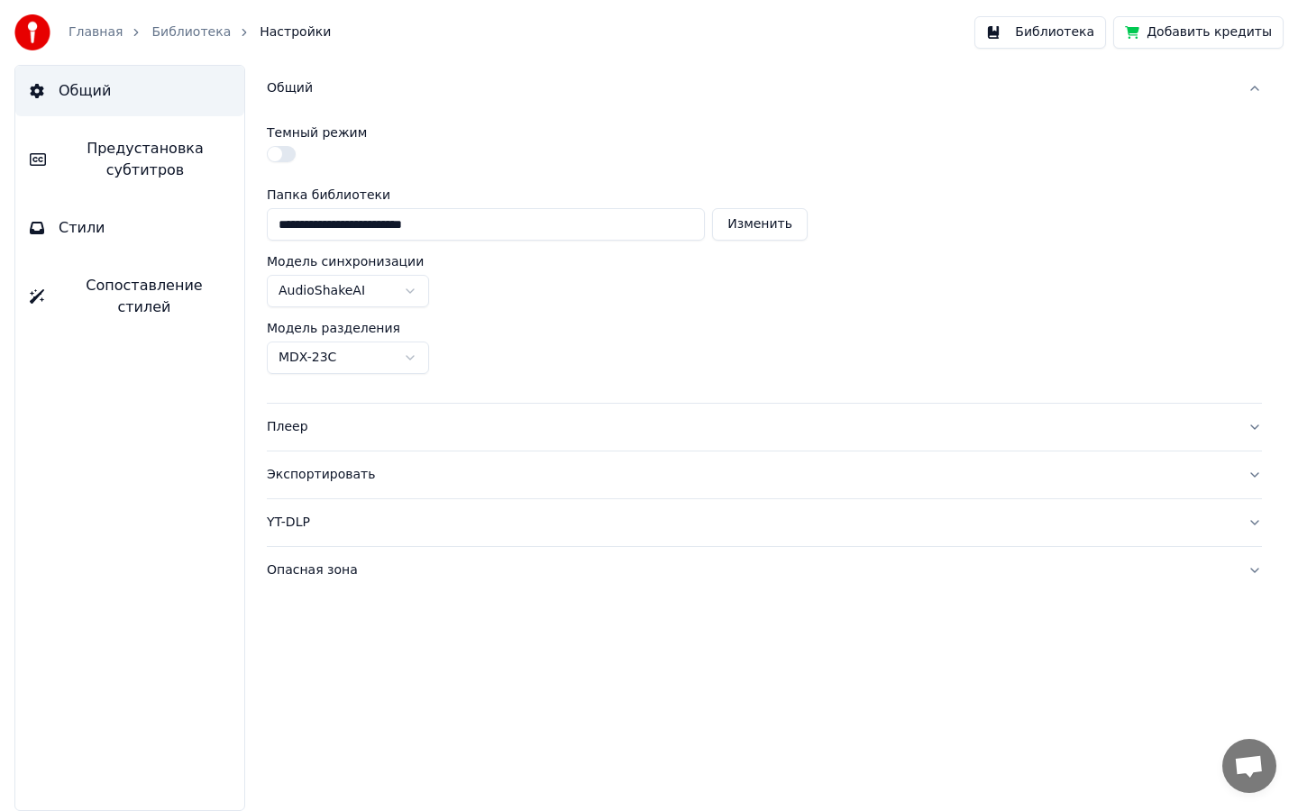
click at [1257, 87] on button "Общий" at bounding box center [764, 88] width 995 height 47
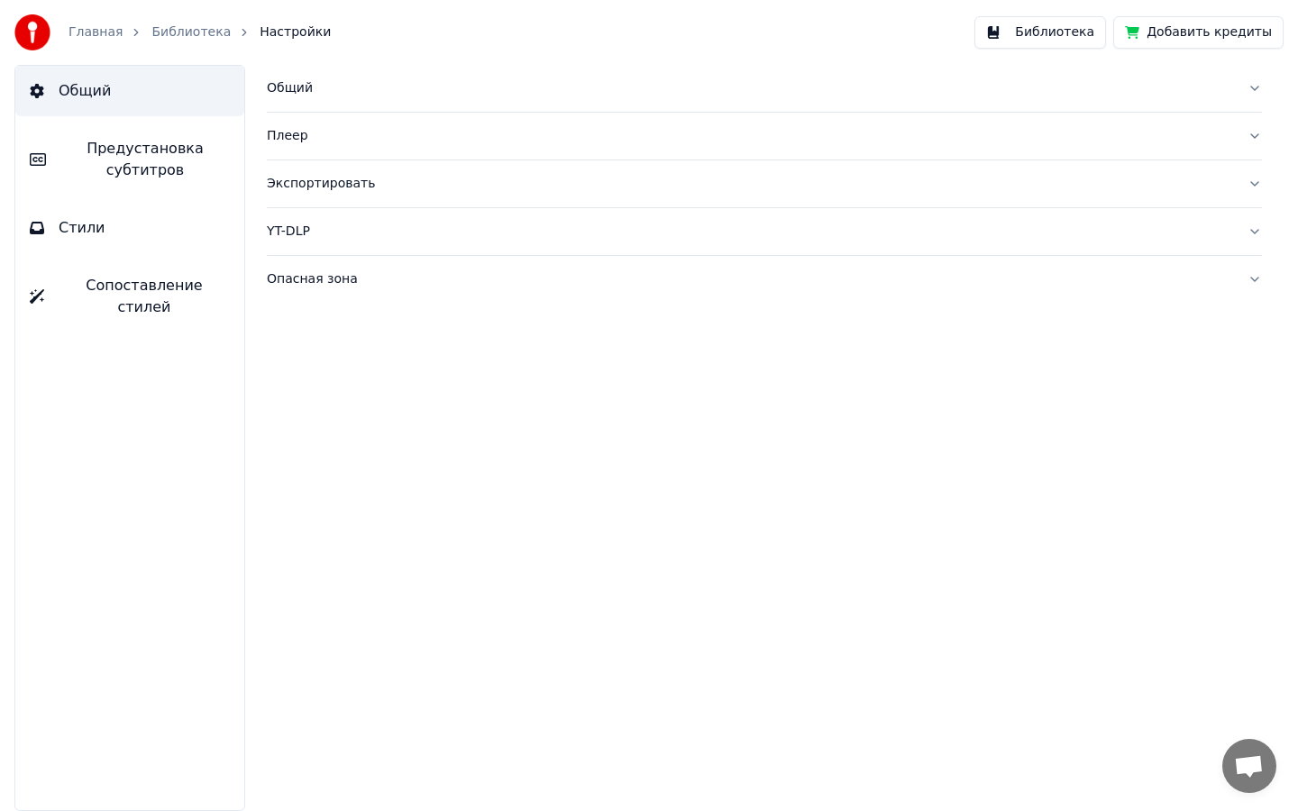
click at [138, 229] on button "Стили" at bounding box center [129, 228] width 229 height 50
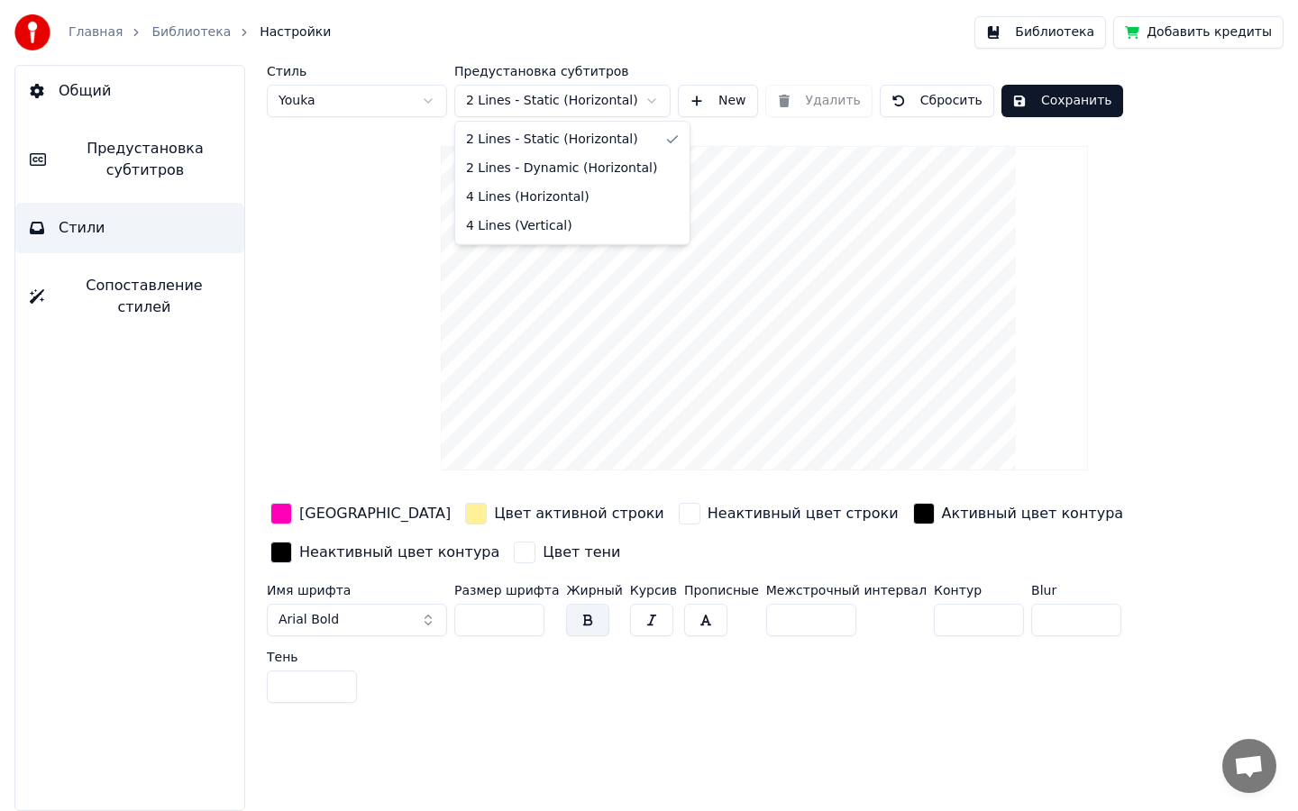
click at [488, 96] on html "Главная Библиотека Настройки Библиотека Добавить кредиты Общий Предустановка су…" at bounding box center [649, 405] width 1298 height 811
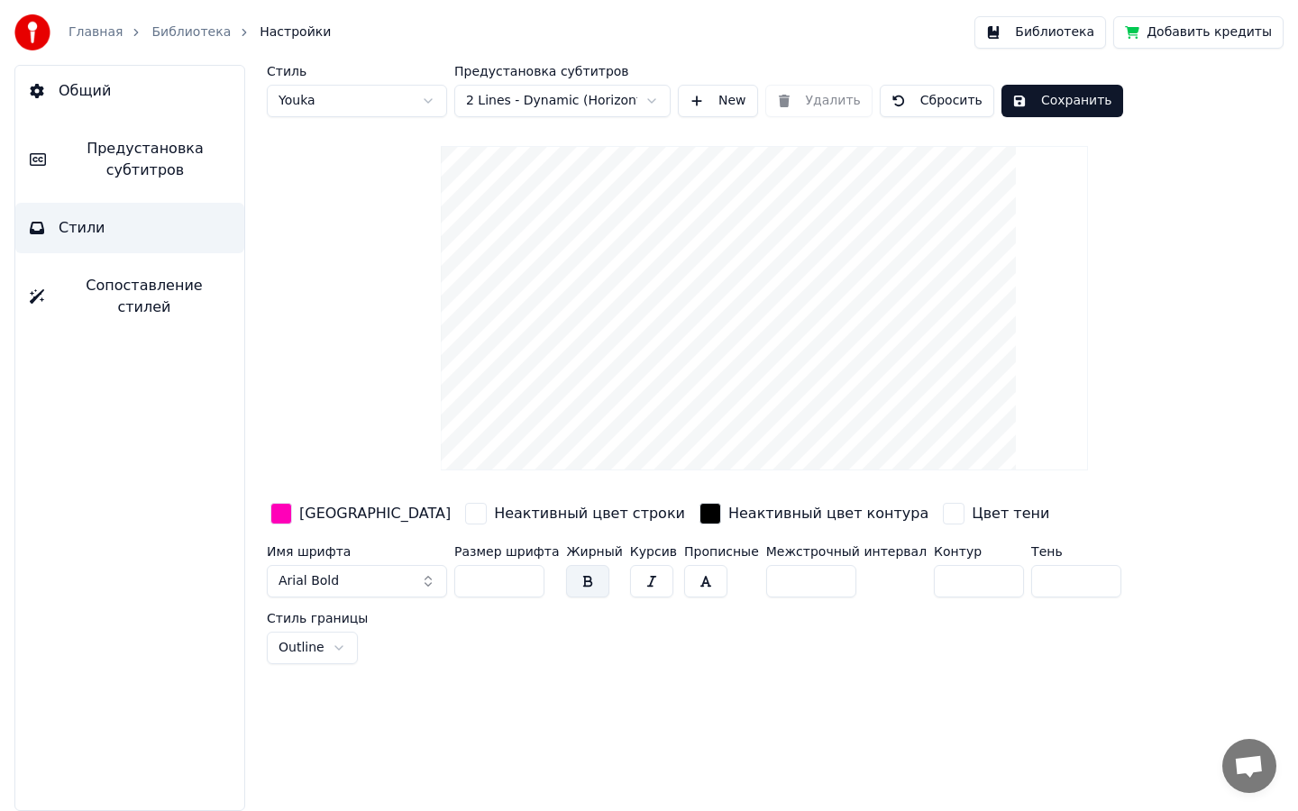
click at [692, 207] on video at bounding box center [764, 308] width 647 height 324
click at [692, 232] on video at bounding box center [764, 308] width 647 height 324
click at [515, 513] on div "Неактивный цвет строки" at bounding box center [589, 514] width 191 height 22
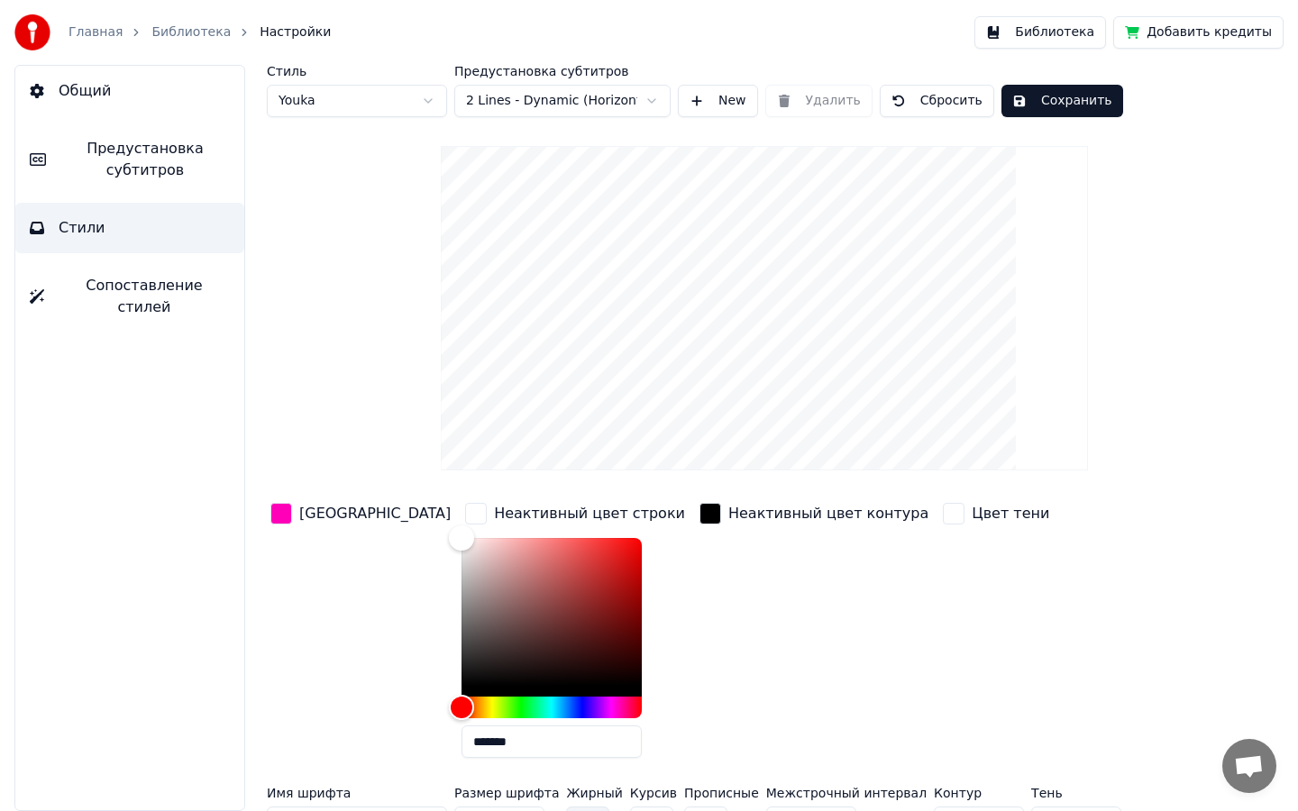
click at [515, 513] on div "Неактивный цвет строки" at bounding box center [589, 514] width 191 height 22
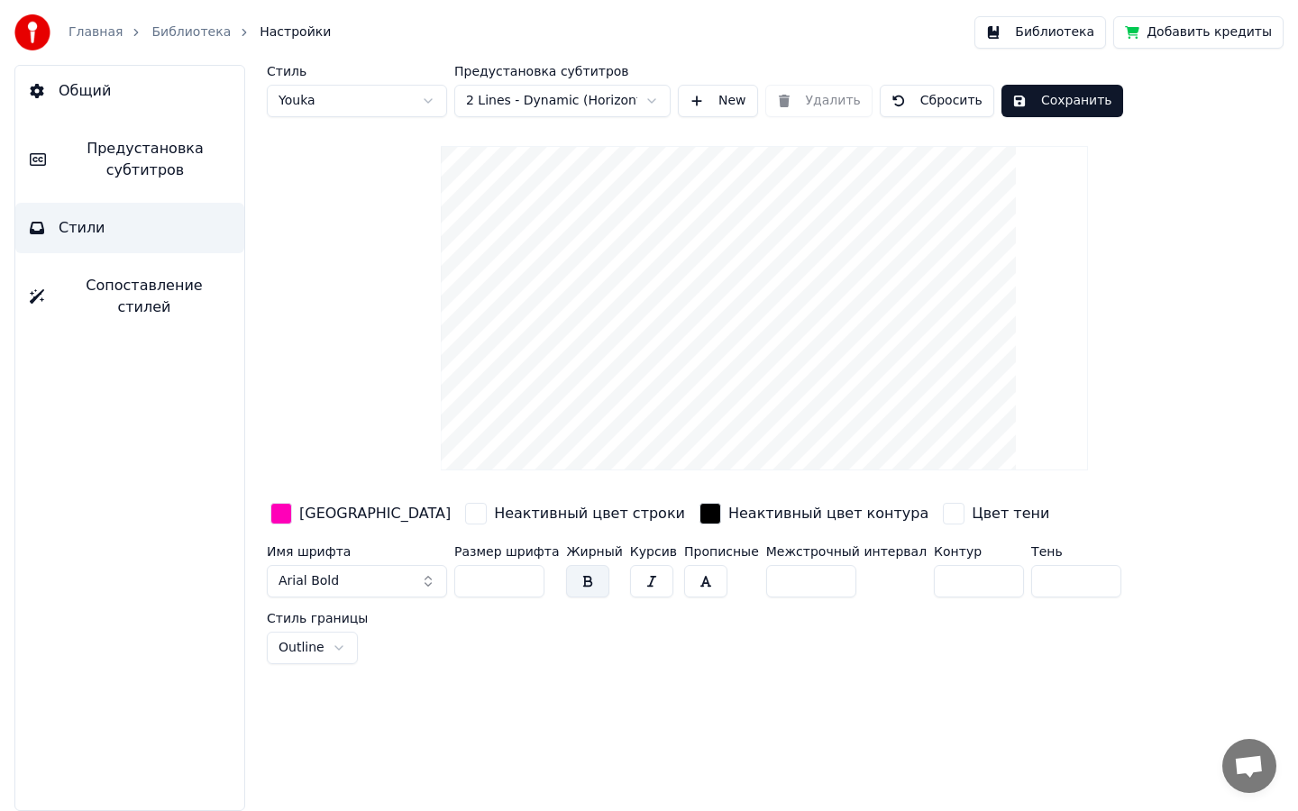
click at [421, 96] on html "Главная Библиотека Настройки Библиотека Добавить кредиты Общий Предустановка су…" at bounding box center [649, 405] width 1298 height 811
click at [391, 97] on html "Главная Библиотека Настройки Библиотека Добавить кредиты Общий Предустановка су…" at bounding box center [649, 405] width 1298 height 811
click at [376, 93] on html "Главная Библиотека Настройки Библиотека Добавить кредиты Общий Предустановка су…" at bounding box center [649, 405] width 1298 height 811
click at [705, 224] on html "Главная Библиотека Настройки Библиотека Добавить кредиты Общий Предустановка су…" at bounding box center [649, 405] width 1298 height 811
click at [703, 224] on video at bounding box center [764, 308] width 647 height 324
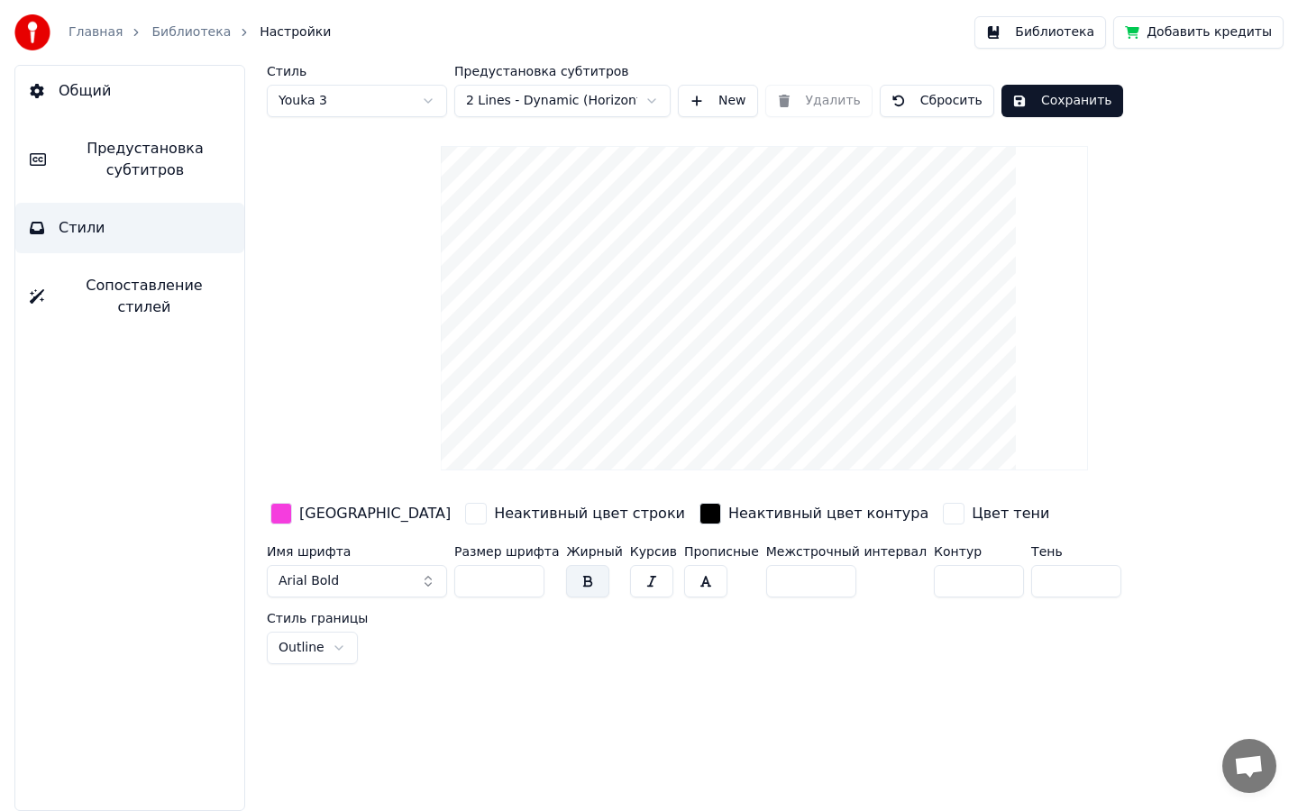
click at [703, 224] on video at bounding box center [764, 308] width 647 height 324
click at [418, 96] on html "Главная Библиотека Настройки Библиотека Добавить кредиты Общий Предустановка су…" at bounding box center [649, 405] width 1298 height 811
click at [572, 99] on html "Главная Библиотека Настройки Библиотека Добавить кредиты Общий Предустановка су…" at bounding box center [649, 405] width 1298 height 811
click at [590, 96] on html "Главная Библиотека Настройки Библиотека Добавить кредиты Общий Предустановка су…" at bounding box center [649, 405] width 1298 height 811
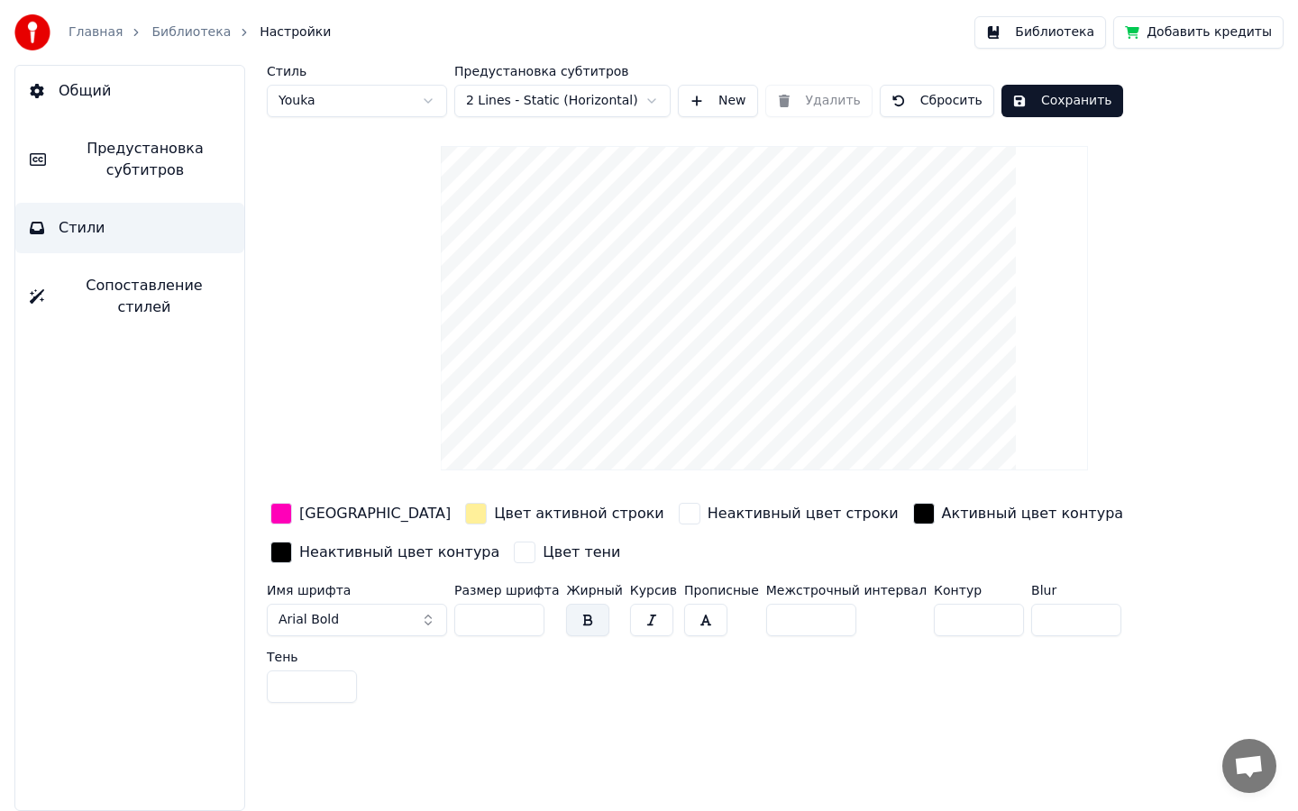
click at [777, 243] on video at bounding box center [764, 308] width 647 height 324
click at [169, 285] on span "Сопоставление стилей" at bounding box center [144, 296] width 171 height 43
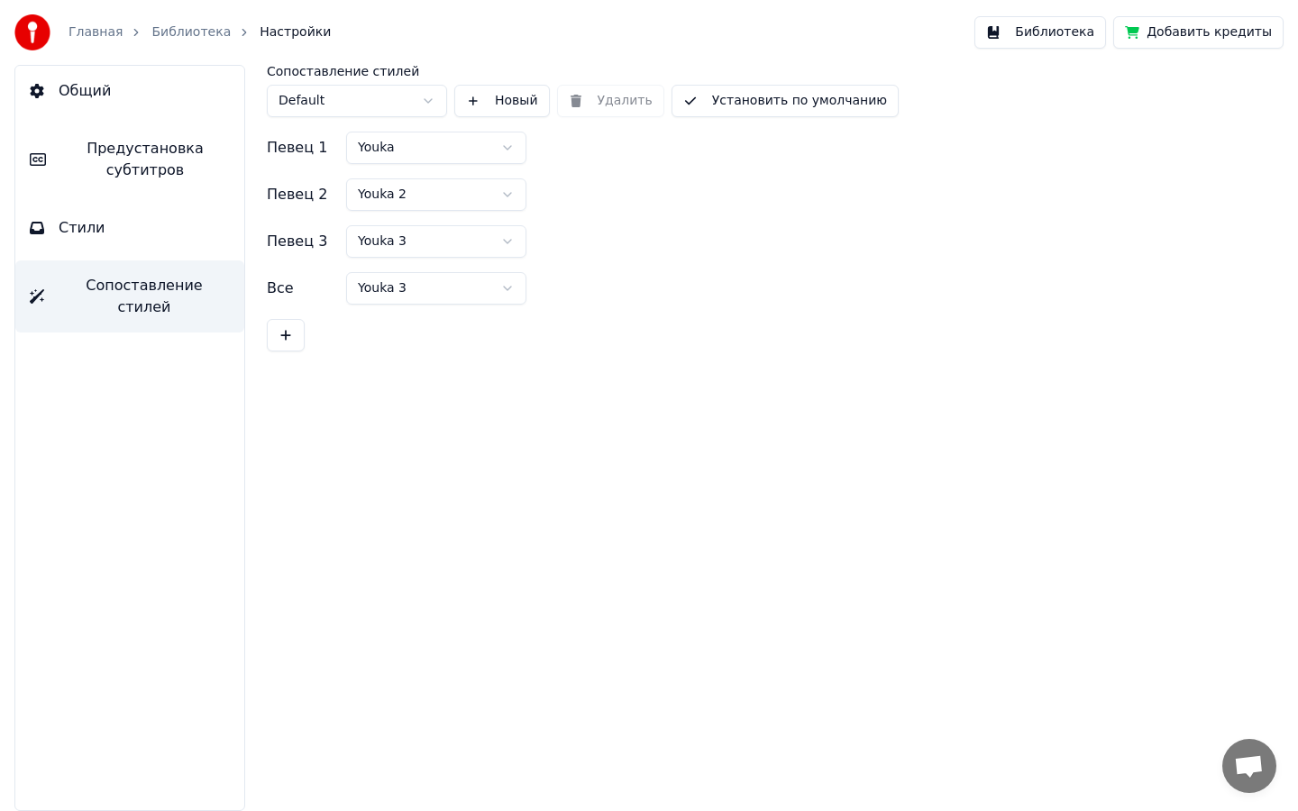
click at [378, 97] on html "Главная Библиотека Настройки Библиотека Добавить кредиты Общий Предустановка су…" at bounding box center [649, 405] width 1298 height 811
click at [388, 146] on html "Главная Библиотека Настройки Библиотека Добавить кредиты Общий Предустановка су…" at bounding box center [649, 405] width 1298 height 811
click at [178, 161] on span "Предустановка субтитров" at bounding box center [144, 159] width 169 height 43
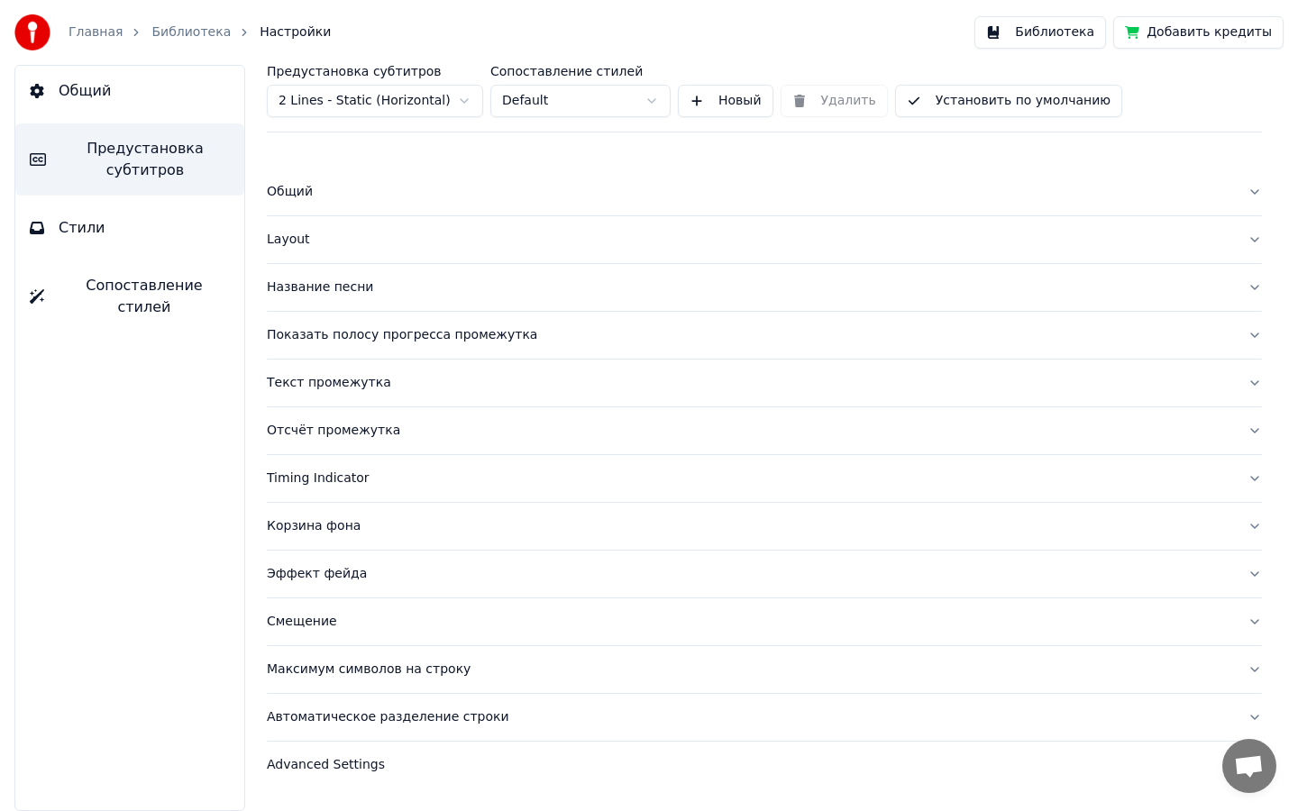
click at [160, 222] on button "Стили" at bounding box center [129, 228] width 229 height 50
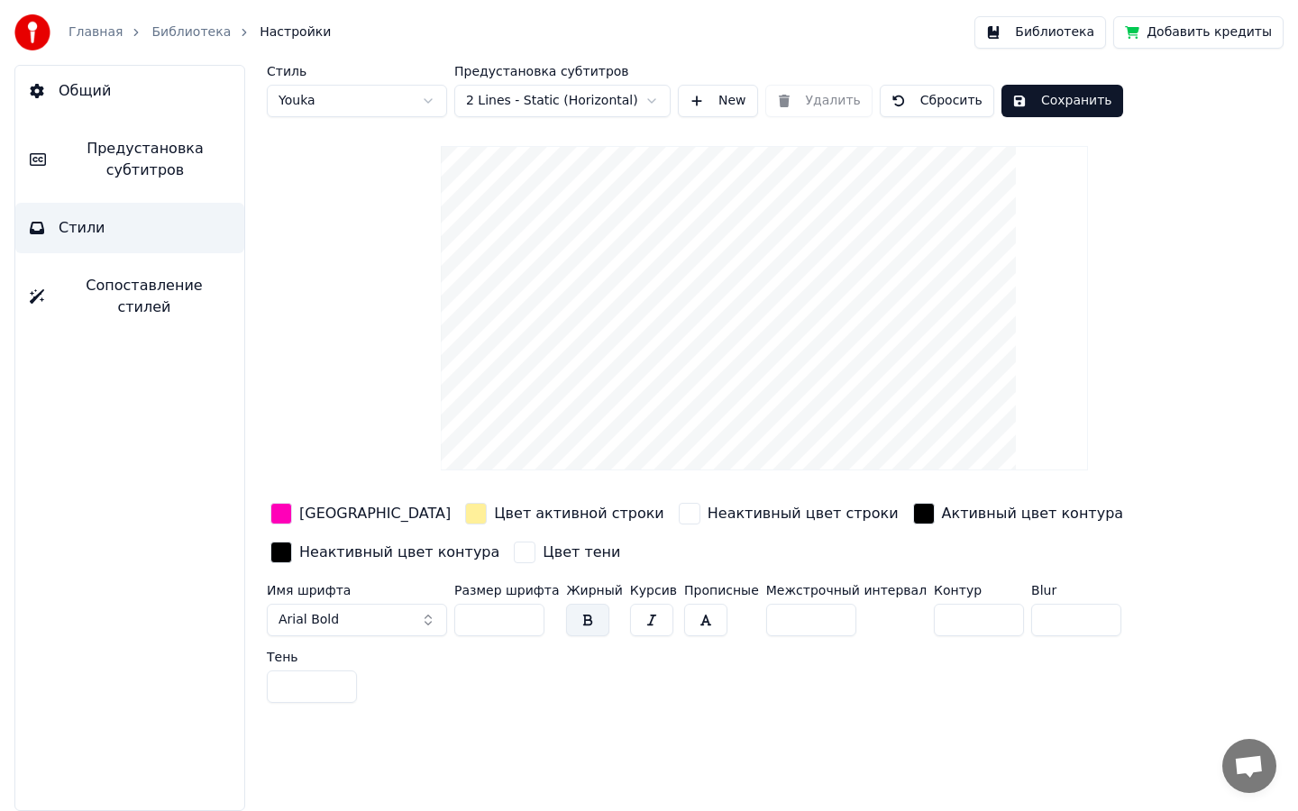
click at [375, 626] on button "Arial Bold" at bounding box center [357, 620] width 180 height 32
click at [381, 613] on button "Arial Bold" at bounding box center [357, 620] width 180 height 32
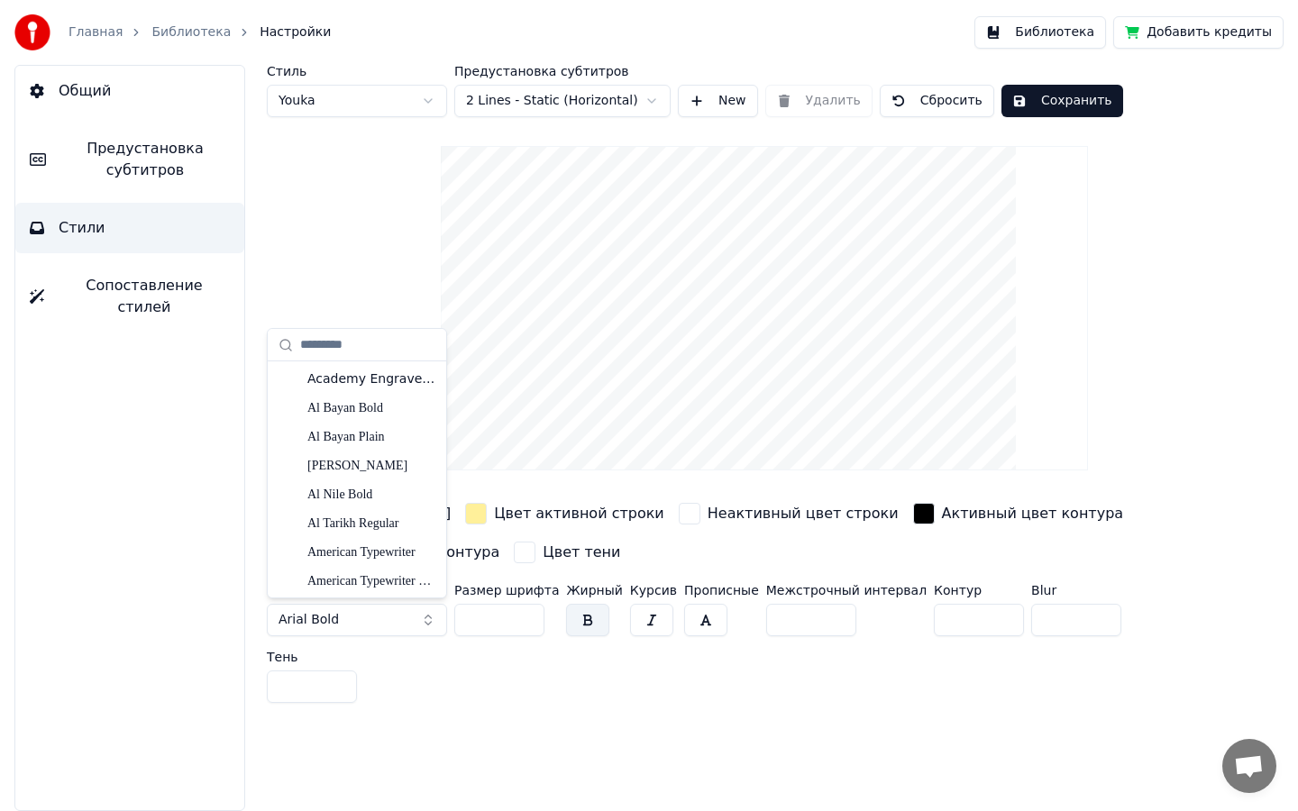
click at [471, 713] on div "Стиль Youka Предустановка субтитров 2 Lines - Static (Horizontal) New Удалить С…" at bounding box center [764, 438] width 1067 height 746
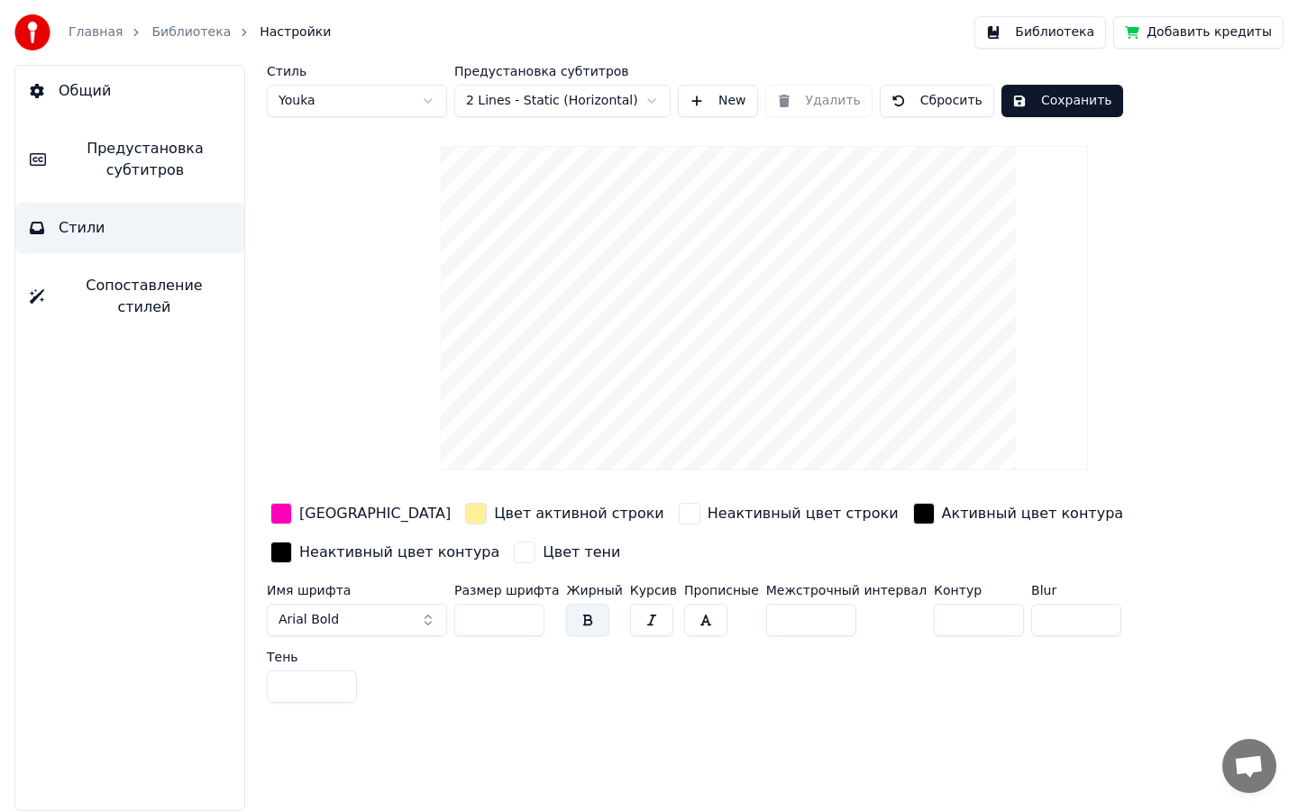
click at [551, 98] on html "Главная Библиотека Настройки Библиотека Добавить кредиты Общий Предустановка су…" at bounding box center [649, 405] width 1298 height 811
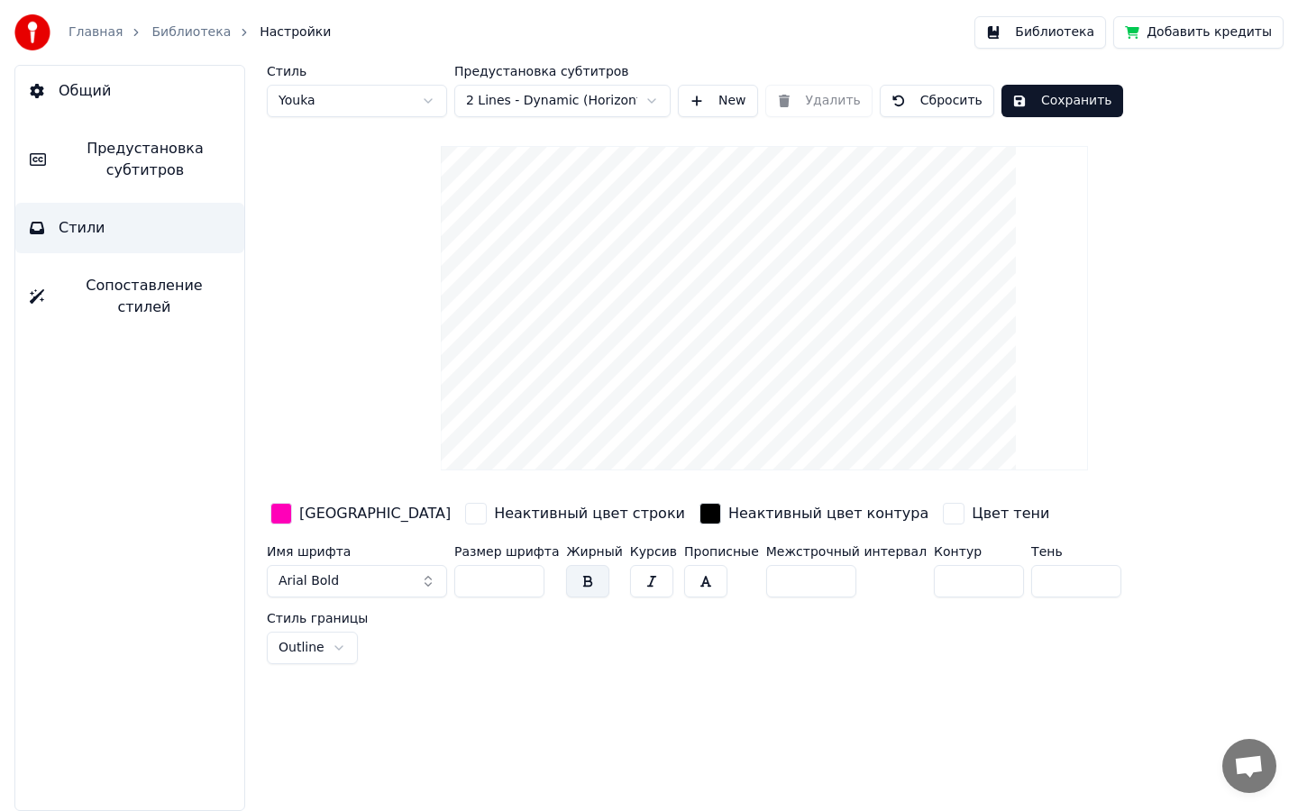
click at [591, 95] on html "Главная Библиотека Настройки Библиотека Добавить кредиты Общий Предустановка су…" at bounding box center [649, 405] width 1298 height 811
click at [709, 184] on html "Главная Библиотека Настройки Библиотека Добавить кредиты Общий Предустановка су…" at bounding box center [649, 405] width 1298 height 811
drag, startPoint x: 698, startPoint y: 230, endPoint x: 774, endPoint y: 230, distance: 76.6
click at [774, 230] on video at bounding box center [764, 308] width 647 height 324
drag, startPoint x: 803, startPoint y: 230, endPoint x: 680, endPoint y: 230, distance: 122.6
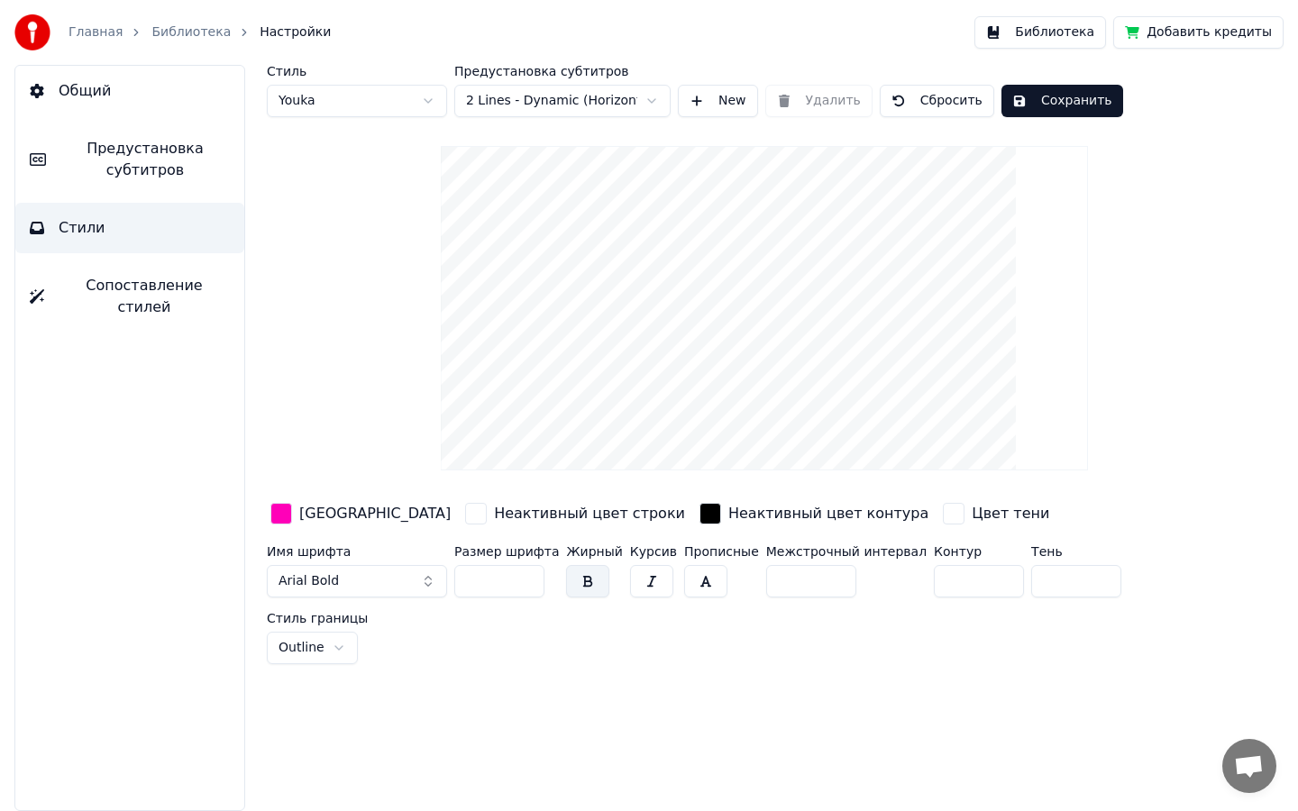
click at [680, 230] on video at bounding box center [764, 308] width 647 height 324
click at [170, 30] on link "Библиотека" at bounding box center [190, 32] width 79 height 18
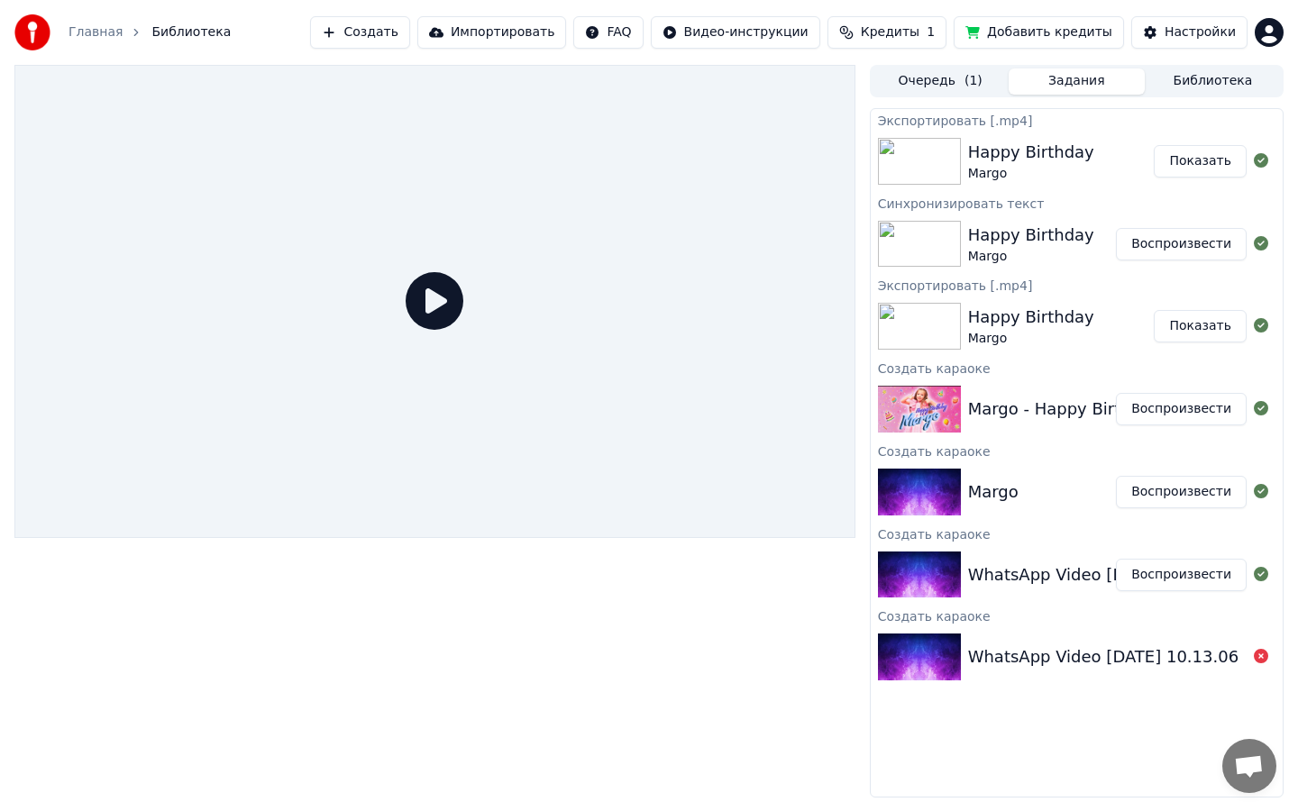
click at [1070, 142] on div "Happy Birthday" at bounding box center [1031, 152] width 126 height 25
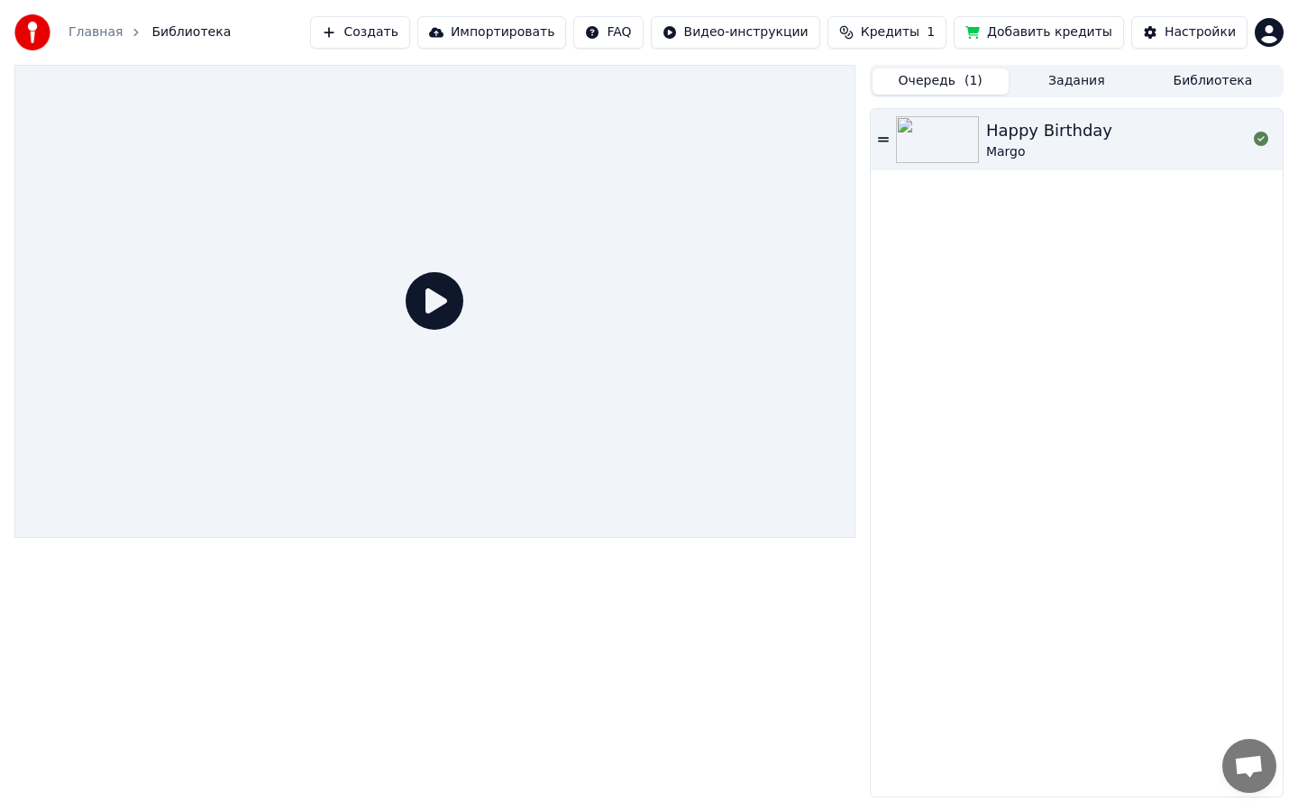
click at [967, 84] on span "( 1 )" at bounding box center [973, 81] width 18 height 18
click at [1221, 33] on div "Настройки" at bounding box center [1200, 32] width 71 height 18
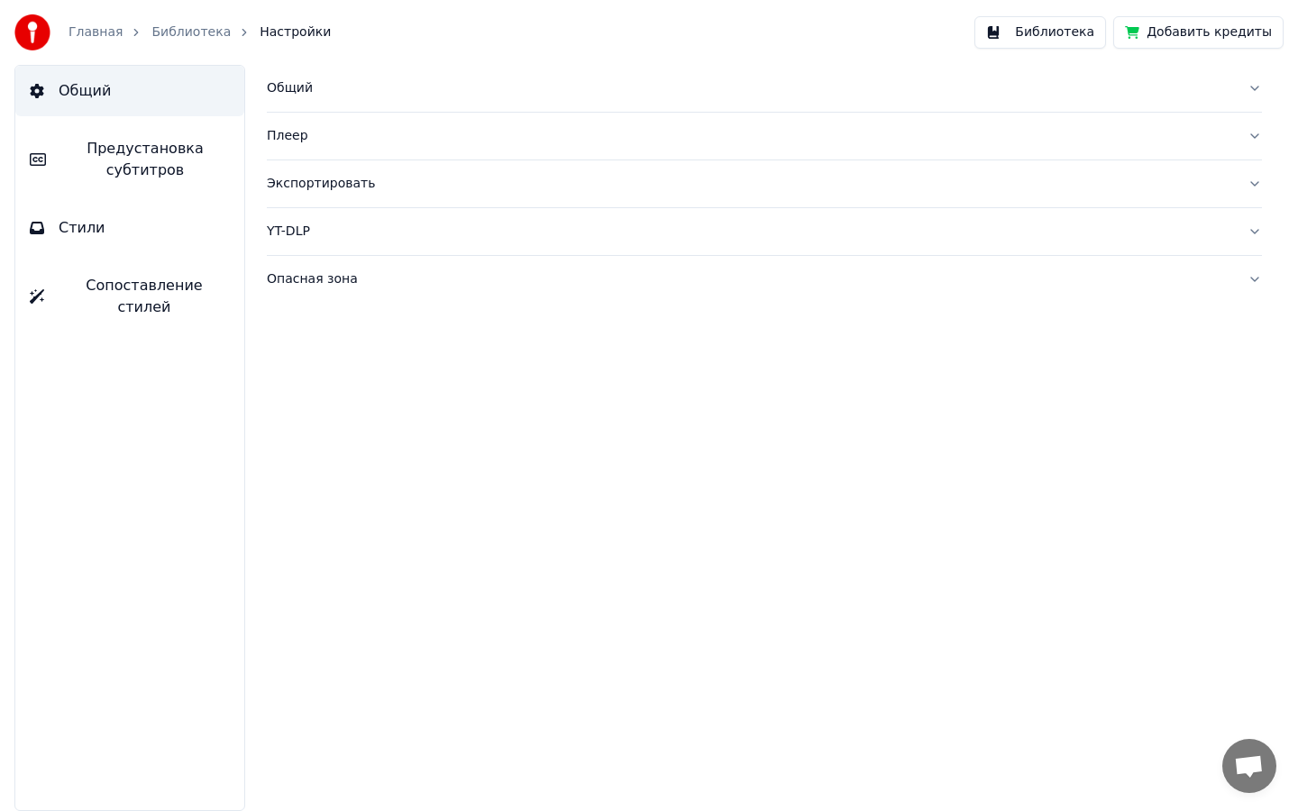
click at [435, 271] on div "Опасная зона" at bounding box center [750, 279] width 966 height 18
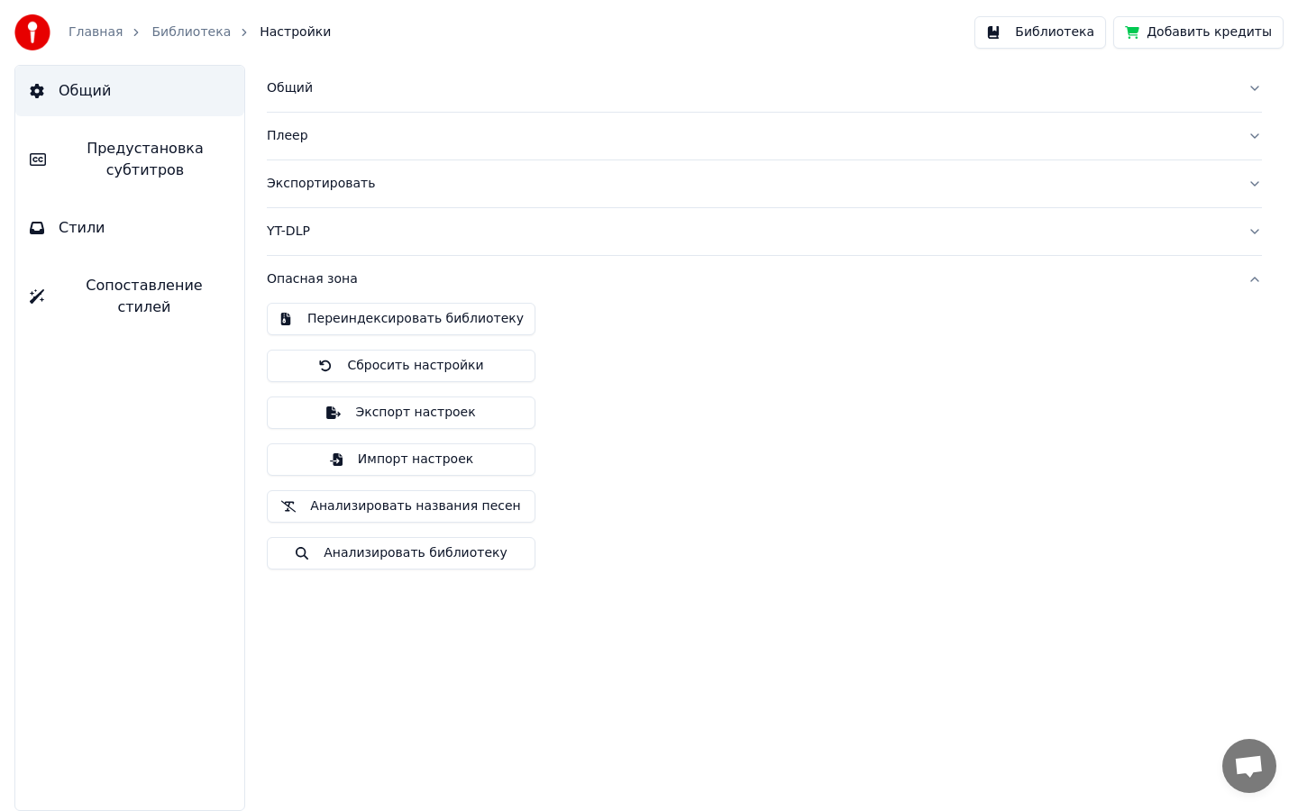
click at [435, 271] on div "Опасная зона" at bounding box center [750, 279] width 966 height 18
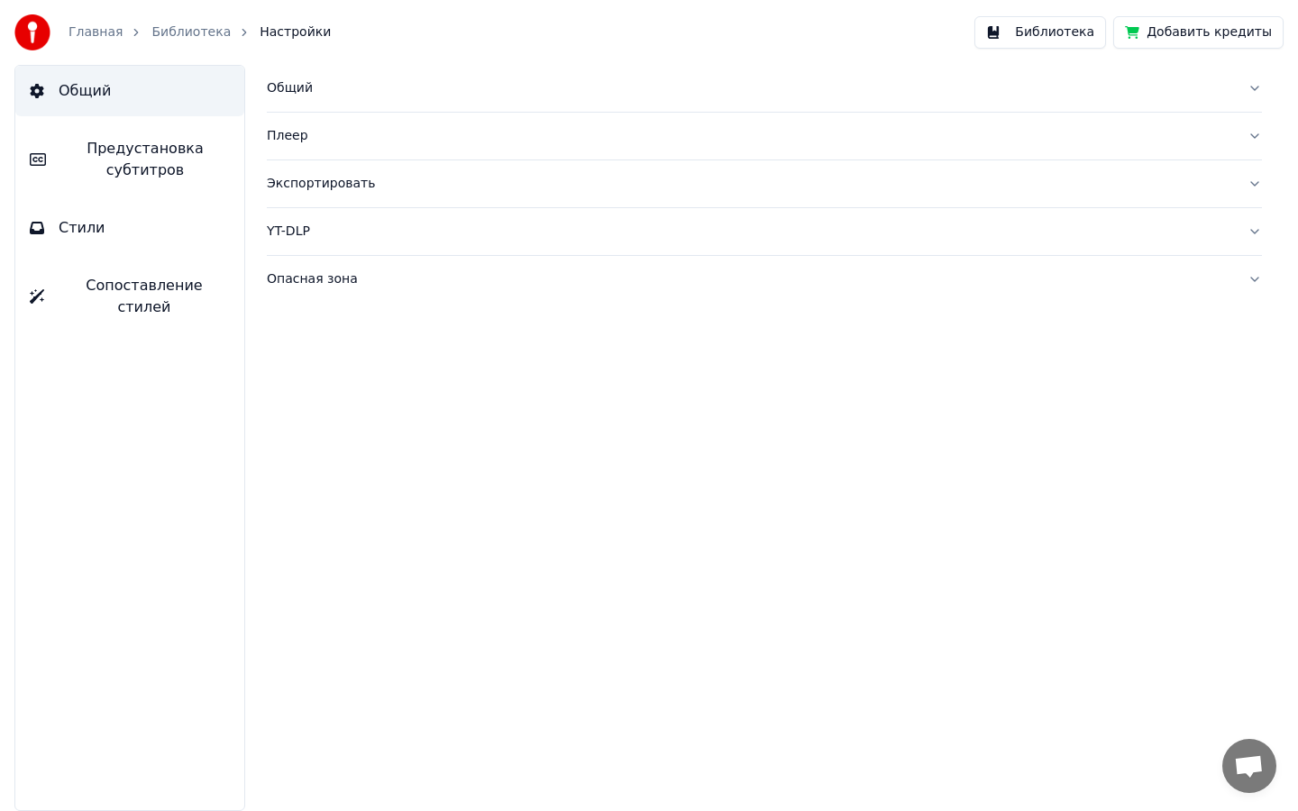
click at [474, 235] on div "YT-DLP" at bounding box center [750, 232] width 966 height 18
click at [492, 193] on button "Экспортировать" at bounding box center [764, 183] width 995 height 47
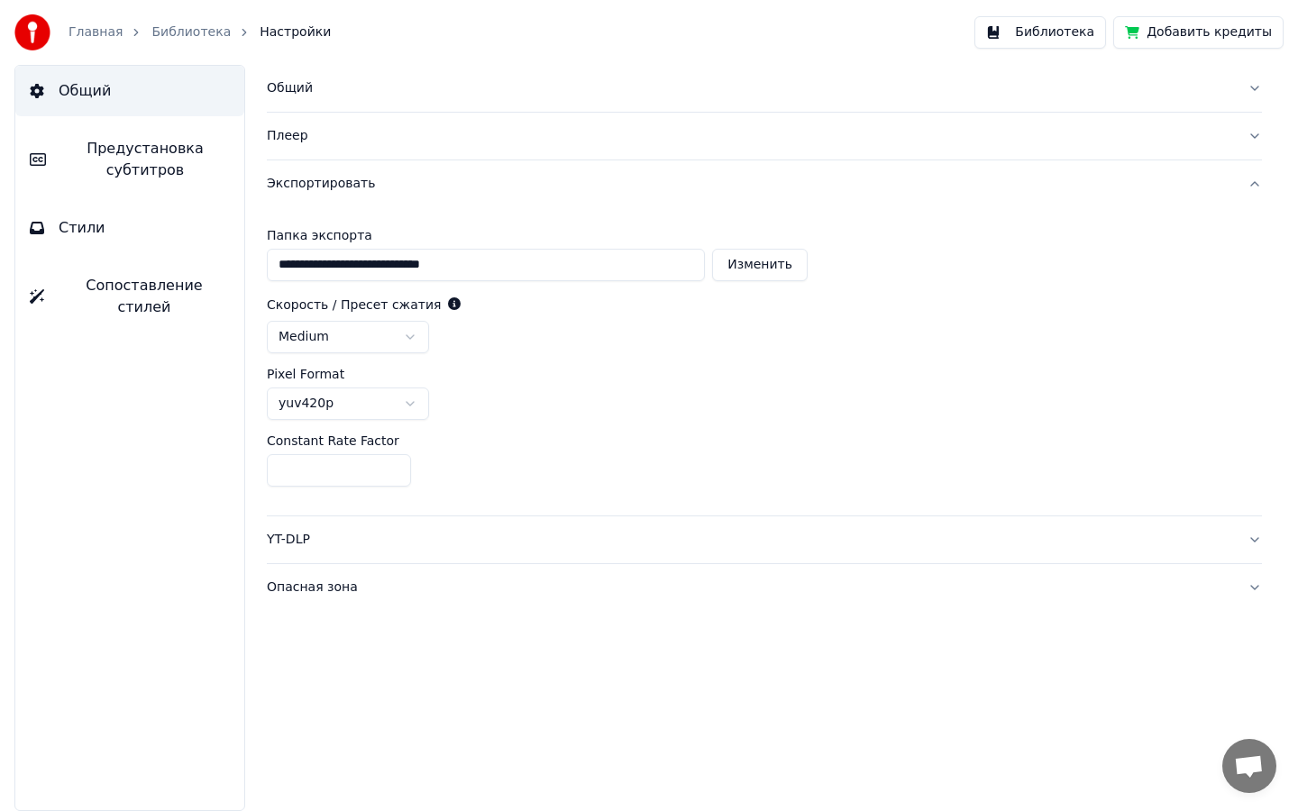
click at [492, 192] on div "Экспортировать" at bounding box center [750, 184] width 966 height 18
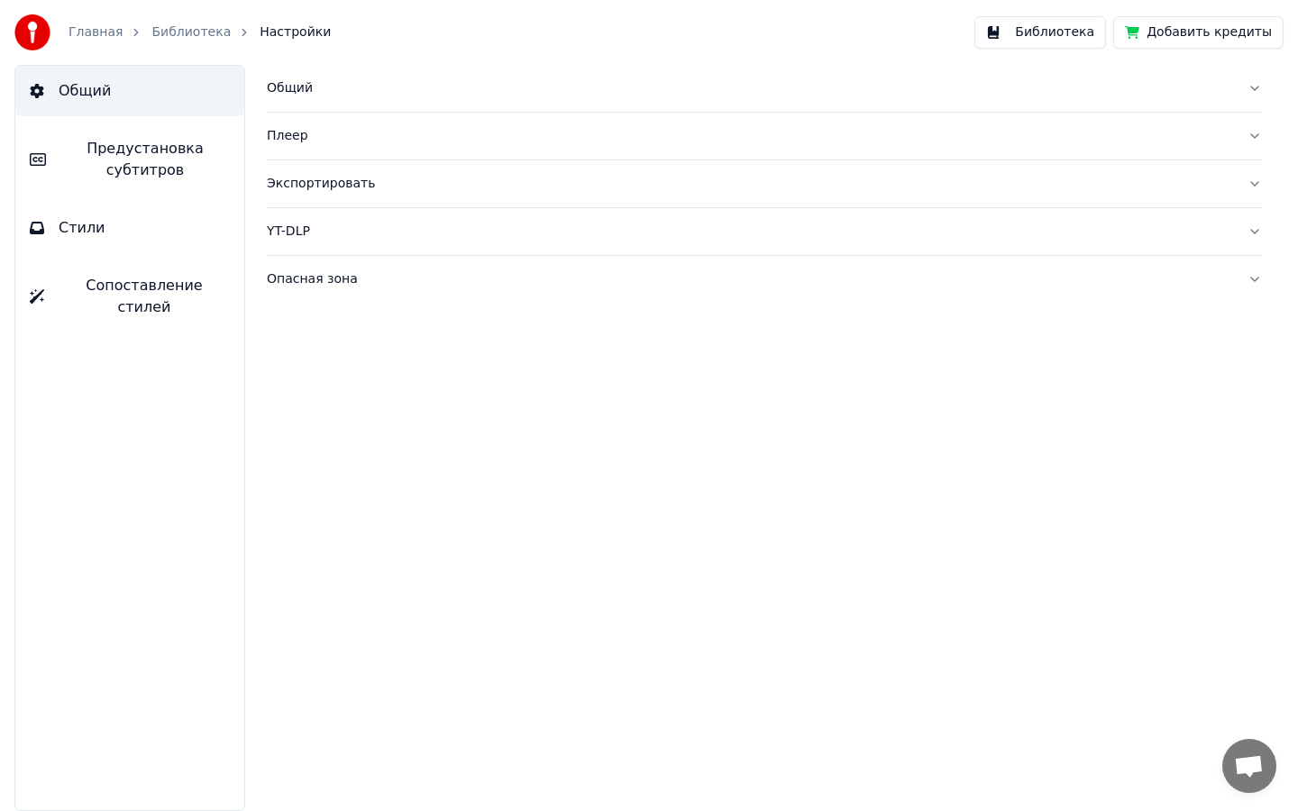
click at [541, 134] on div "Плеер" at bounding box center [750, 136] width 966 height 18
click at [581, 94] on div "Общий" at bounding box center [750, 88] width 966 height 18
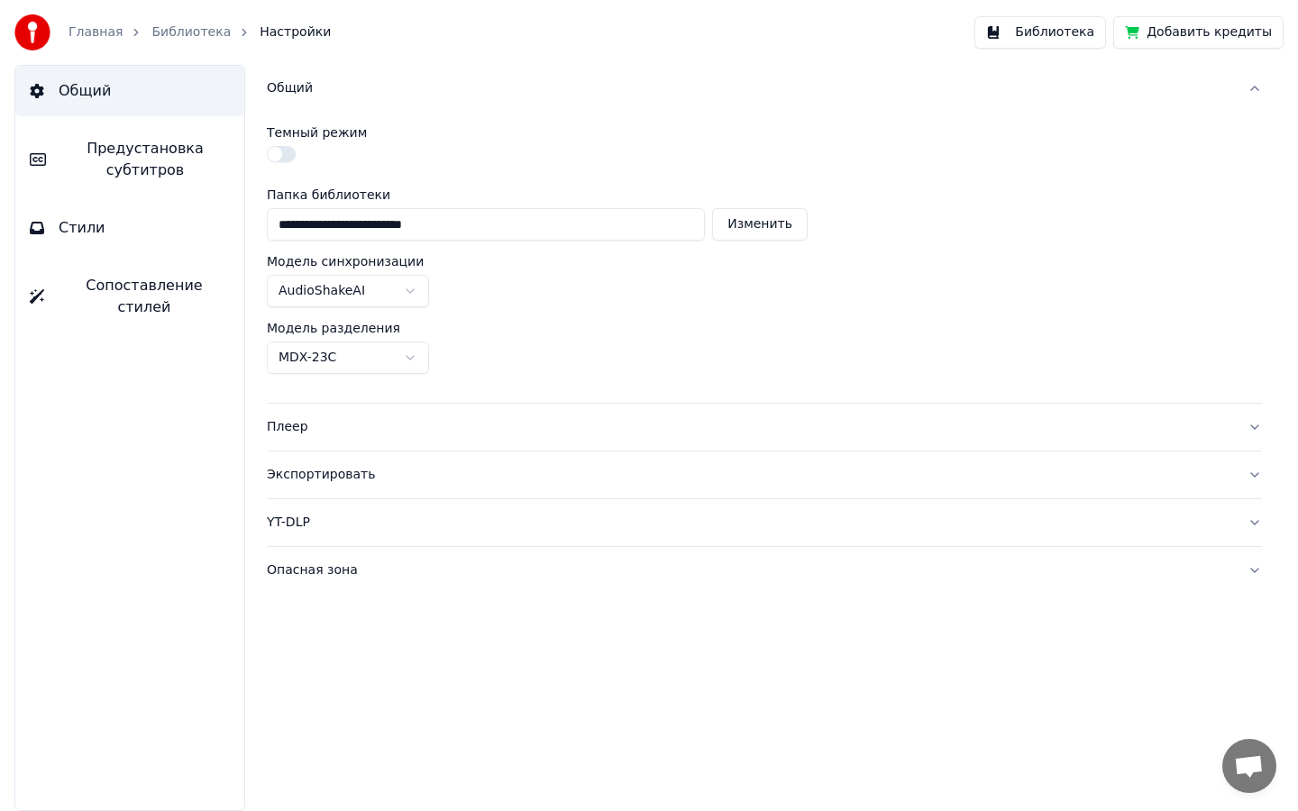
click at [581, 94] on div "Общий" at bounding box center [750, 88] width 966 height 18
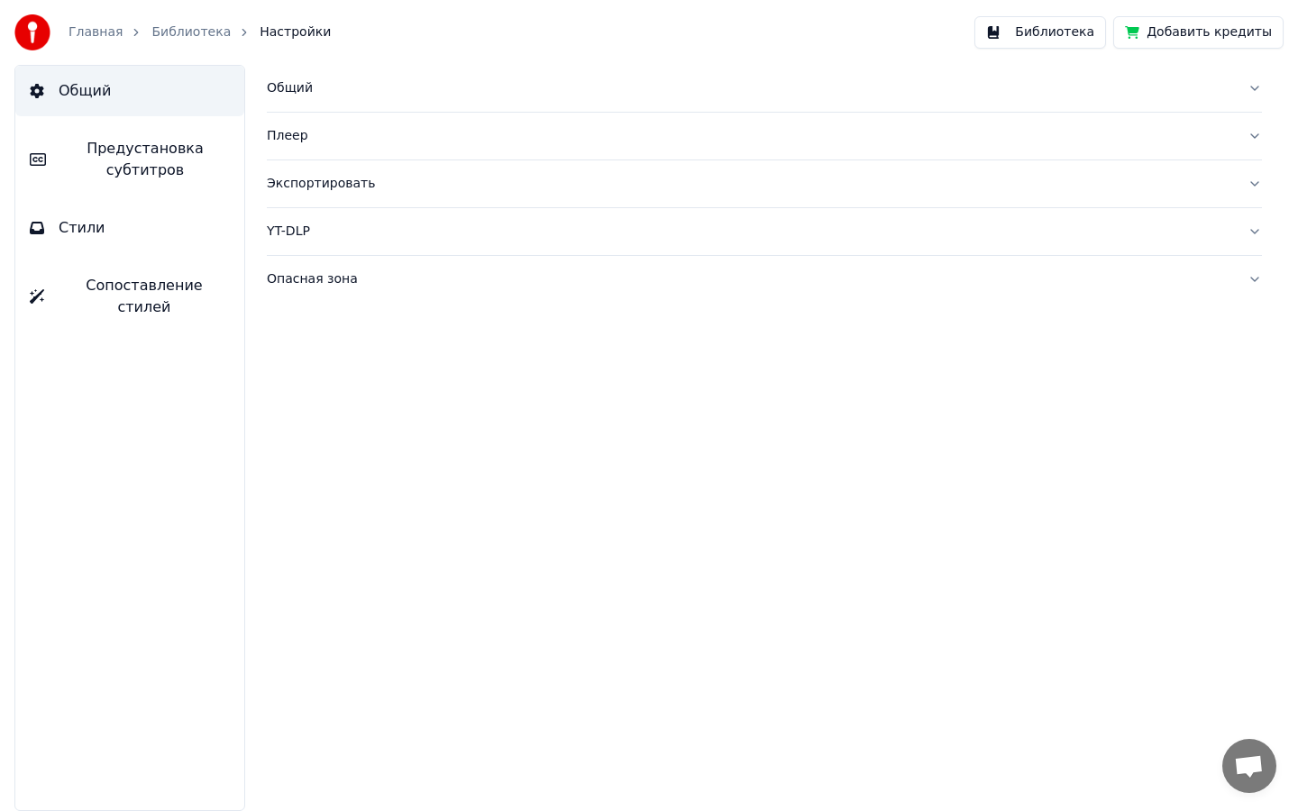
click at [106, 224] on button "Стили" at bounding box center [129, 228] width 229 height 50
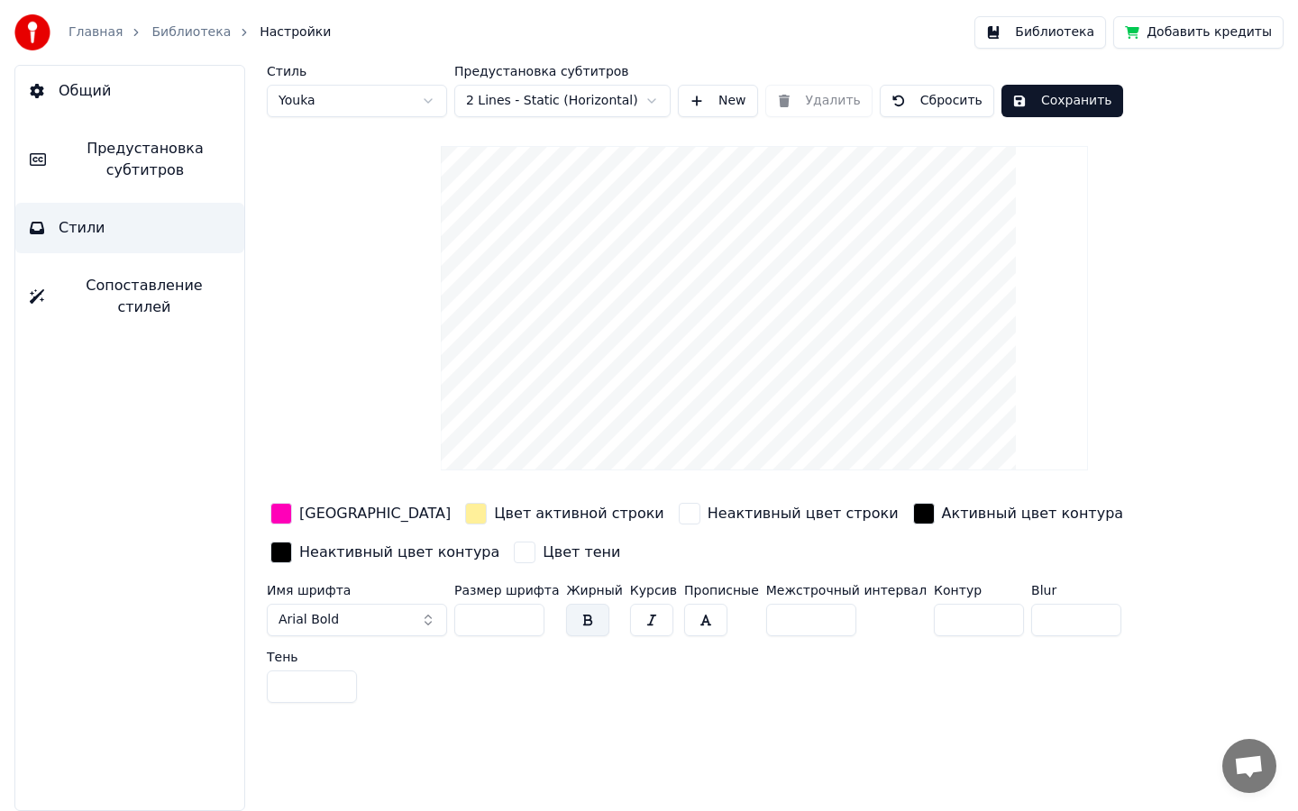
click at [105, 27] on link "Главная" at bounding box center [96, 32] width 54 height 18
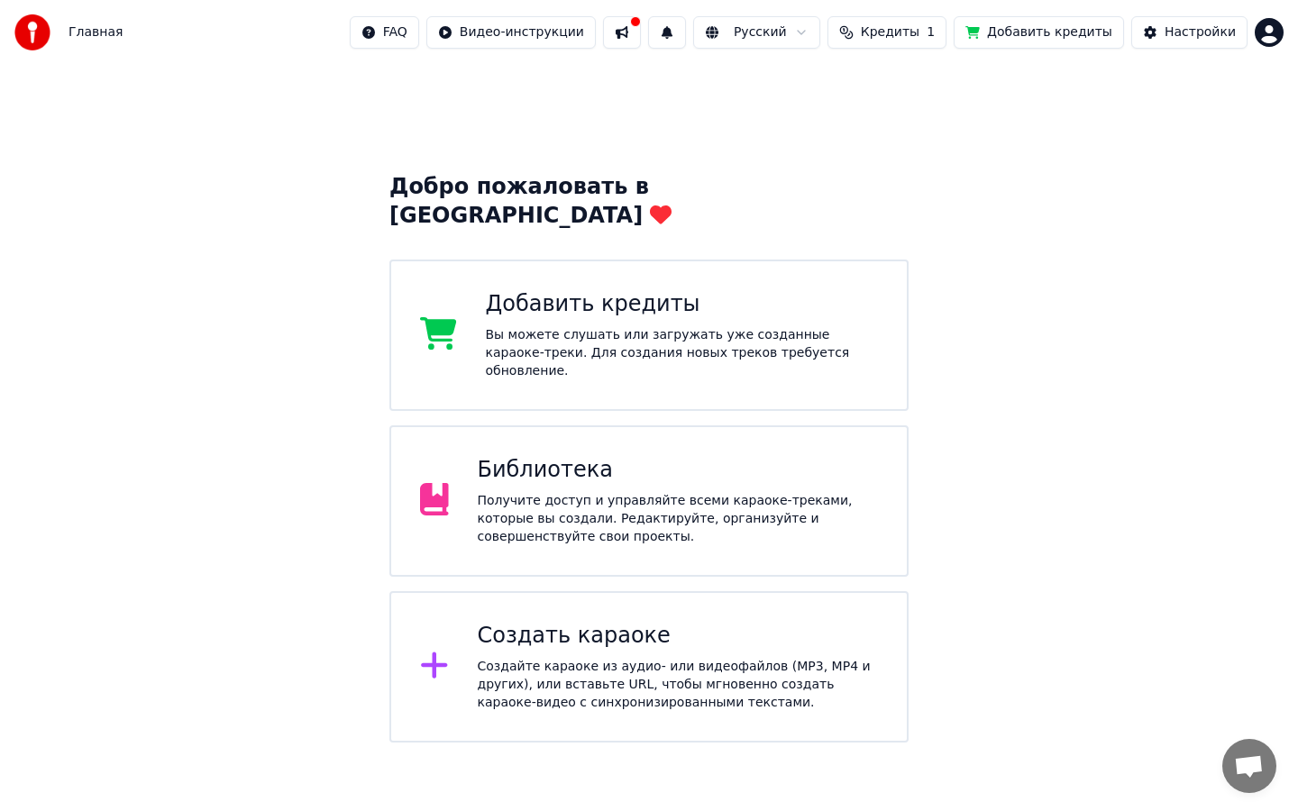
click at [598, 264] on div "Добавить кредиты Вы можете слушать или загружать уже созданные караоке-треки. Д…" at bounding box center [648, 335] width 519 height 151
click at [624, 492] on div "Получите доступ и управляйте всеми караоке-треками, которые вы создали. Редакти…" at bounding box center [678, 519] width 401 height 54
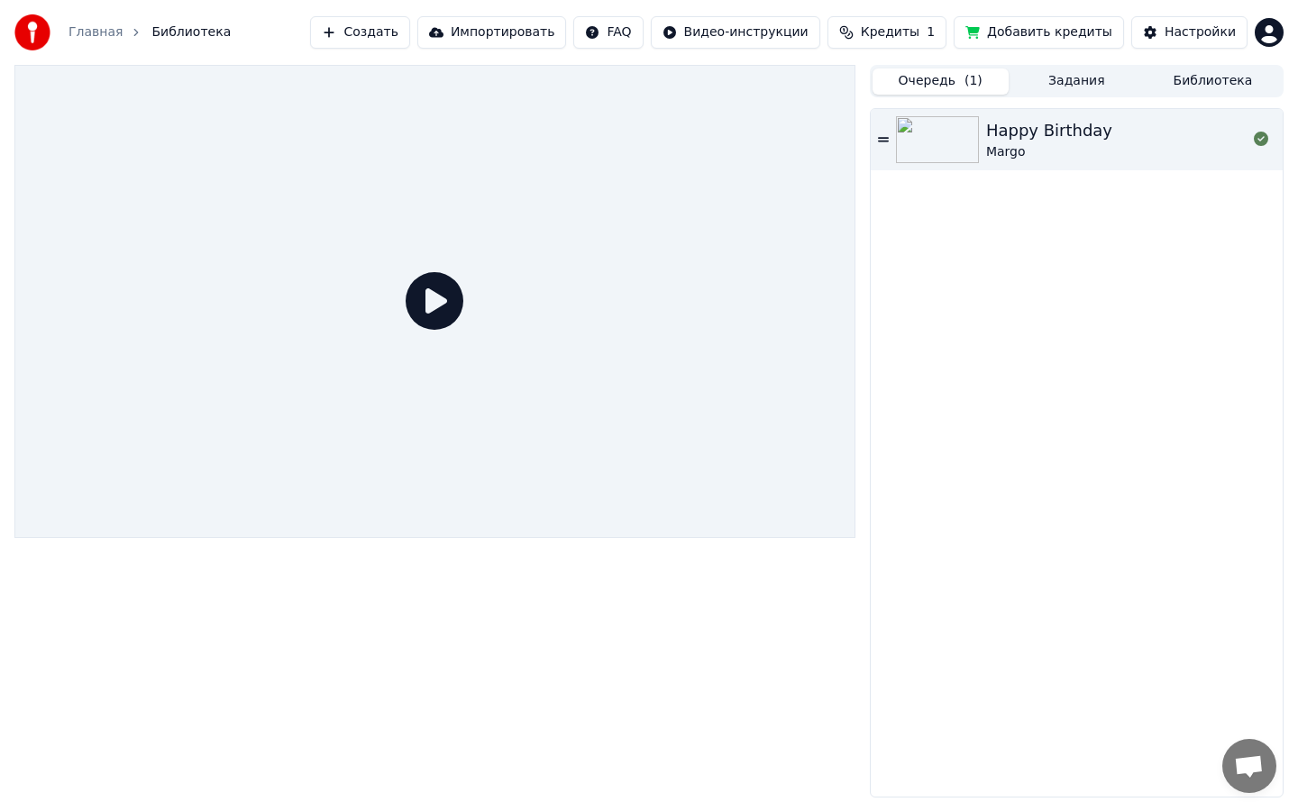
click at [880, 130] on div "Happy Birthday Margo" at bounding box center [1077, 139] width 412 height 61
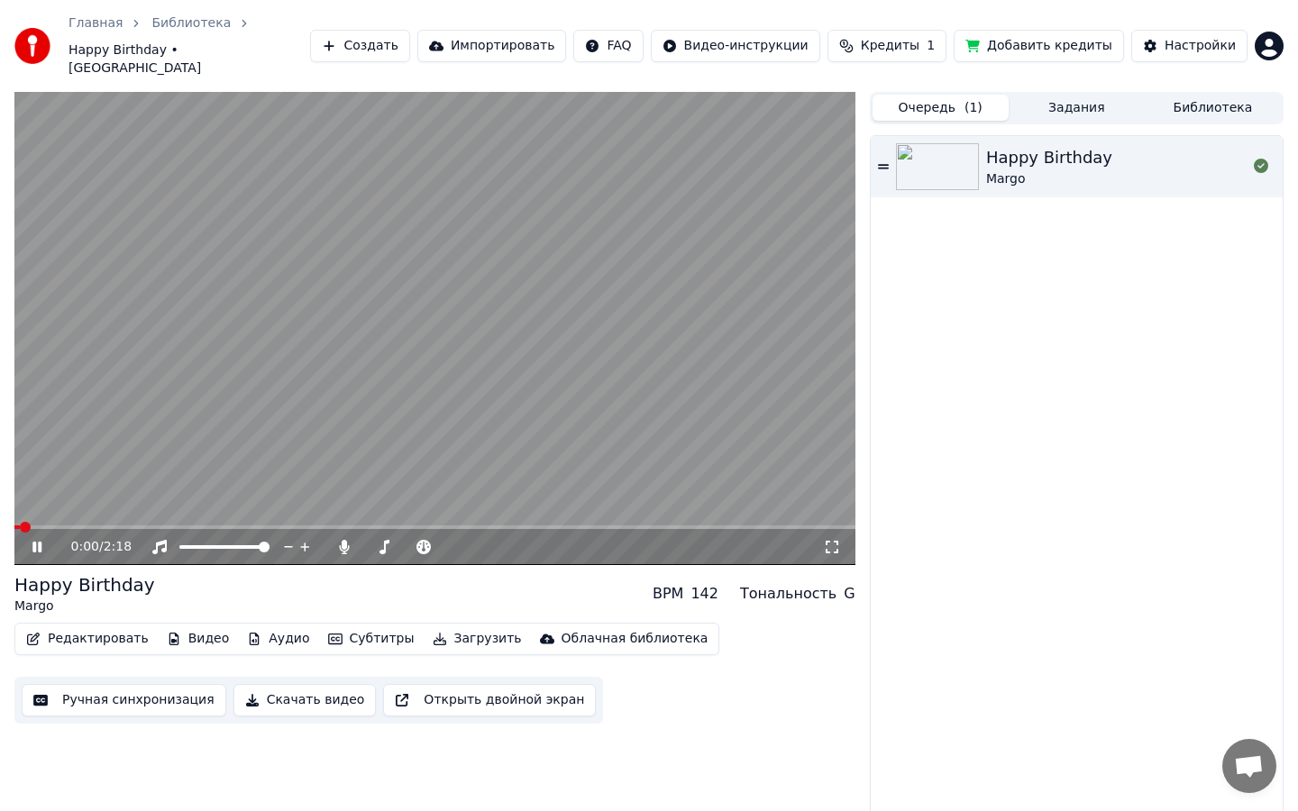
click at [348, 438] on video at bounding box center [434, 328] width 841 height 473
click at [359, 280] on video at bounding box center [434, 328] width 841 height 473
click at [749, 36] on html "Главная Библиотека Happy Birthday • Margo Создать Импортировать FAQ Видео-инстр…" at bounding box center [649, 405] width 1298 height 811
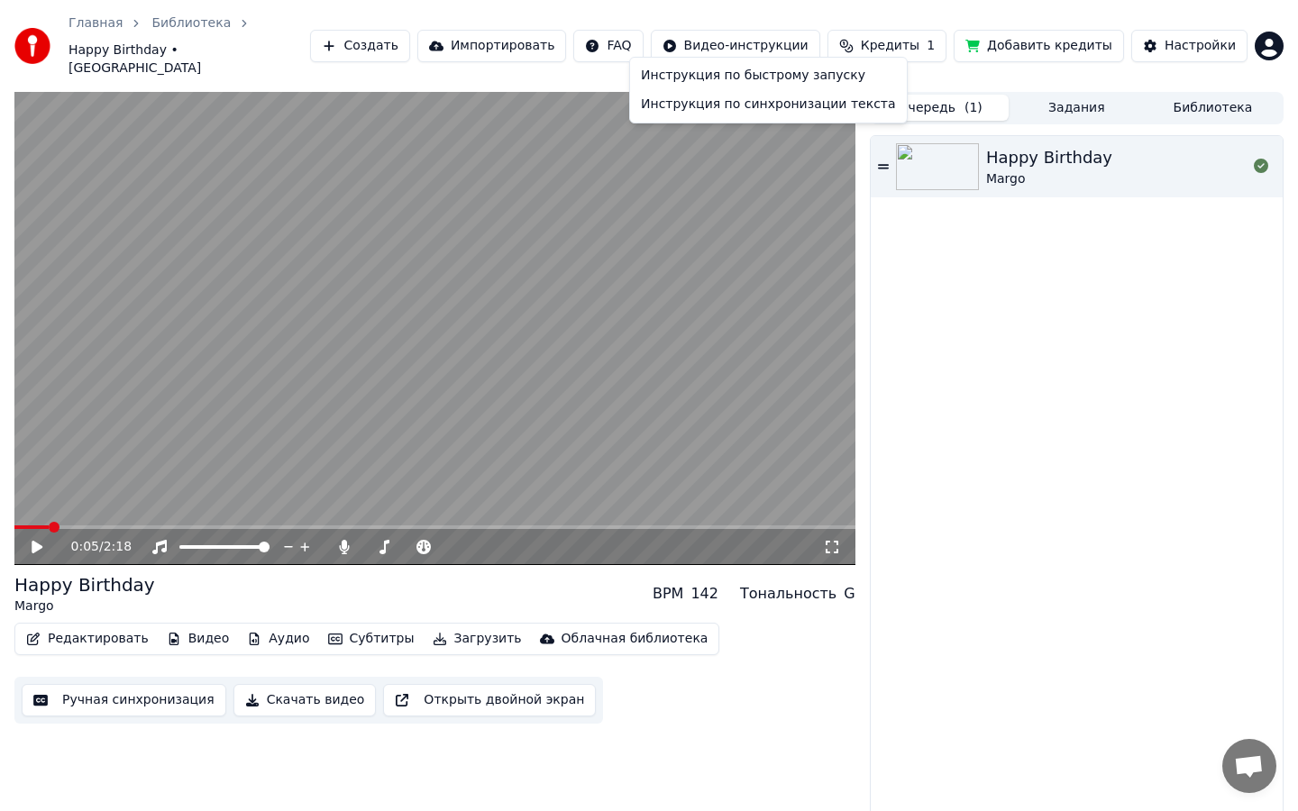
click at [796, 572] on html "Главная Библиотека Happy Birthday • Margo Создать Импортировать FAQ Видео-инстр…" at bounding box center [649, 405] width 1298 height 811
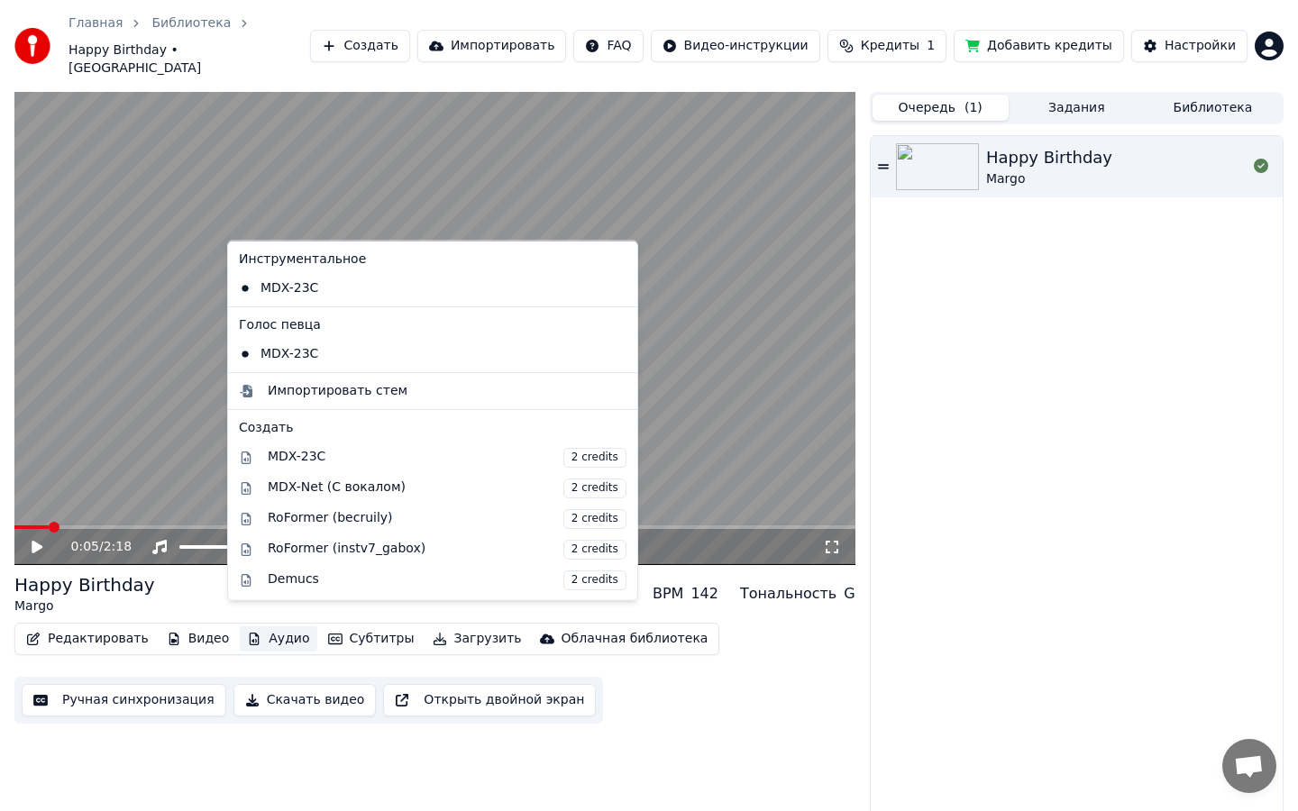
click at [251, 633] on icon "button" at bounding box center [254, 639] width 14 height 13
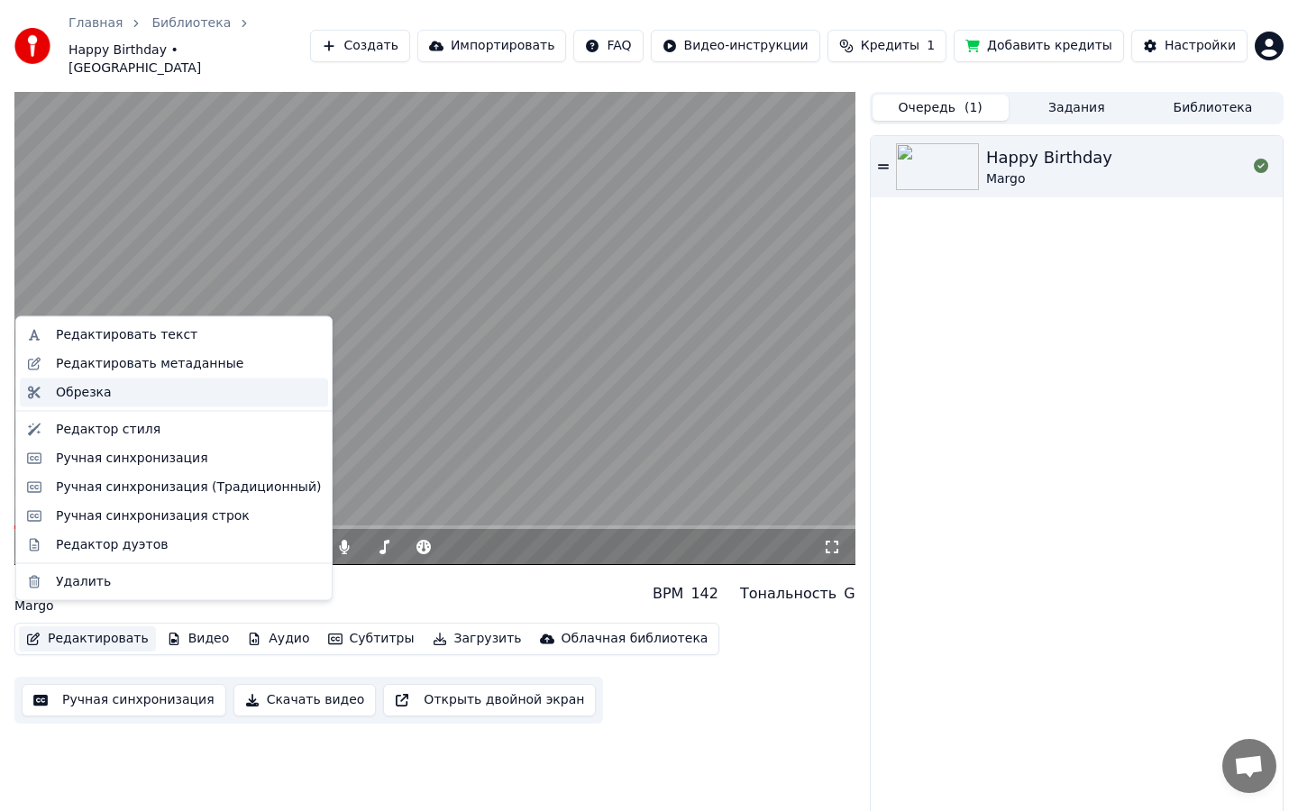
click at [143, 389] on div "Обрезка" at bounding box center [188, 392] width 265 height 18
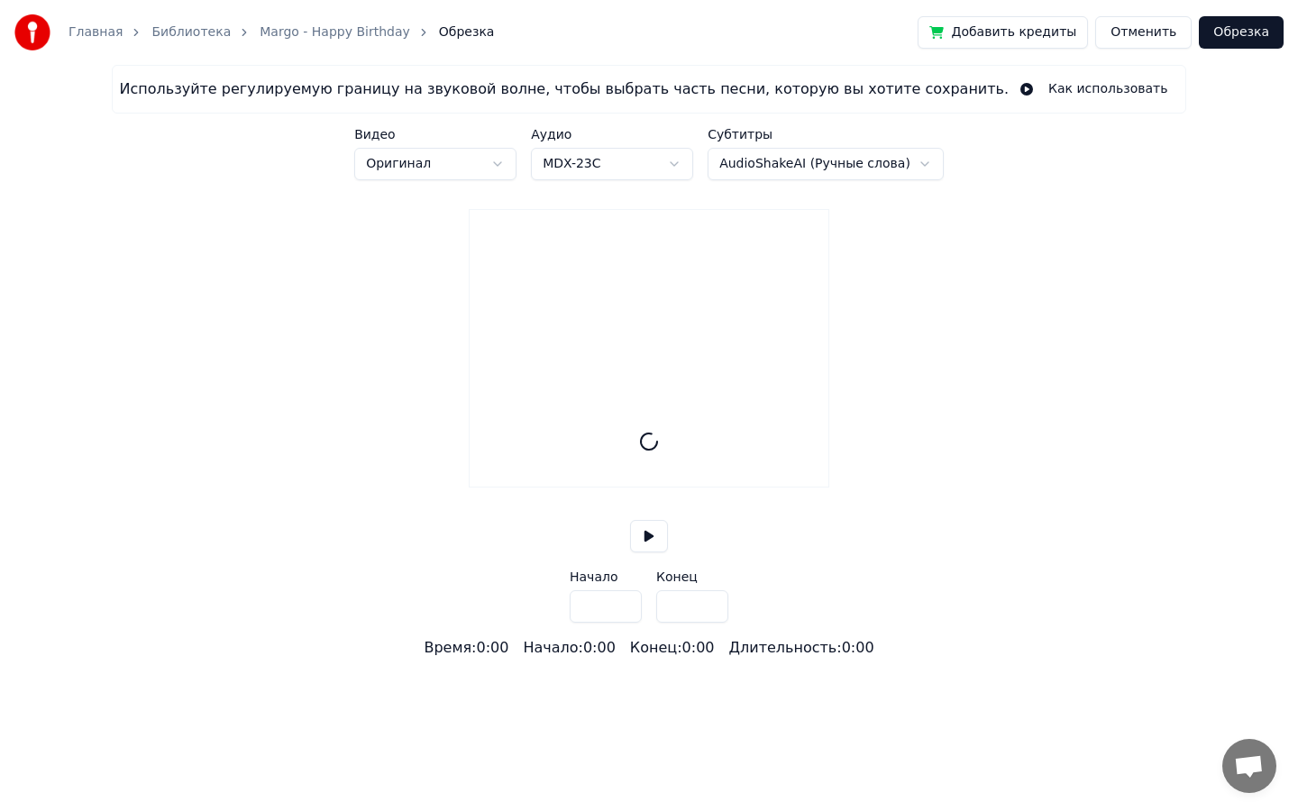
type input "*****"
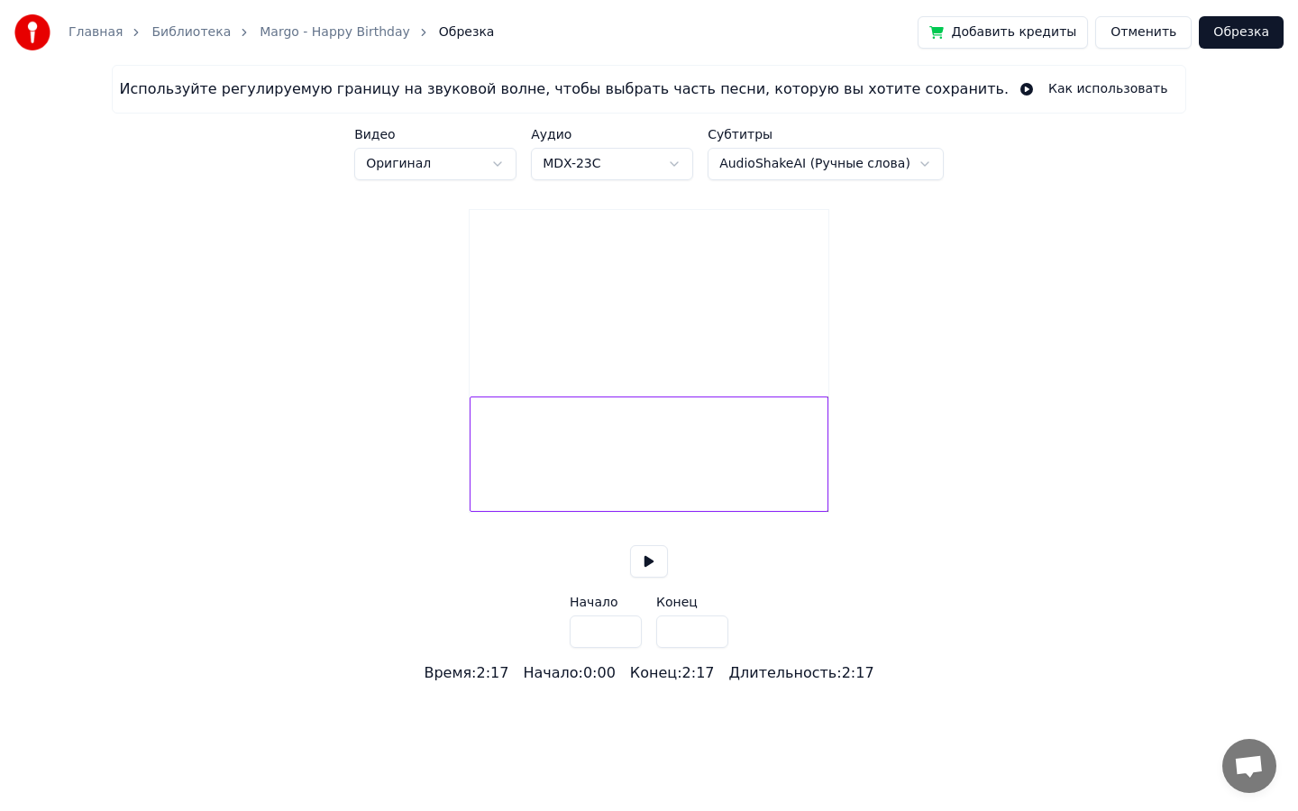
click at [792, 169] on html "Главная Библиотека Margo - Happy Birthday Обрезка Добавить кредиты Отменить [PE…" at bounding box center [649, 342] width 1298 height 684
click at [316, 40] on link "Margo - Happy Birthday" at bounding box center [335, 32] width 151 height 18
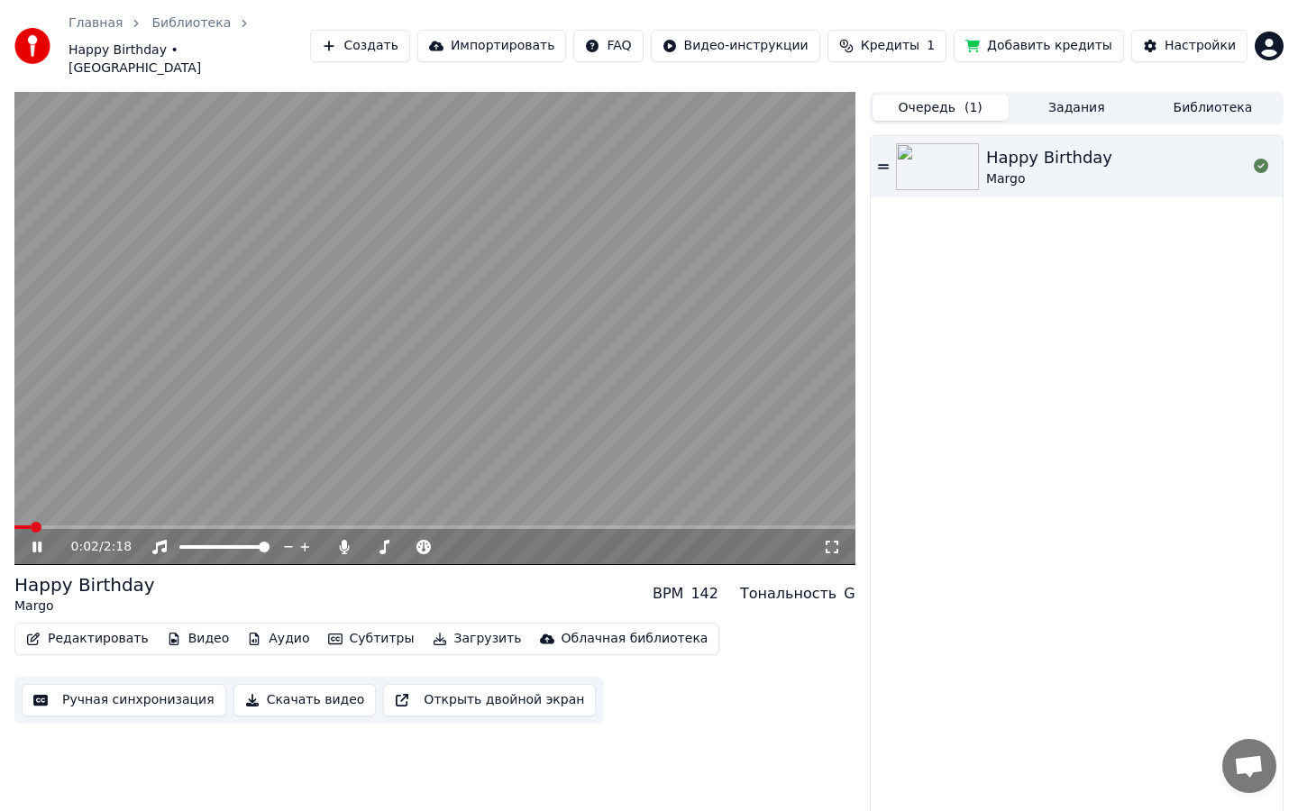
click at [119, 436] on video at bounding box center [434, 328] width 841 height 473
click at [204, 184] on video at bounding box center [434, 328] width 841 height 473
click at [184, 626] on button "Видео" at bounding box center [199, 638] width 78 height 25
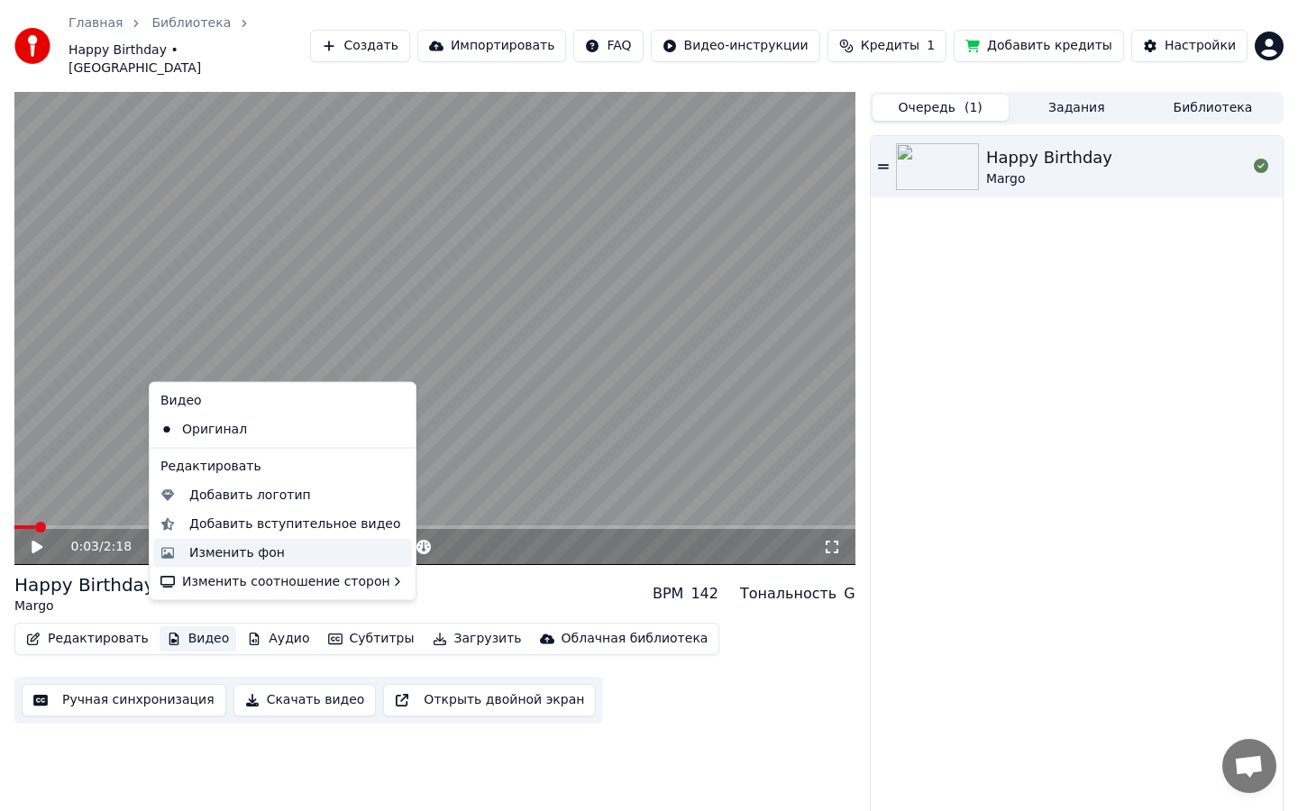
click at [223, 549] on div "Изменить фон" at bounding box center [237, 552] width 96 height 18
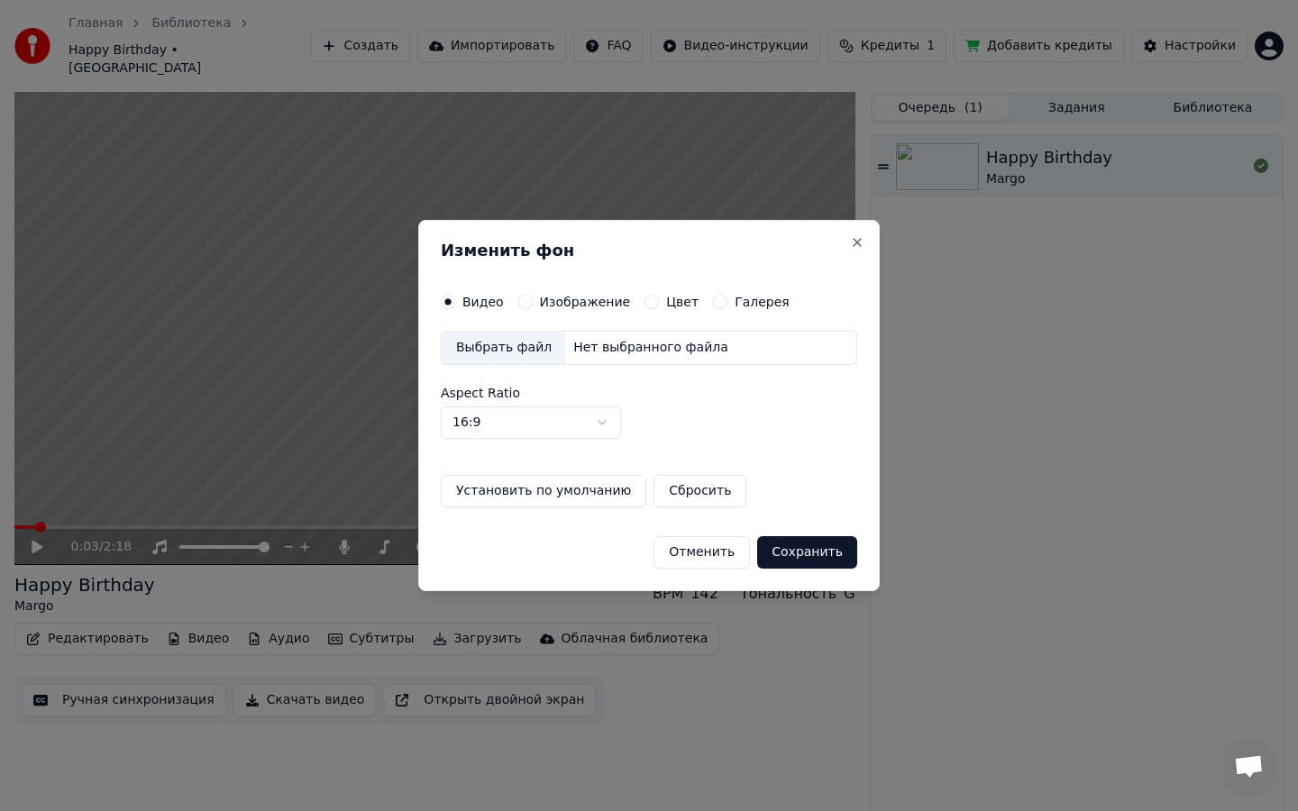
click at [554, 495] on button "Установить по умолчанию" at bounding box center [544, 491] width 206 height 32
click at [534, 305] on div "Изображение" at bounding box center [574, 302] width 113 height 14
click at [527, 301] on button "Изображение" at bounding box center [525, 302] width 14 height 14
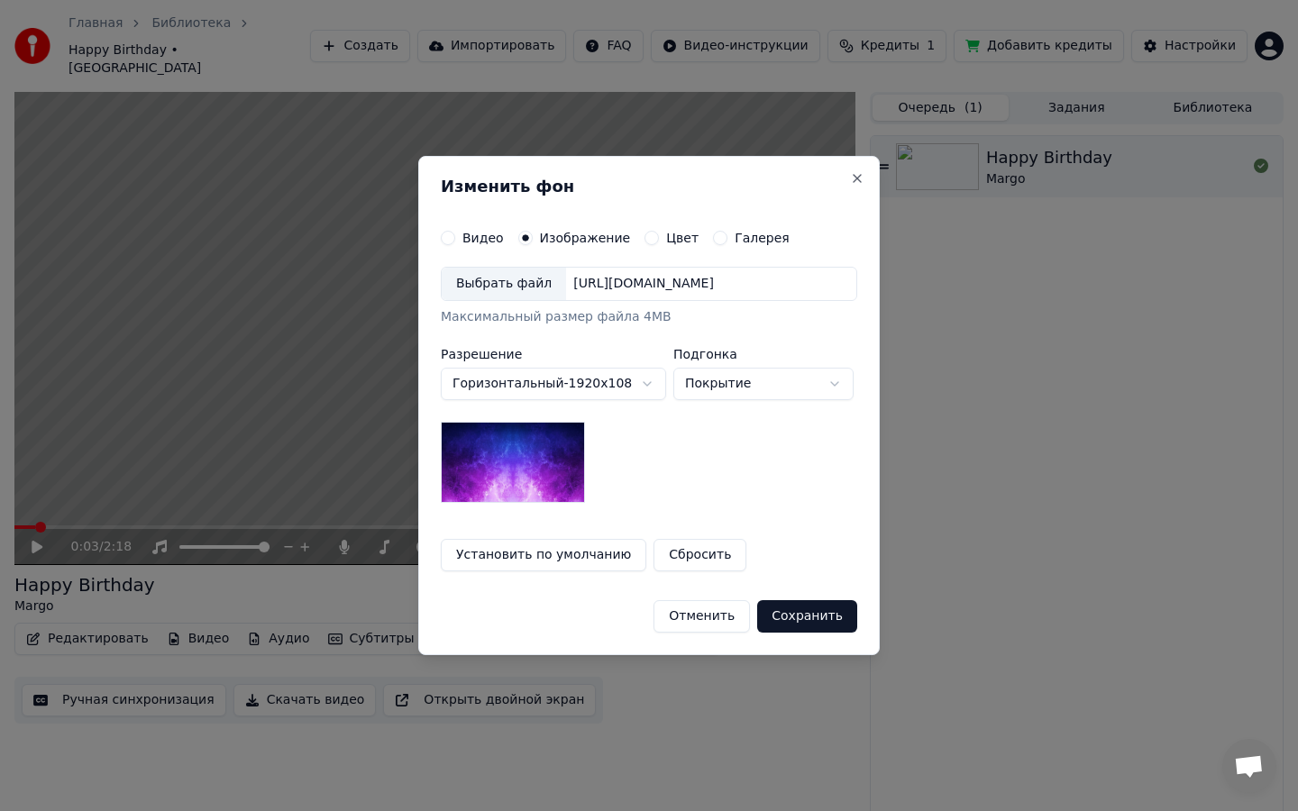
click at [480, 238] on label "Видео" at bounding box center [482, 238] width 41 height 13
click at [455, 238] on button "Видео" at bounding box center [448, 238] width 14 height 14
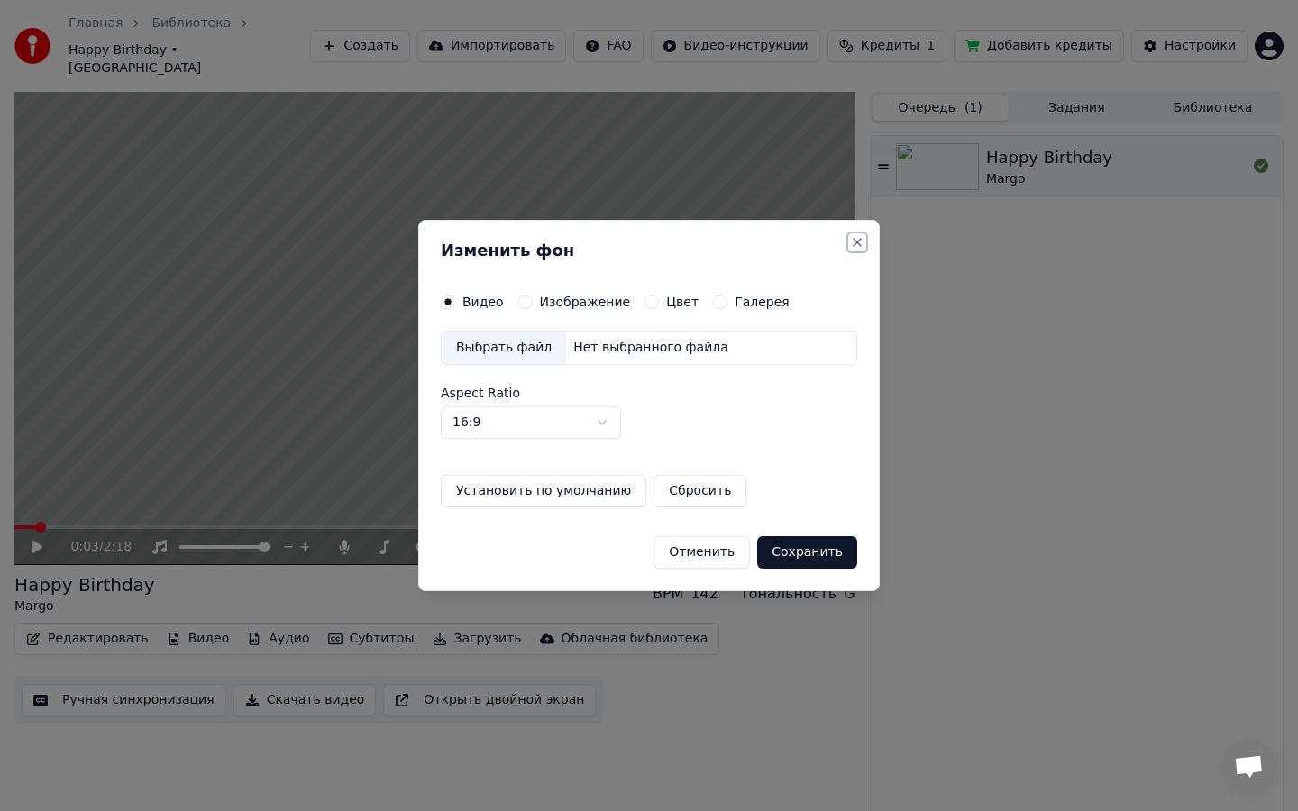
click at [861, 242] on button "Close" at bounding box center [857, 242] width 14 height 14
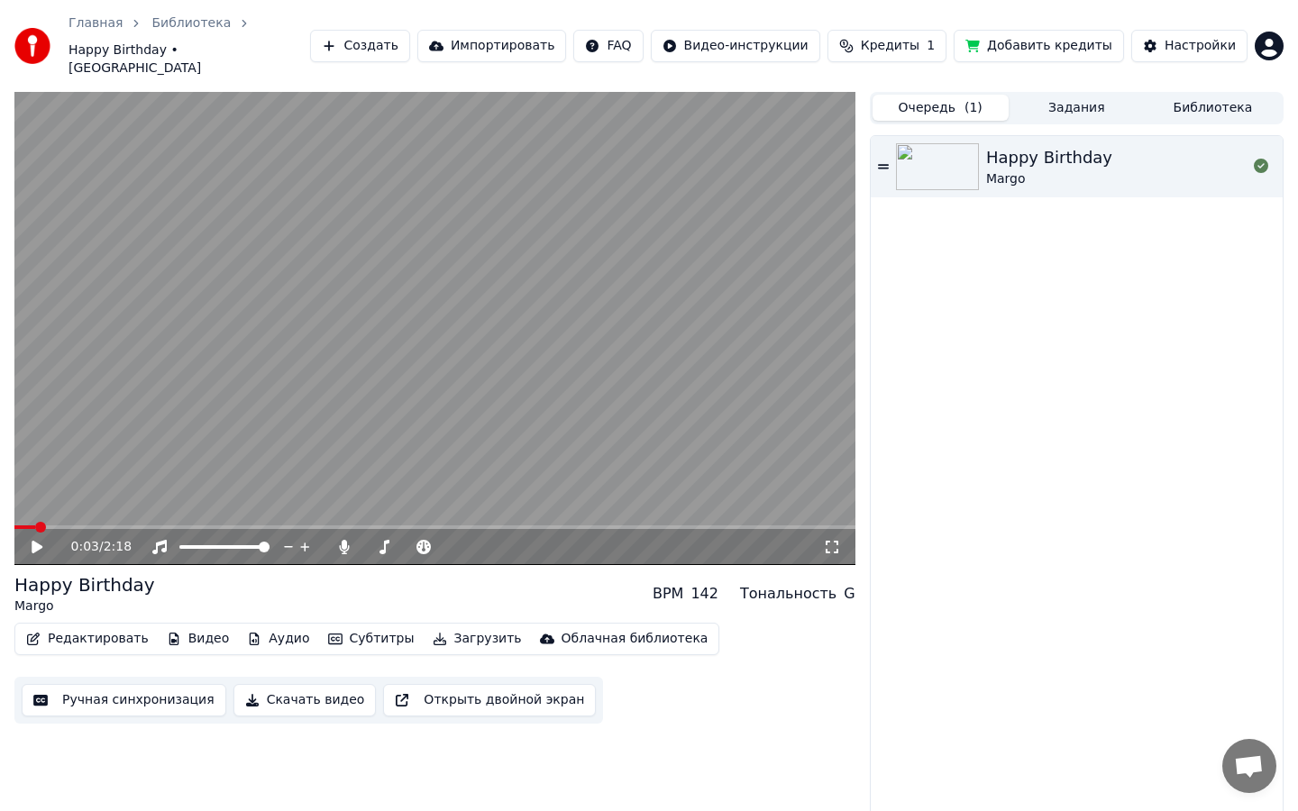
click at [461, 684] on button "Открыть двойной экран" at bounding box center [489, 700] width 213 height 32
click at [473, 276] on video at bounding box center [434, 328] width 841 height 473
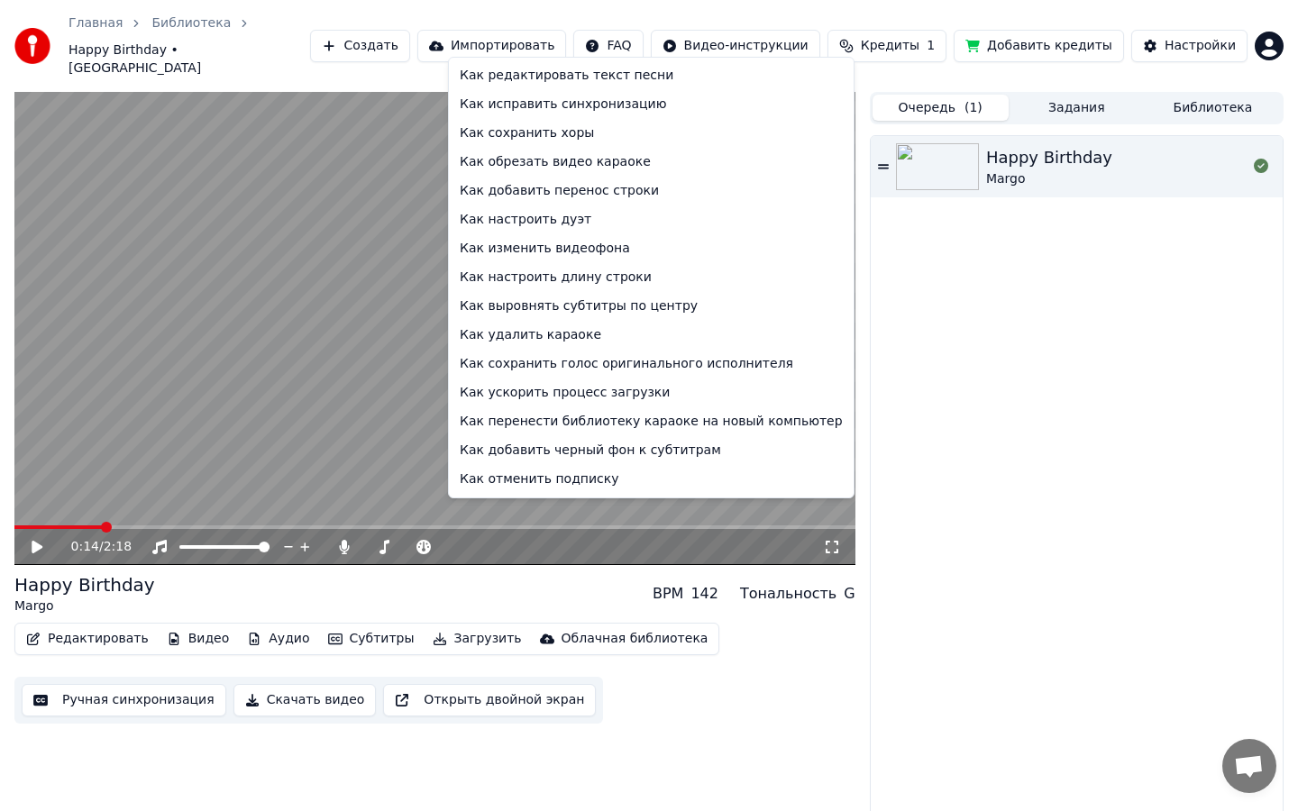
click at [654, 38] on html "Главная Библиотека Happy Birthday • Margo Создать Импортировать FAQ Видео-инстр…" at bounding box center [649, 405] width 1298 height 811
click at [648, 73] on div "Как редактировать текст песни" at bounding box center [650, 75] width 397 height 29
